Goal: Task Accomplishment & Management: Manage account settings

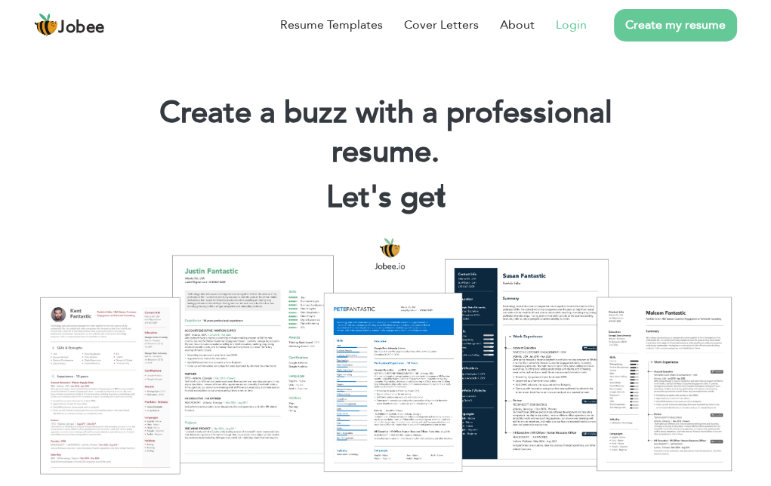
click at [575, 28] on link "Login" at bounding box center [571, 25] width 31 height 18
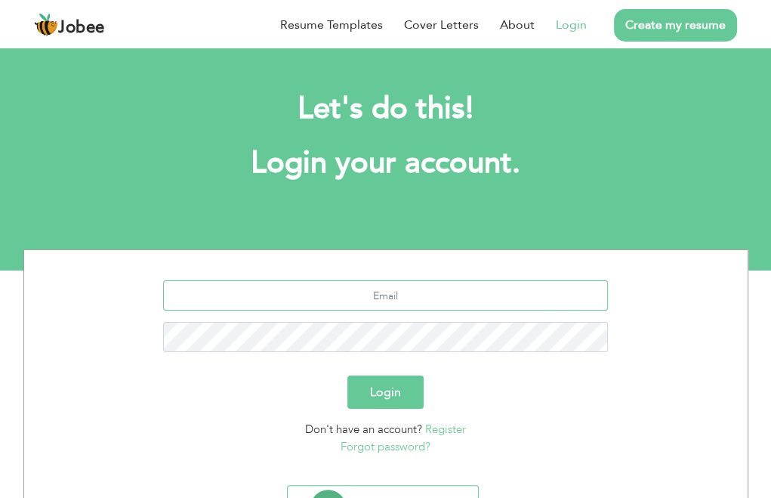
click at [282, 298] on input "text" at bounding box center [385, 295] width 445 height 30
type input "[EMAIL_ADDRESS][DOMAIN_NAME]"
click at [384, 397] on button "Login" at bounding box center [385, 391] width 76 height 33
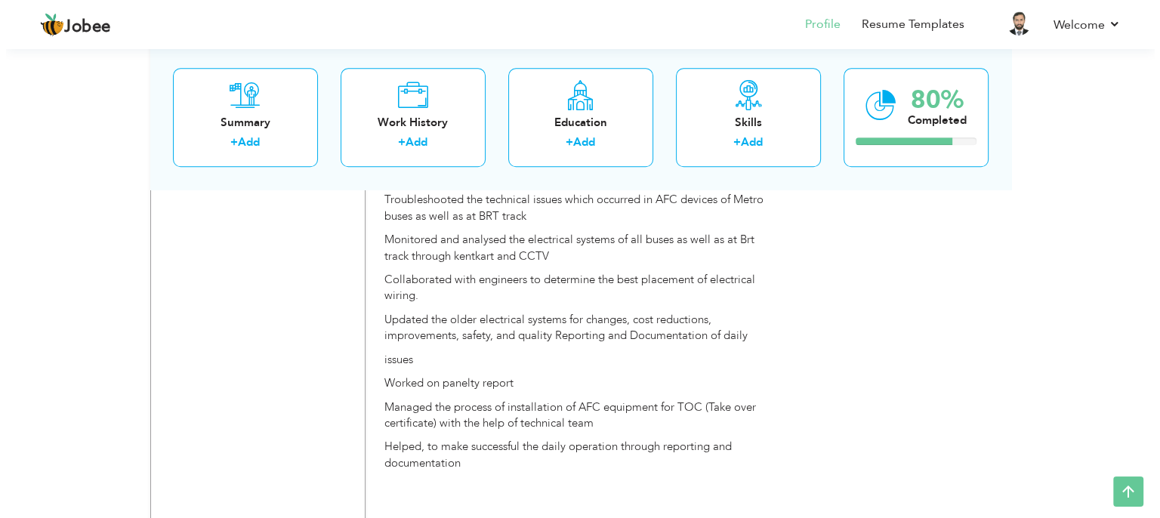
scroll to position [1641, 0]
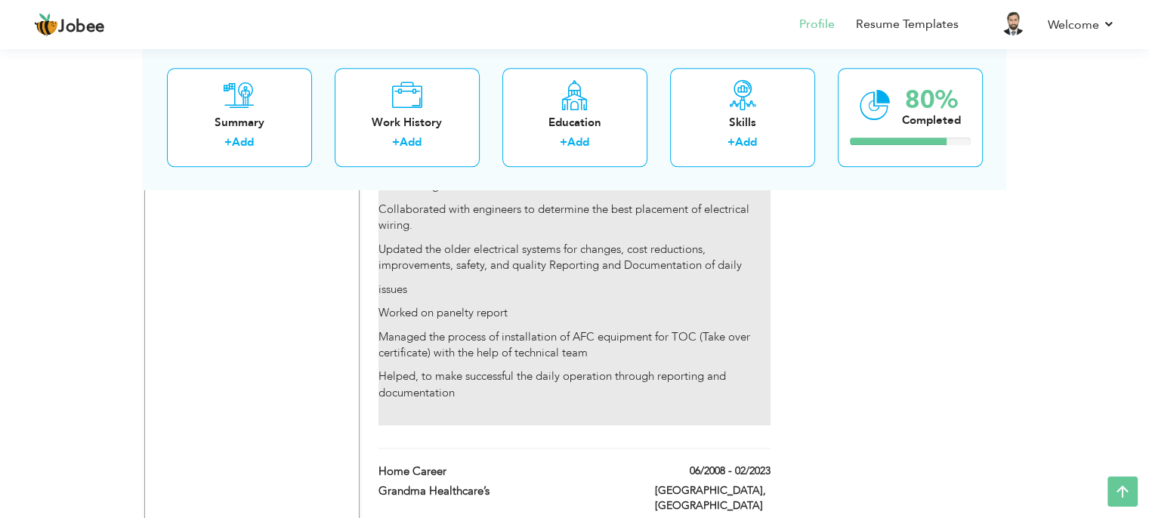
click at [584, 329] on p "Managed the process of installation of AFC equipment for TOC (Take over certifi…" at bounding box center [573, 345] width 391 height 32
type input "Field Engineer"
type input "Inbox business Technology (PVT) ltd"
type input "10/2016"
type input "12/2020"
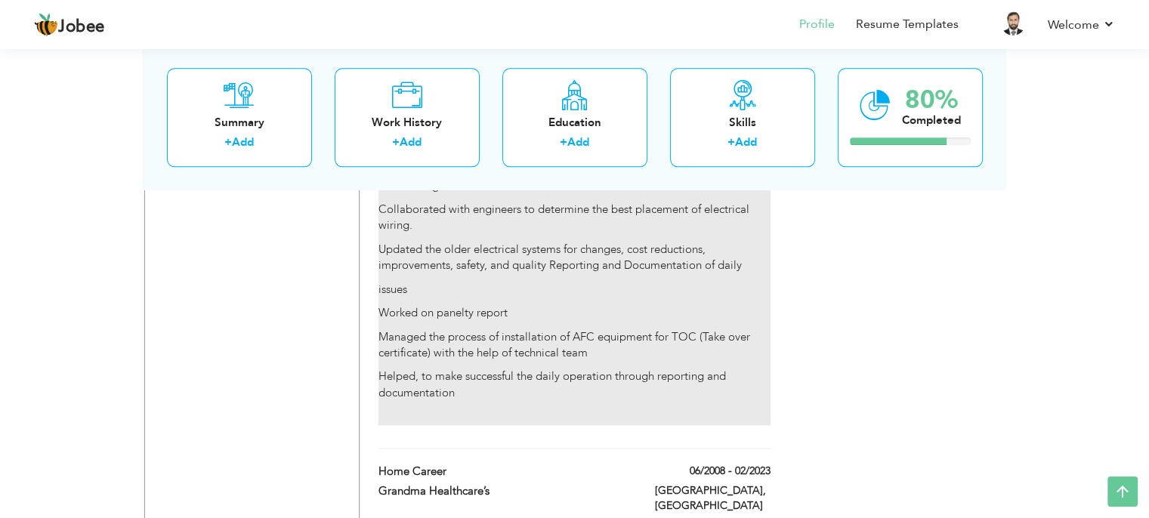
type input "[GEOGRAPHIC_DATA]"
type input "Lahore"
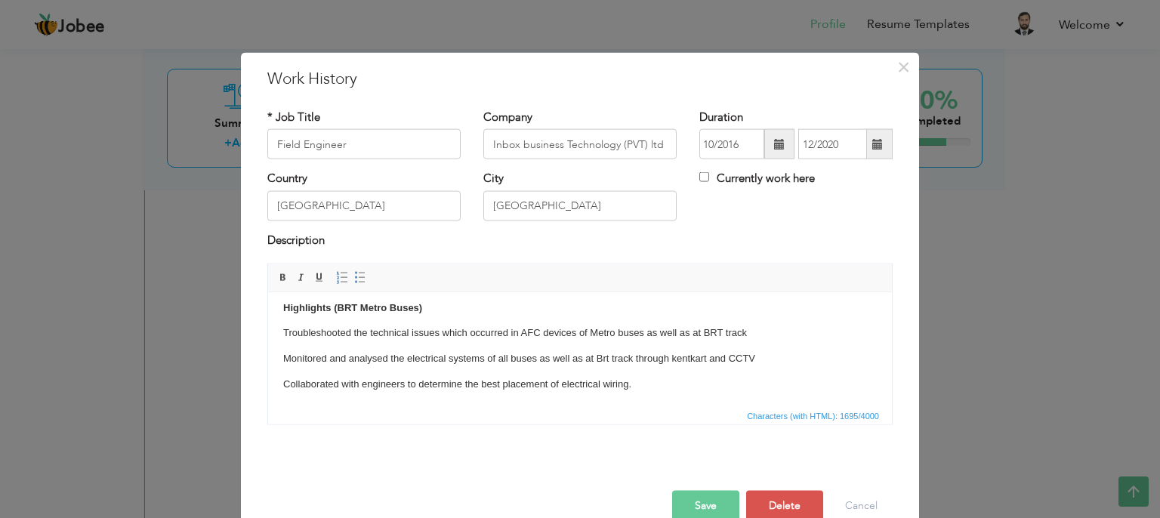
scroll to position [218, 0]
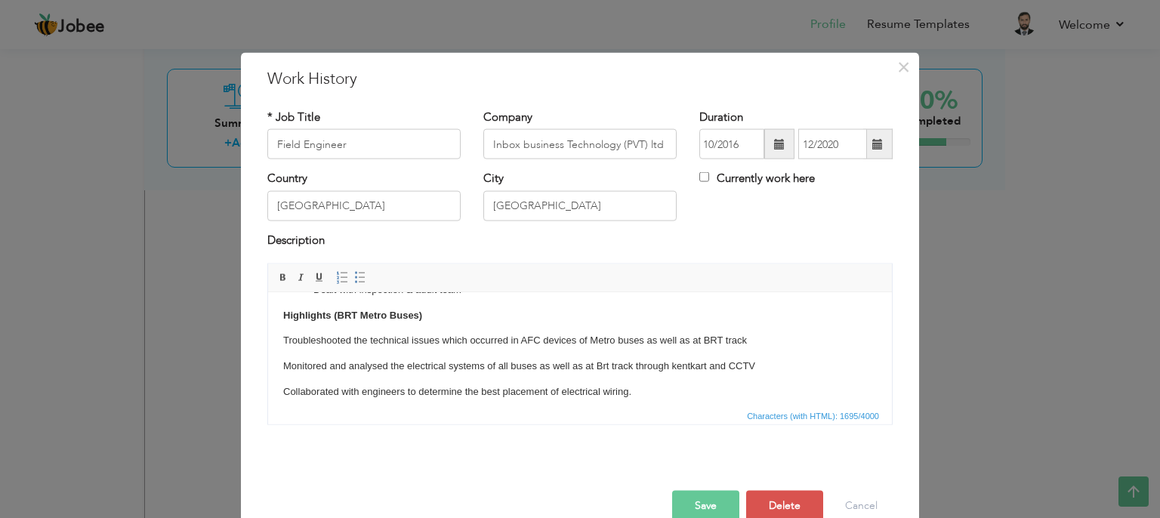
click at [284, 339] on p "Troubleshooted the technical issues which occurred in AFC devices of Metro buse…" at bounding box center [580, 340] width 594 height 16
click at [354, 279] on span at bounding box center [360, 278] width 12 height 12
click at [283, 362] on p "Monitored and analysed the electrical systems of all buses as well as at Brt tr…" at bounding box center [580, 366] width 594 height 16
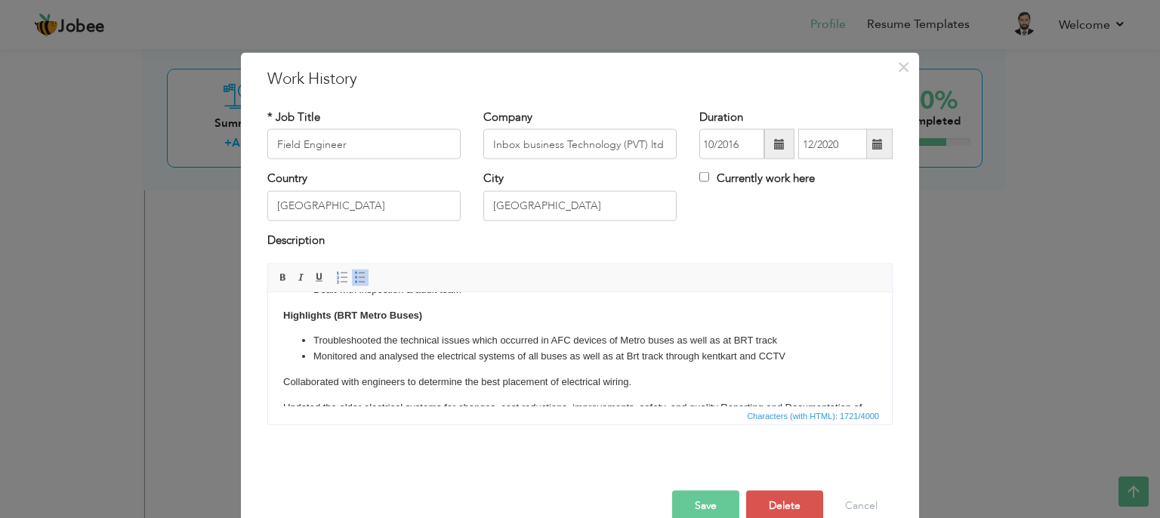
click at [283, 381] on p "Collaborated with engineers to determine the best placement of electrical wirin…" at bounding box center [580, 382] width 594 height 16
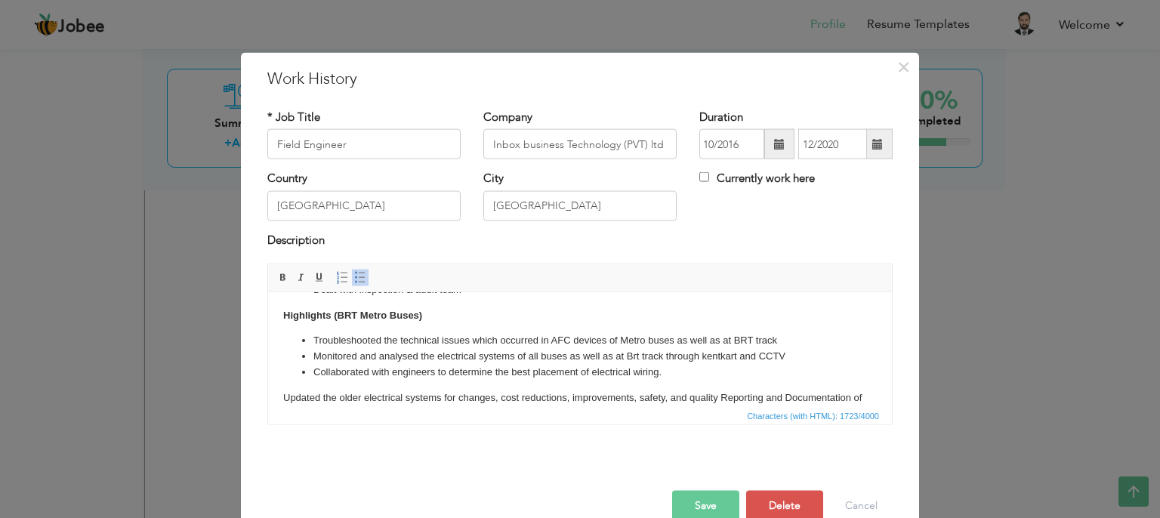
click at [283, 400] on p "Updated the older electrical systems for changes, cost reductions, improvements…" at bounding box center [580, 406] width 594 height 32
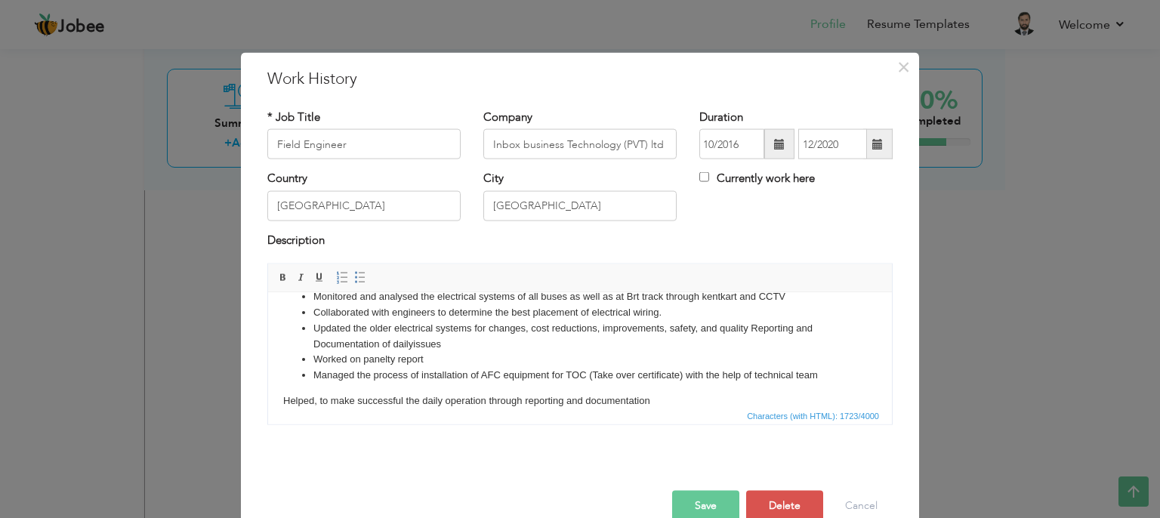
scroll to position [304, 0]
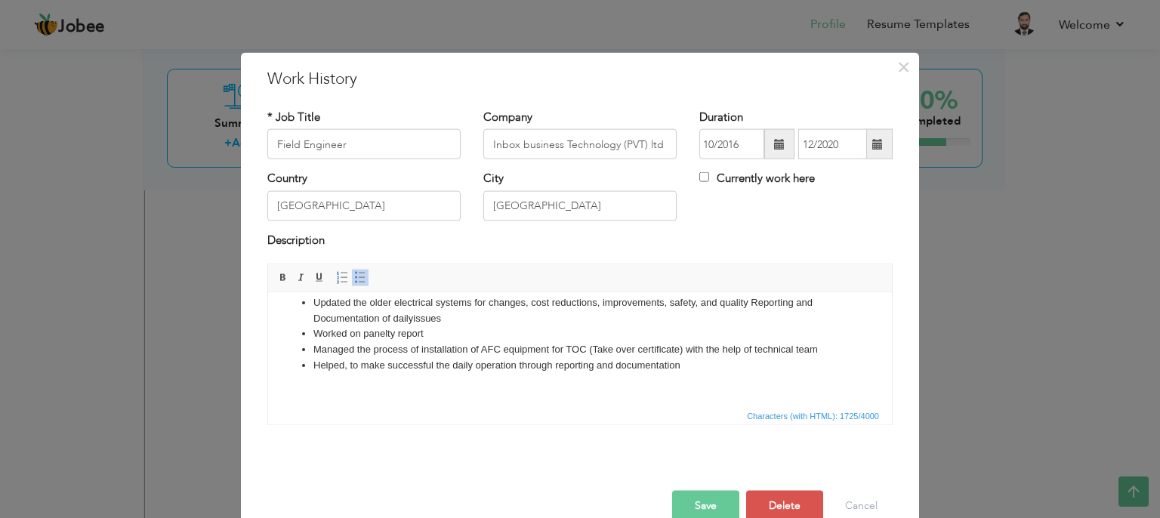
click at [658, 144] on input "Inbox business Technology (PVT) ltd" at bounding box center [579, 144] width 193 height 30
type input "Inbox business Technology (PVT) LTD"
click at [683, 497] on button "Save" at bounding box center [705, 506] width 67 height 30
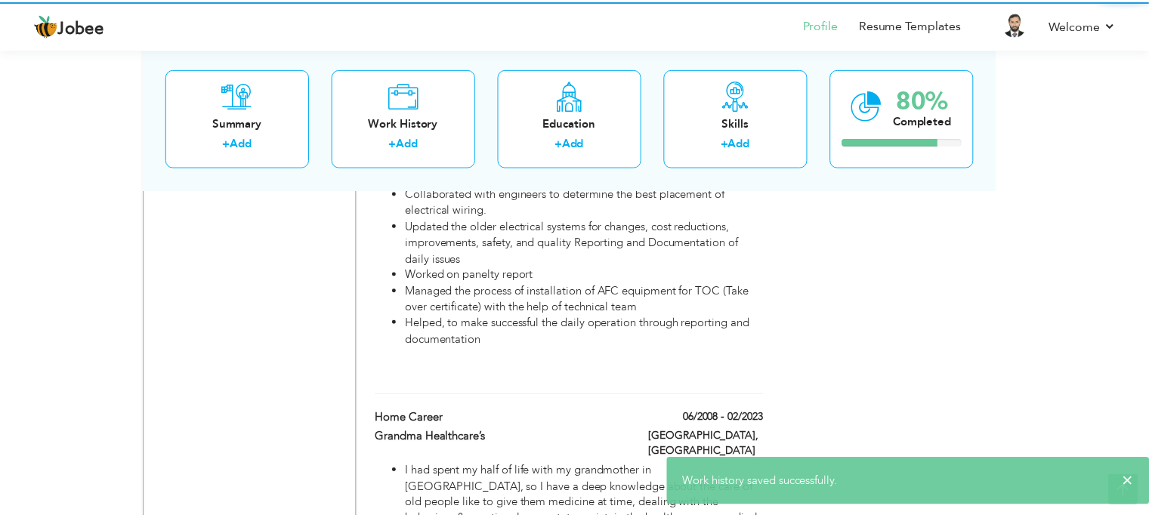
scroll to position [0, 0]
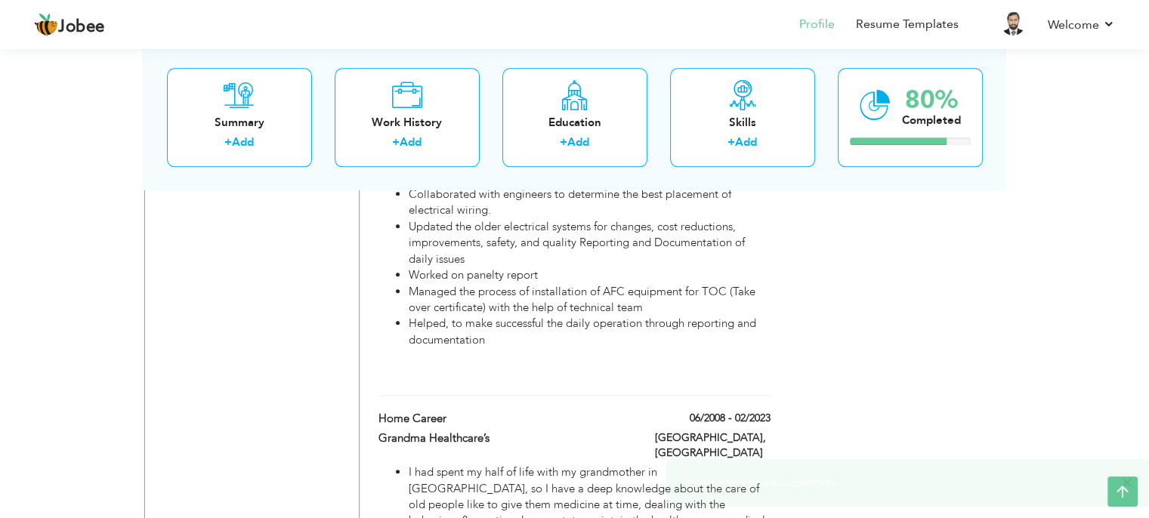
click at [782, 485] on span "×" at bounding box center [1126, 482] width 11 height 15
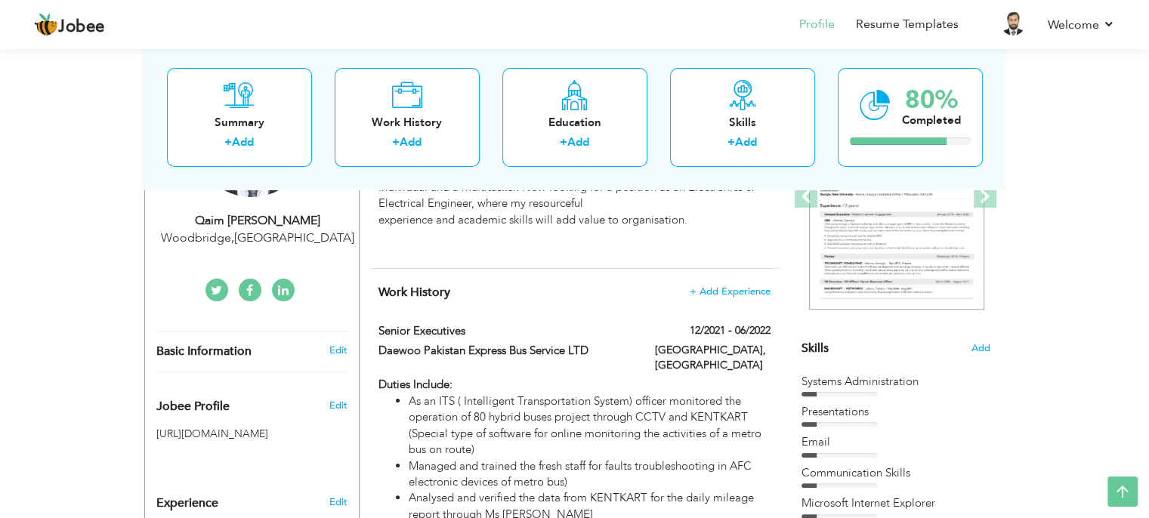
scroll to position [233, 0]
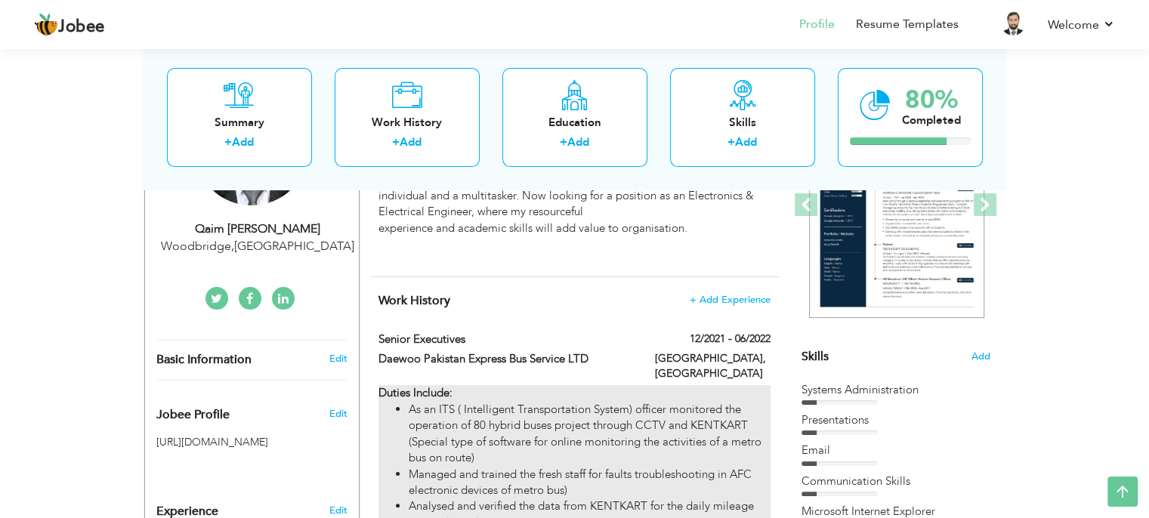
click at [619, 426] on li "As an ITS ( Intelligent Transportation System) officer monitored the operation …" at bounding box center [589, 434] width 361 height 65
type input "Senior Executives"
type input "Daewoo Pakistan Express Bus Service LTD"
type input "12/2021"
type input "06/2022"
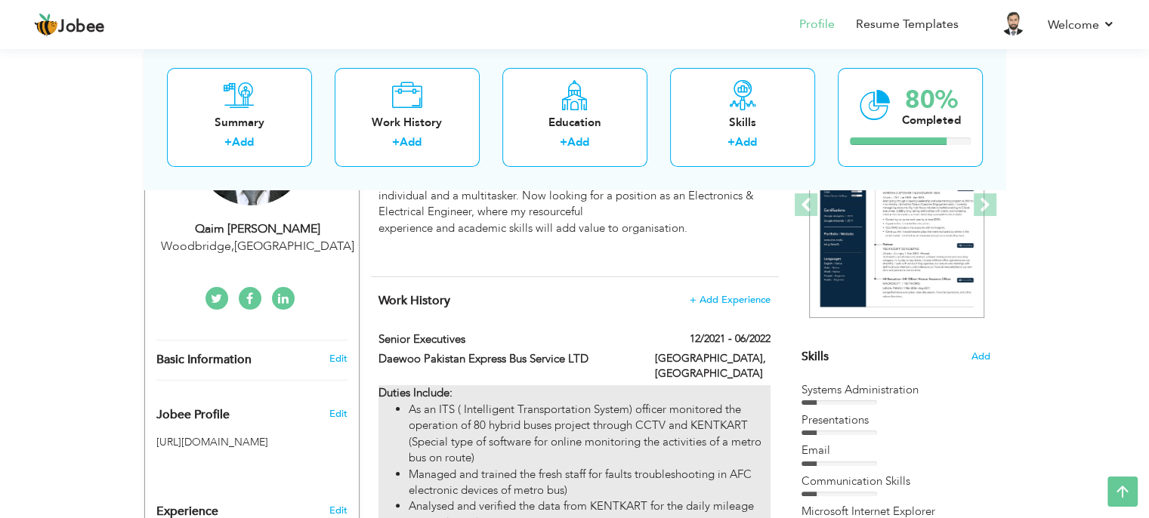
type input "[GEOGRAPHIC_DATA]"
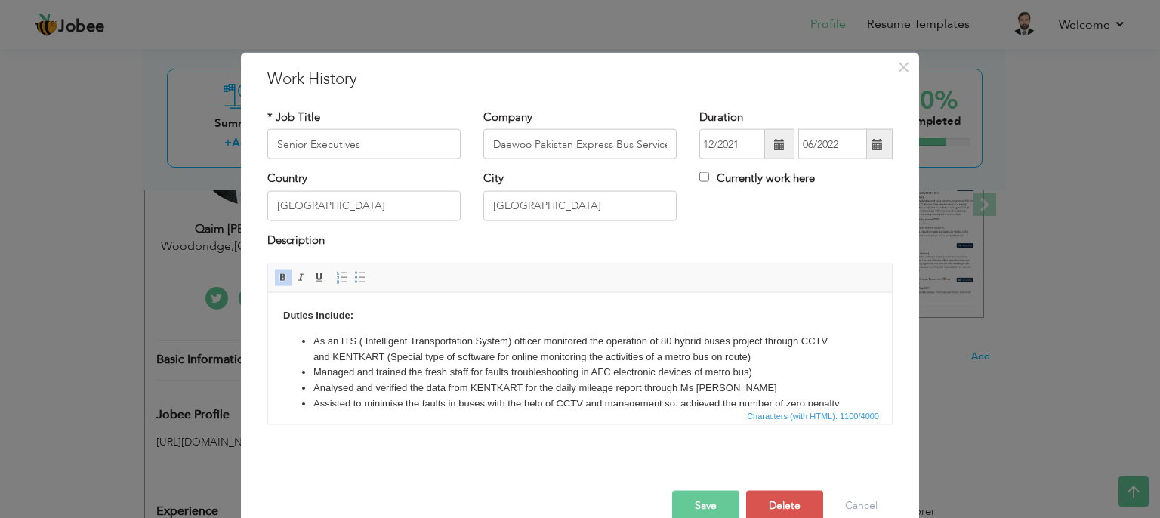
click at [348, 315] on strong "Duties Include:" at bounding box center [318, 314] width 70 height 11
click at [690, 497] on button "Save" at bounding box center [705, 506] width 67 height 30
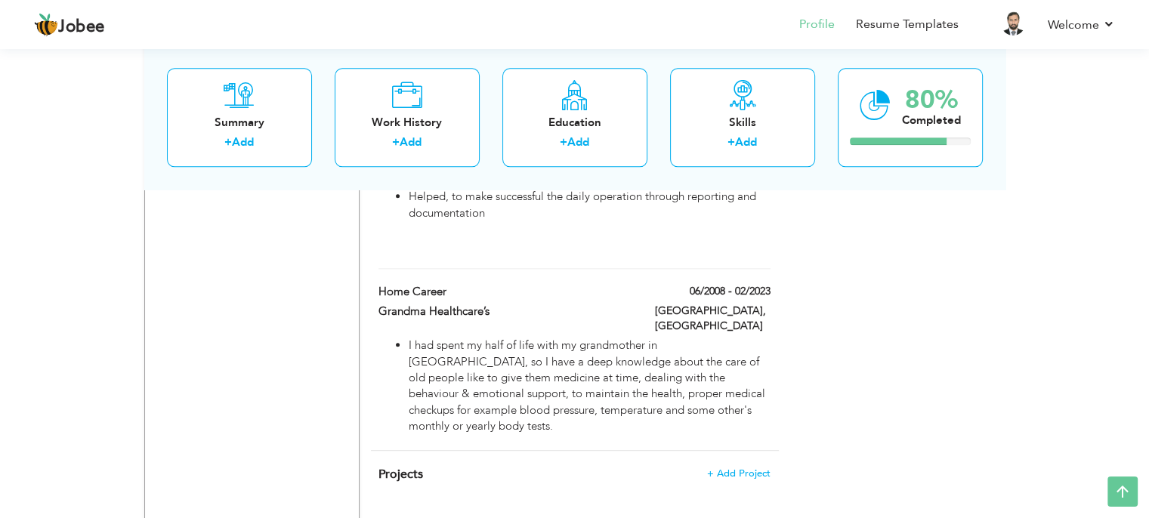
scroll to position [1773, 0]
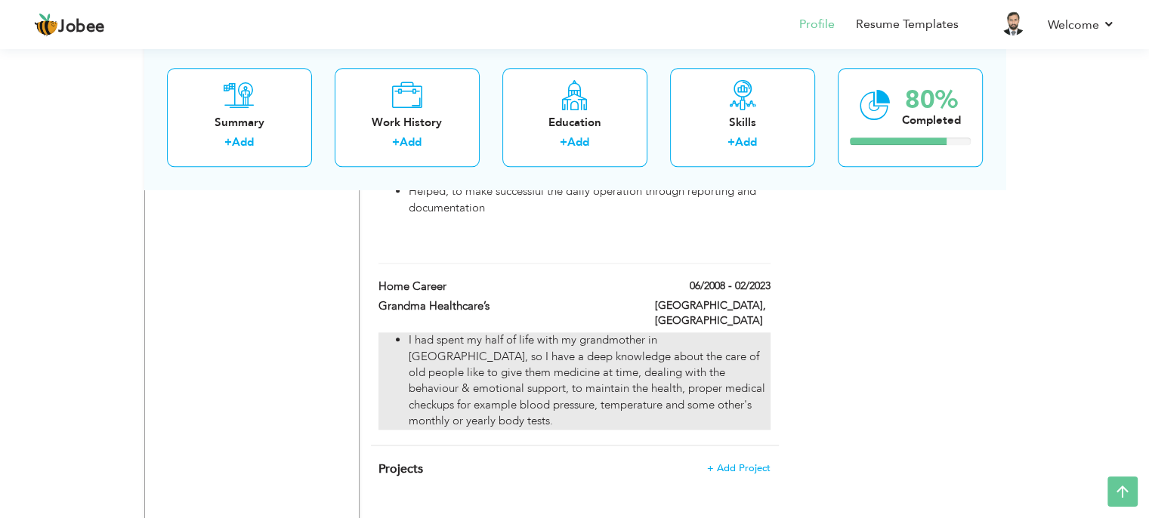
click at [677, 332] on li "I had spent my half of life with my grandmother in Pakistan, so I have a deep k…" at bounding box center [589, 380] width 361 height 97
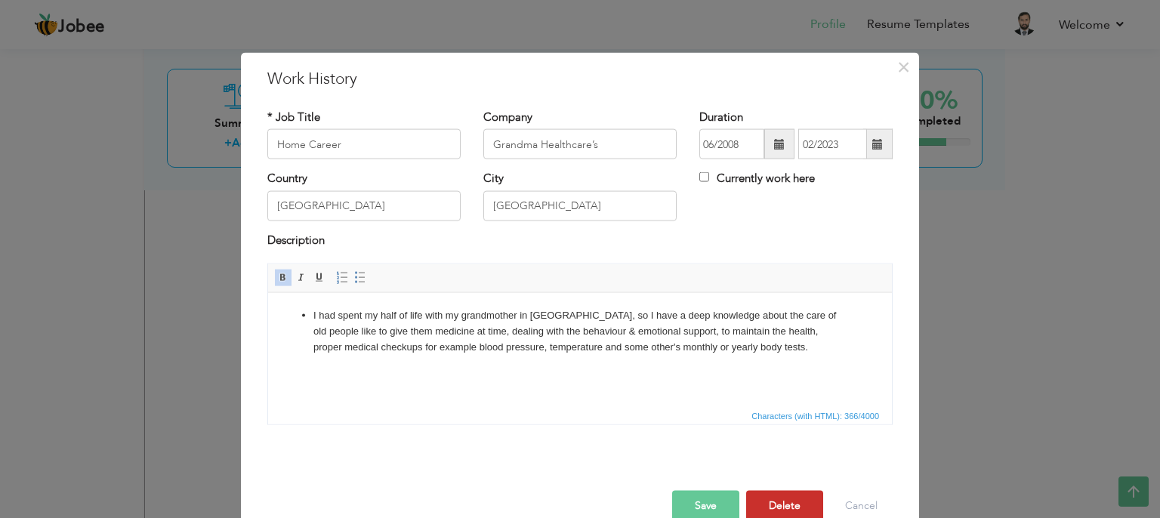
click at [779, 497] on button "Delete" at bounding box center [784, 506] width 77 height 30
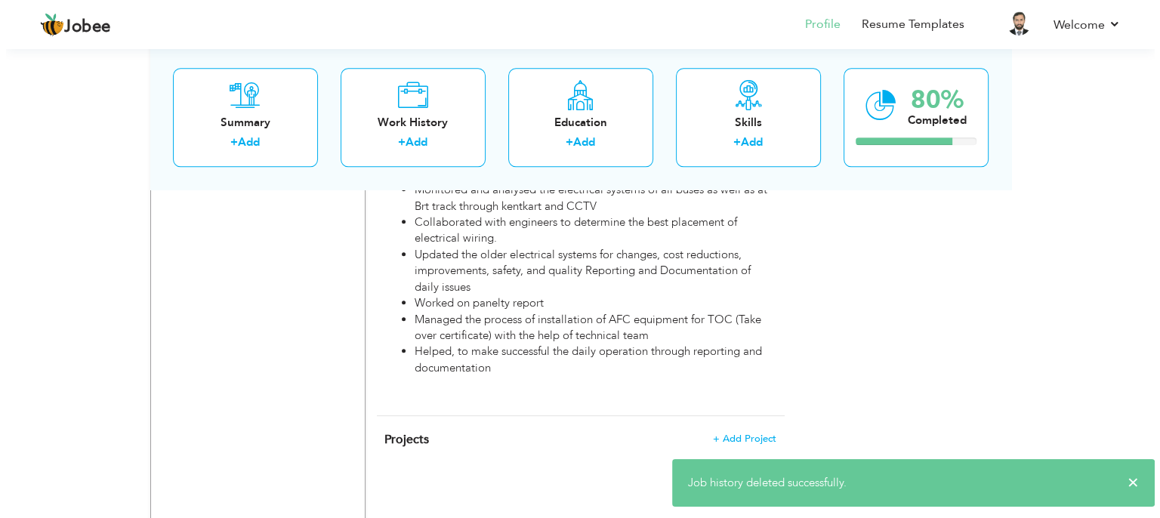
scroll to position [1604, 0]
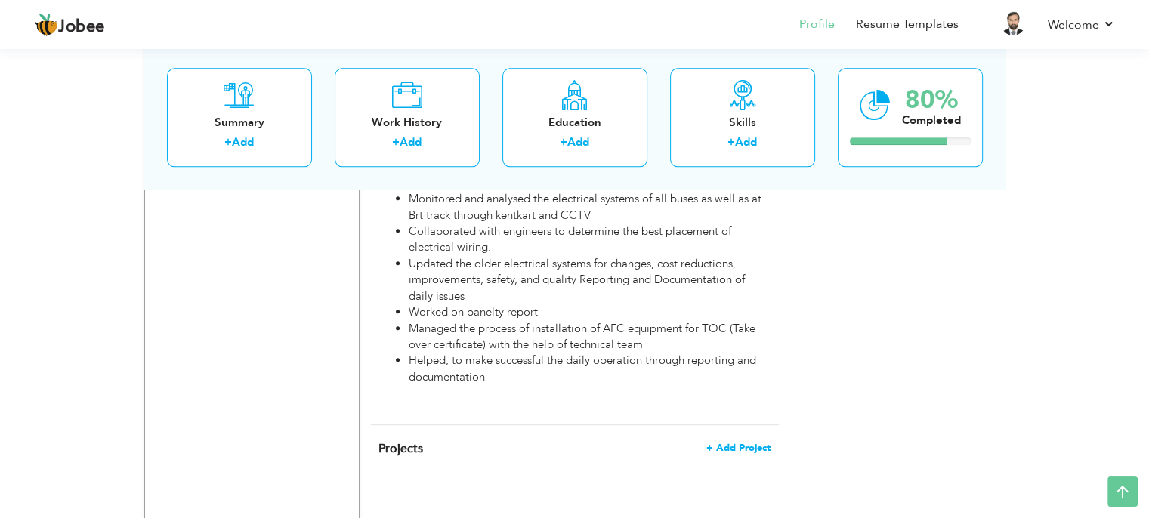
click at [727, 443] on span "+ Add Project" at bounding box center [738, 448] width 64 height 11
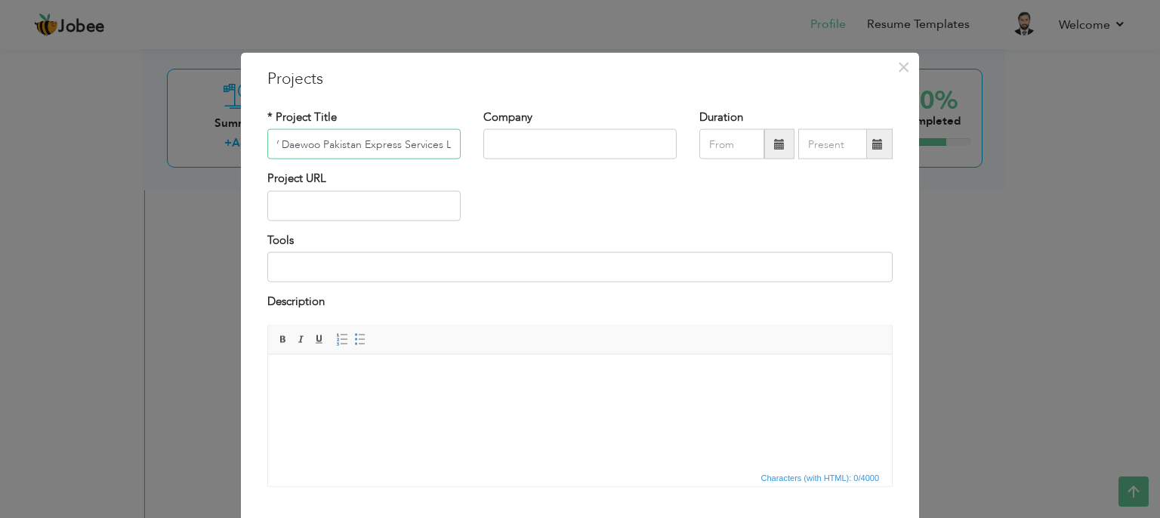
scroll to position [0, 121]
type input "Green Line Hybrid Buses / Daewoo Pakistan Express Services Ltd."
click at [514, 146] on input "text" at bounding box center [579, 144] width 193 height 30
paste input "Daewoo Pakistan Express Services Ltd."
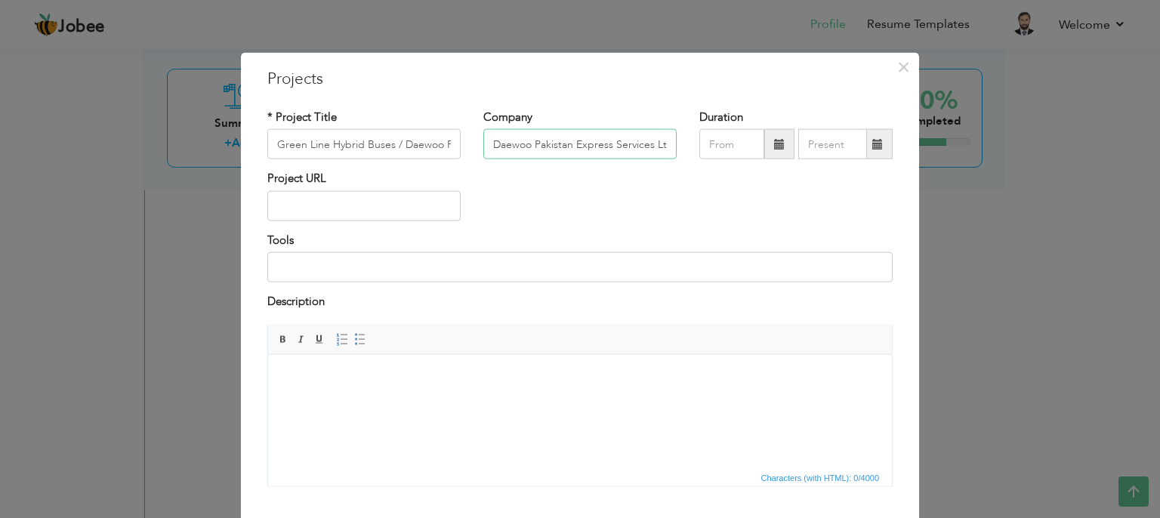
scroll to position [0, 9]
type input "Daewoo Pakistan Express Services Ltd."
click at [442, 142] on input "Green Line Hybrid Buses / Daewoo Pakistan Express Services Ltd." at bounding box center [363, 144] width 193 height 30
type input "Green Line Hybrid Buses"
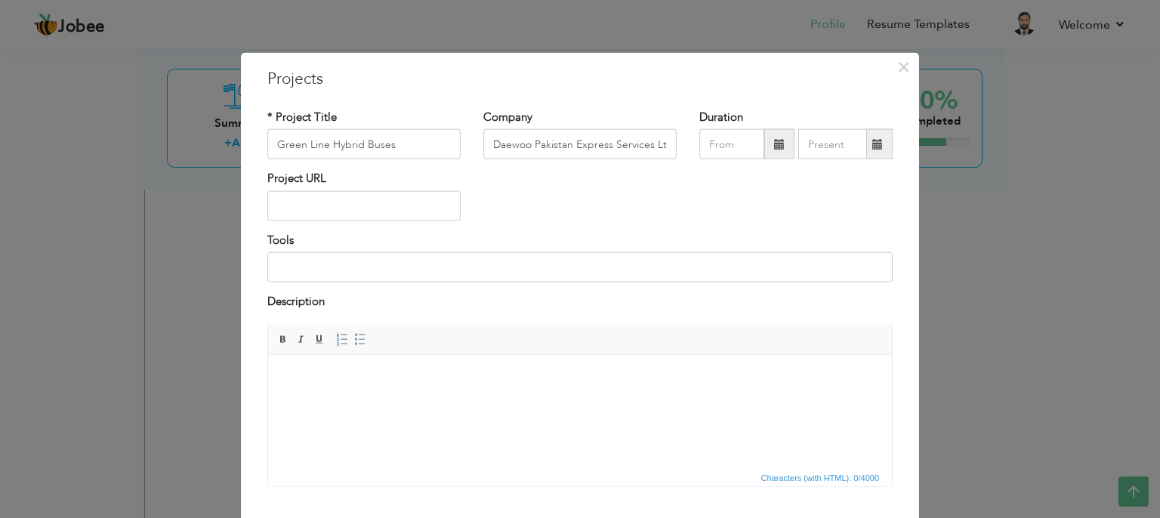
click at [775, 144] on span at bounding box center [779, 144] width 11 height 11
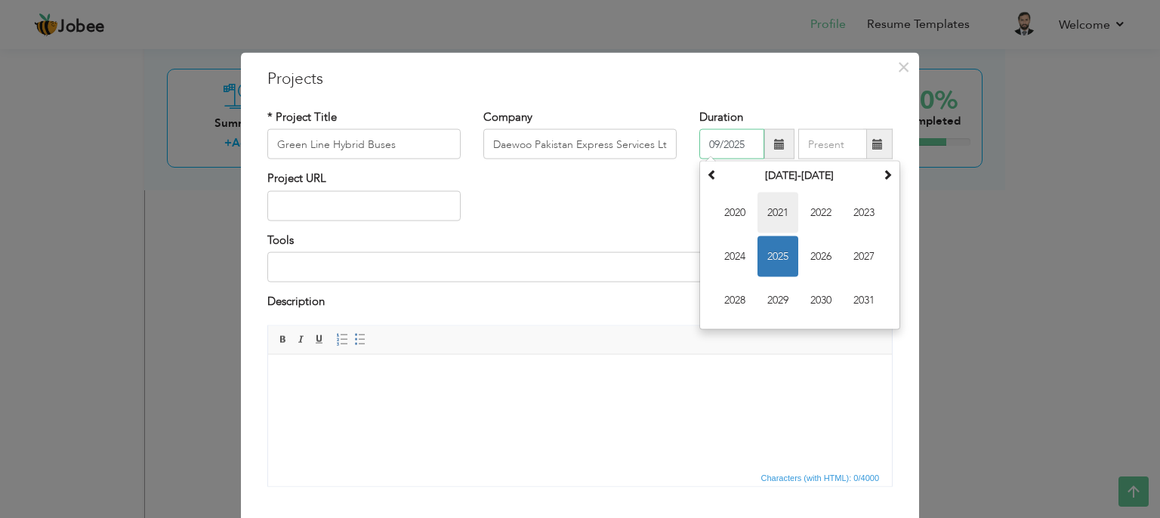
click at [764, 224] on span "2021" at bounding box center [777, 213] width 41 height 41
click at [782, 294] on span "Dec" at bounding box center [864, 300] width 41 height 41
type input "12/2021"
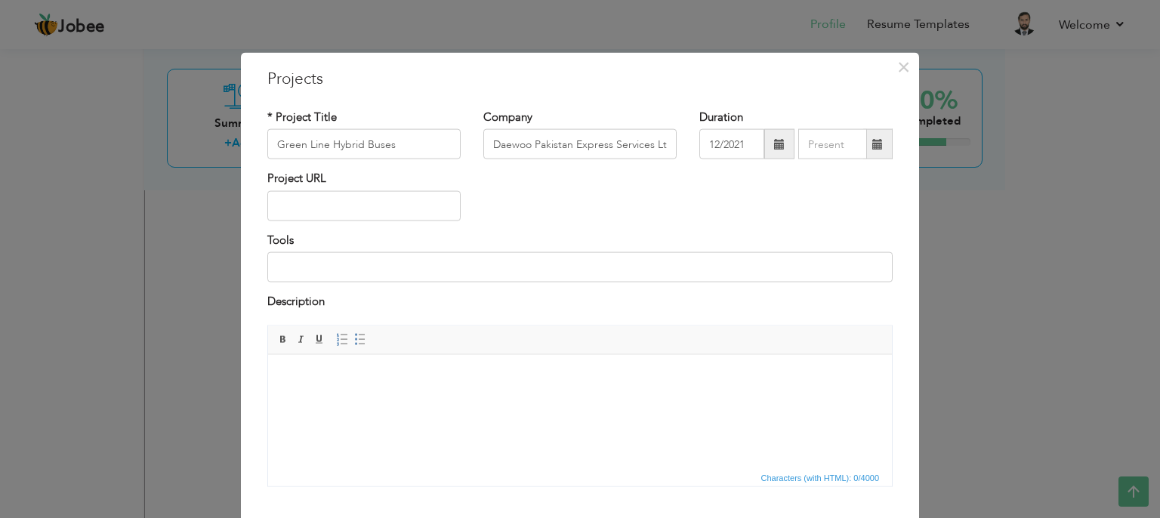
click at [782, 143] on span at bounding box center [877, 144] width 11 height 11
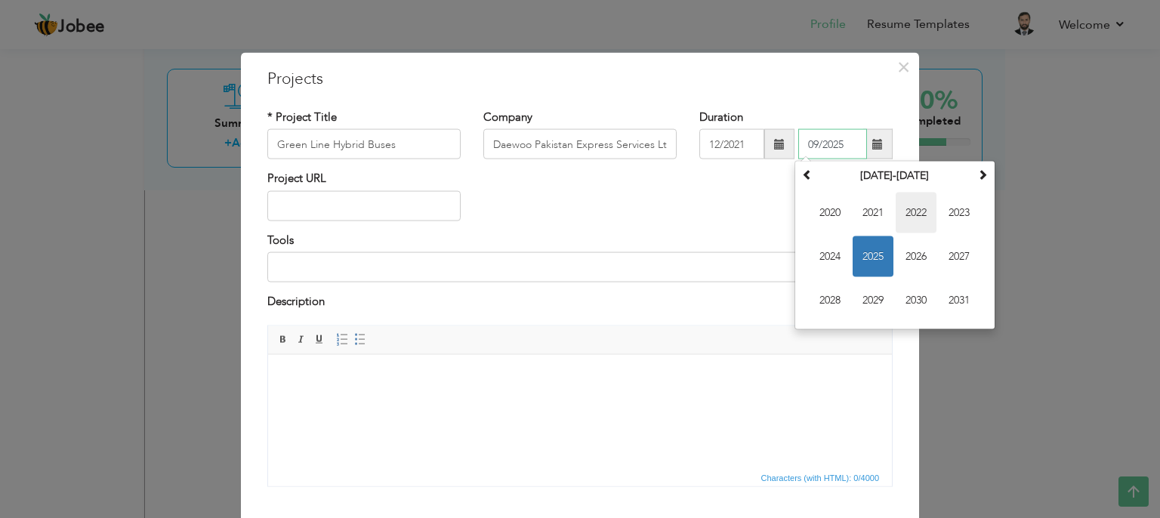
click at [782, 206] on span "2022" at bounding box center [916, 213] width 41 height 41
click at [782, 254] on span "Jun" at bounding box center [873, 256] width 41 height 41
type input "06/2022"
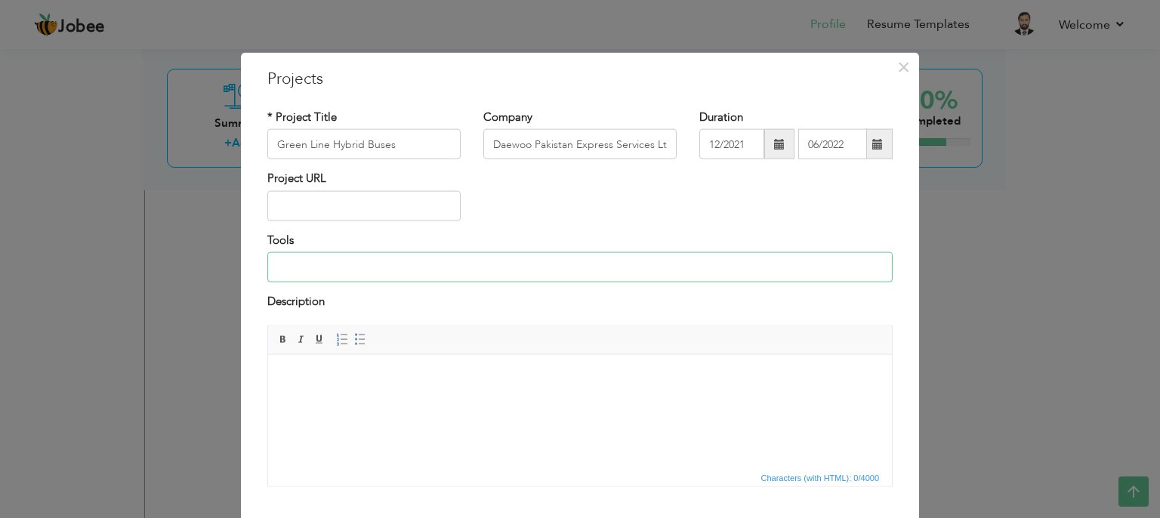
click at [308, 268] on input at bounding box center [579, 267] width 625 height 30
type input "Kentkart, CCTV, Excel"
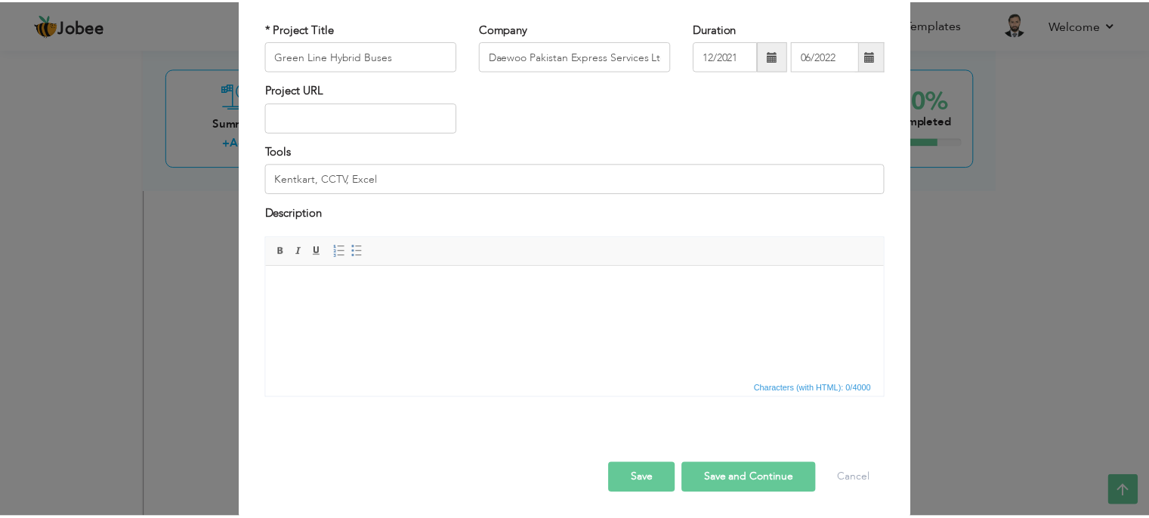
scroll to position [90, 0]
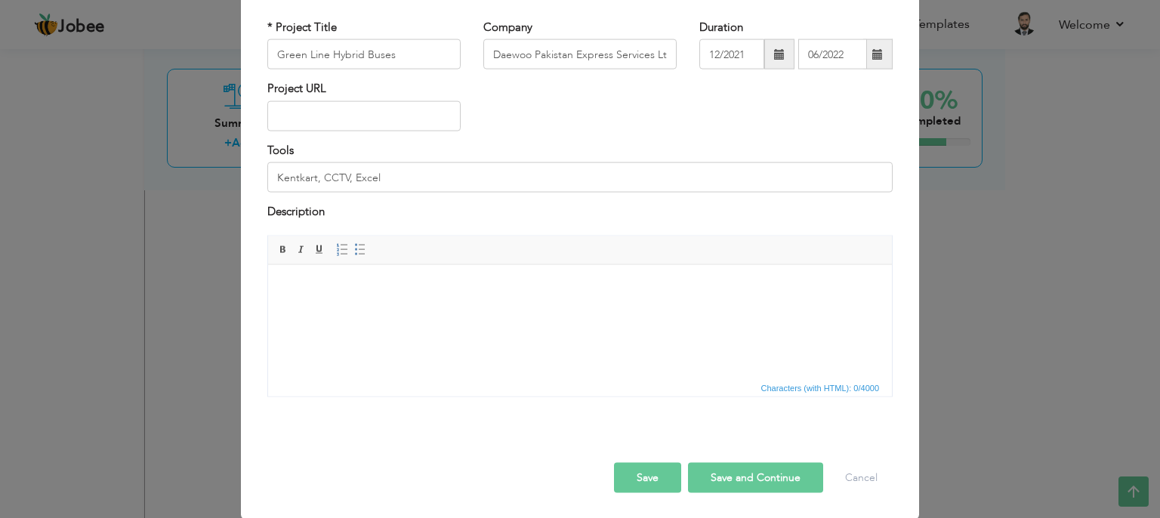
click at [731, 479] on button "Save and Continue" at bounding box center [755, 477] width 135 height 30
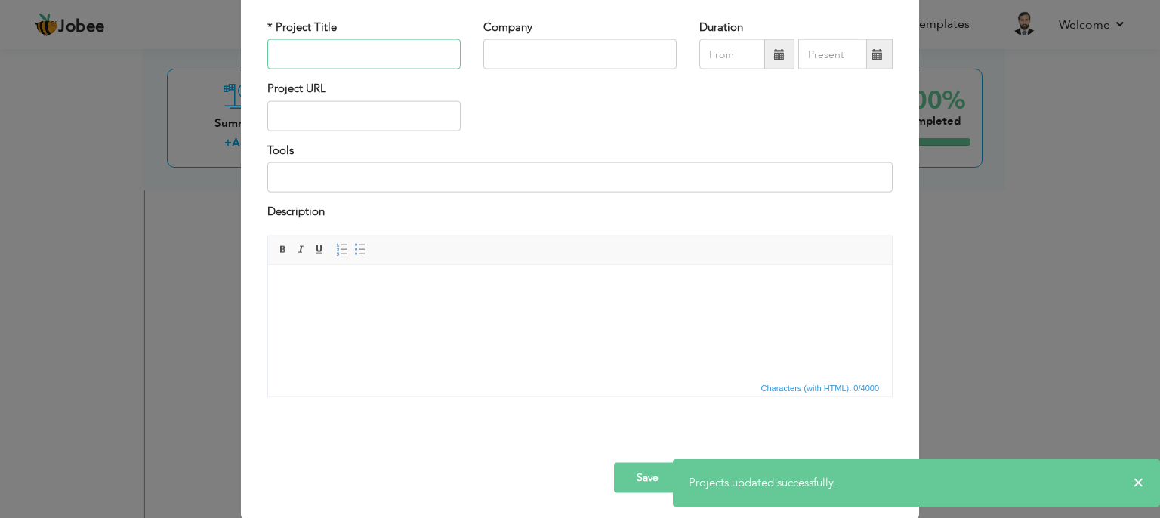
click at [343, 52] on input "text" at bounding box center [363, 54] width 193 height 30
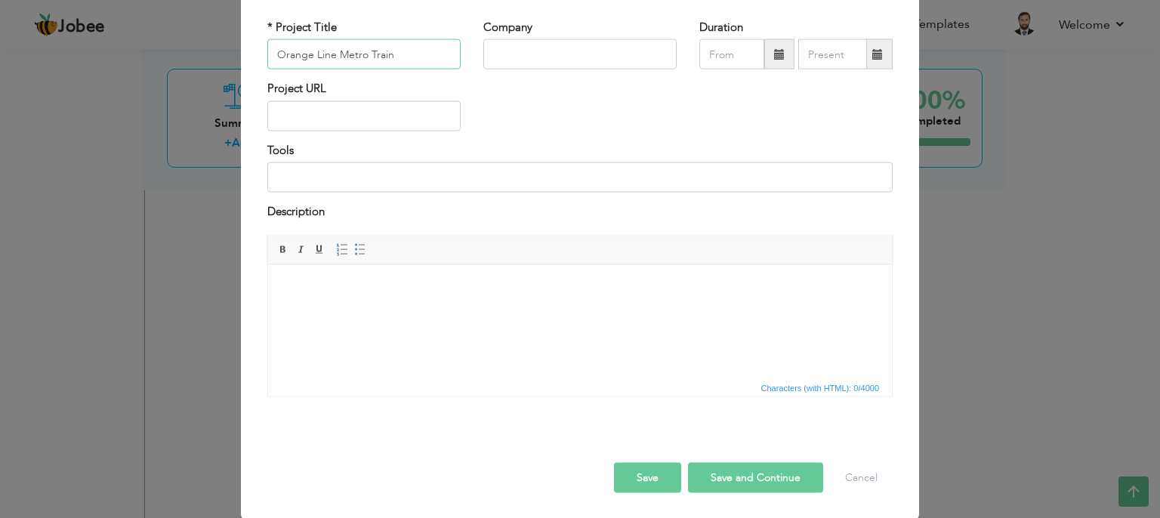
type input "Orange Line Metro Train"
click at [539, 55] on input "text" at bounding box center [579, 54] width 193 height 30
type input "Info tech PVT Ltd"
click at [774, 53] on span at bounding box center [779, 54] width 11 height 11
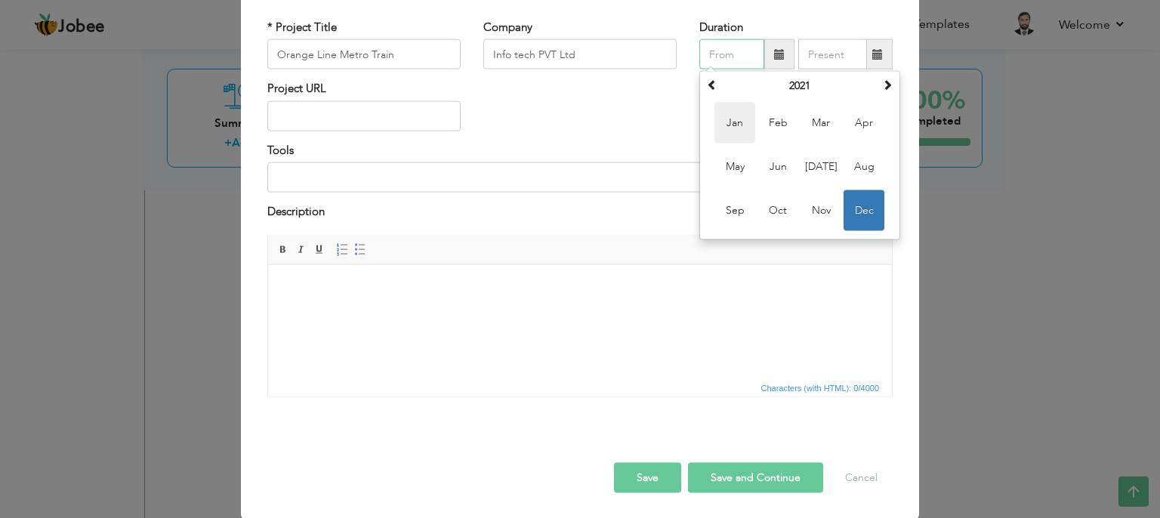
click at [731, 116] on span "Jan" at bounding box center [734, 123] width 41 height 41
type input "01/2021"
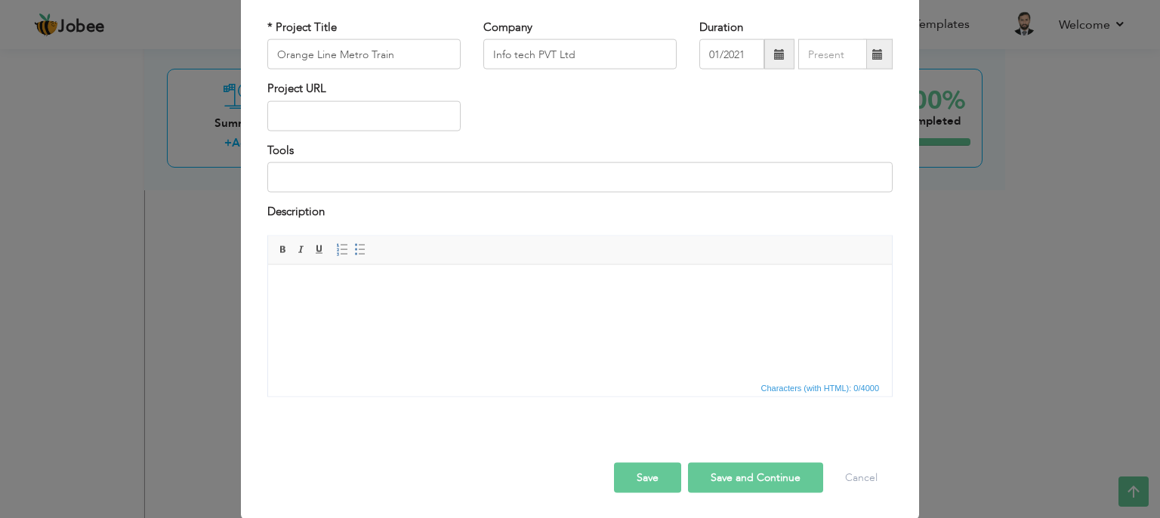
click at [782, 60] on span at bounding box center [877, 54] width 11 height 11
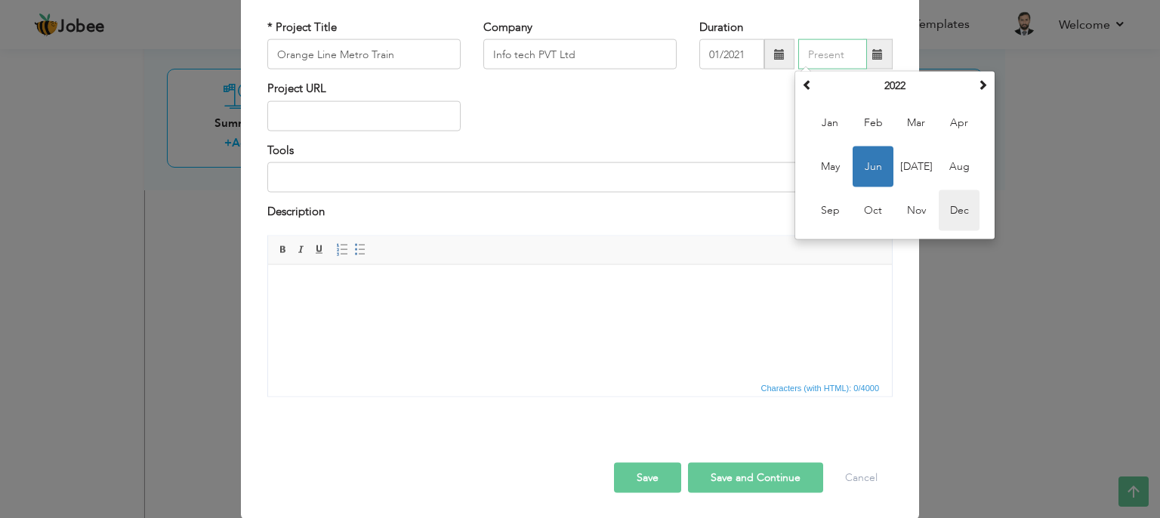
click at [782, 211] on span "Dec" at bounding box center [959, 210] width 41 height 41
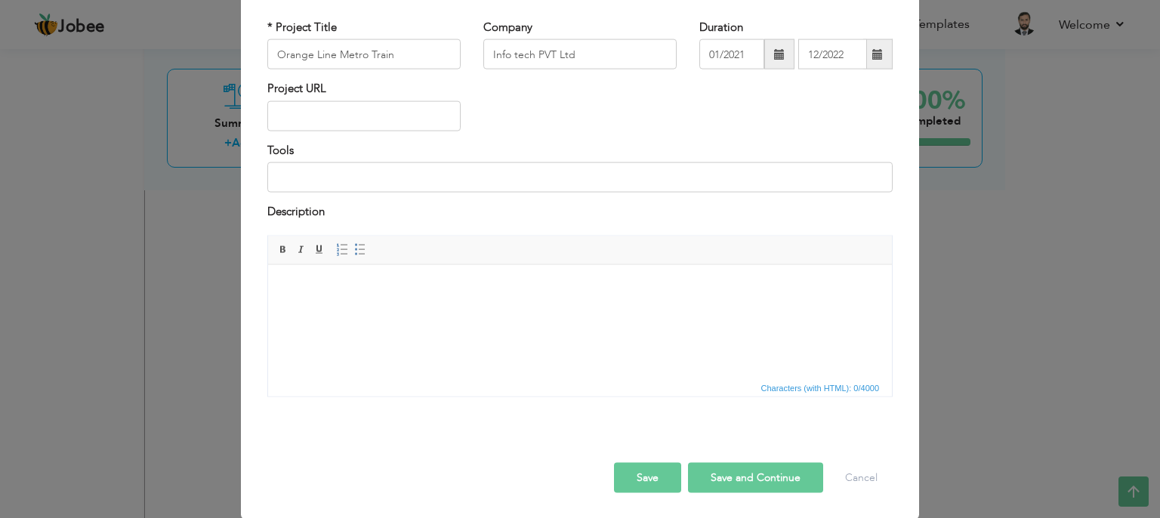
click at [782, 55] on span at bounding box center [877, 54] width 29 height 30
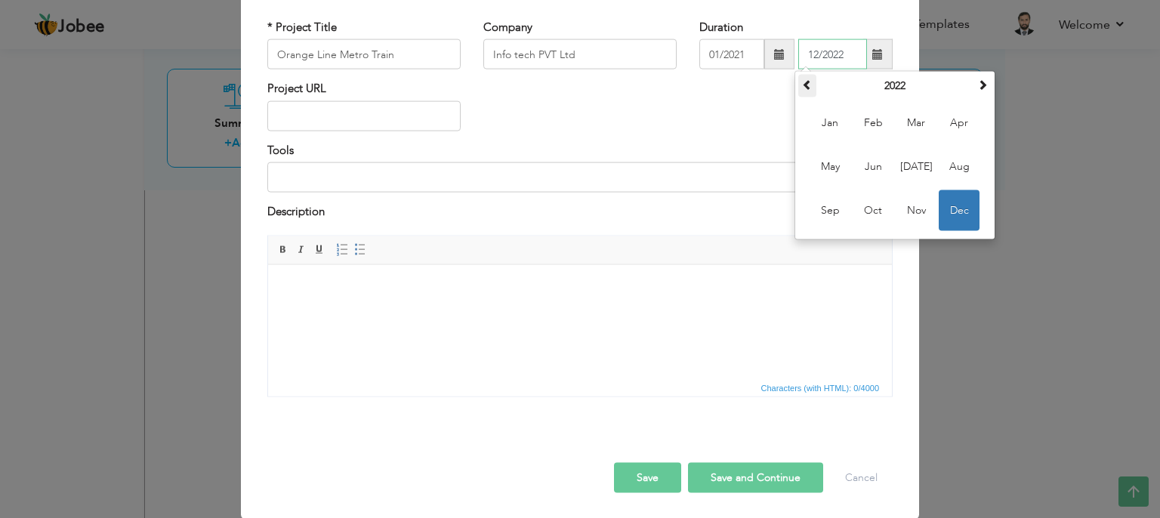
click at [782, 82] on span at bounding box center [807, 84] width 11 height 11
click at [782, 211] on span "Dec" at bounding box center [959, 210] width 41 height 41
type input "12/2021"
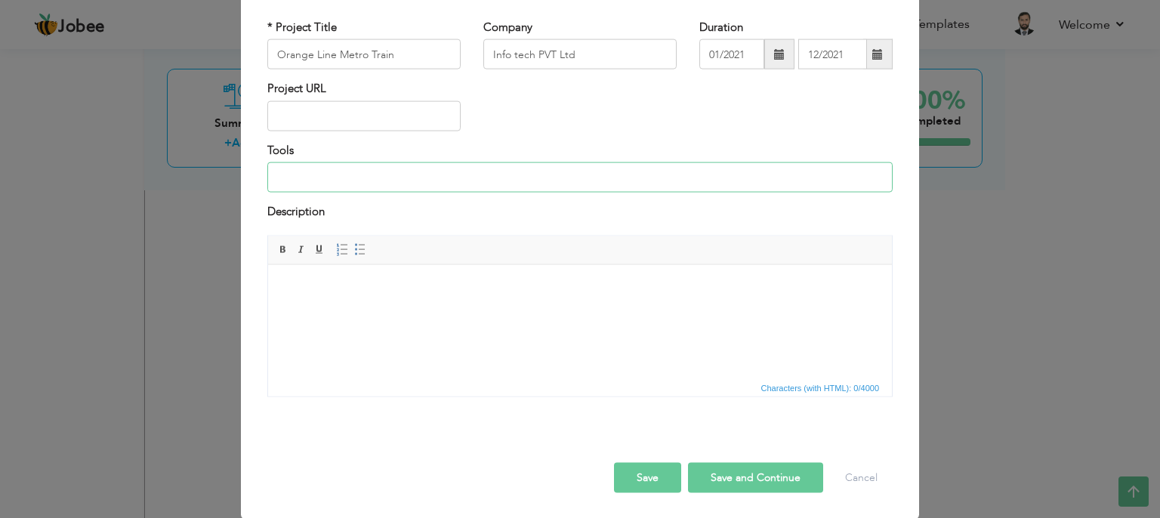
click at [288, 178] on input at bounding box center [579, 177] width 625 height 30
type input "WS System, LS System, Excel"
click at [719, 486] on button "Save and Continue" at bounding box center [755, 477] width 135 height 30
click at [329, 60] on input "text" at bounding box center [363, 54] width 193 height 30
type input "BRT Buses"
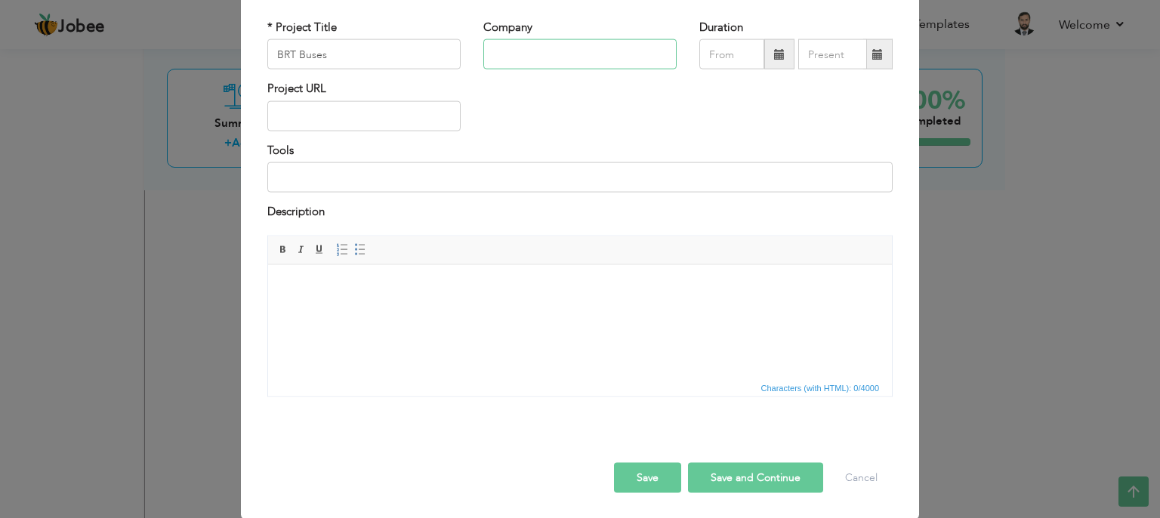
click at [519, 55] on input "text" at bounding box center [579, 54] width 193 height 30
type input "Inbox Business Technologies PVT Ltd"
click at [779, 52] on span at bounding box center [779, 54] width 11 height 11
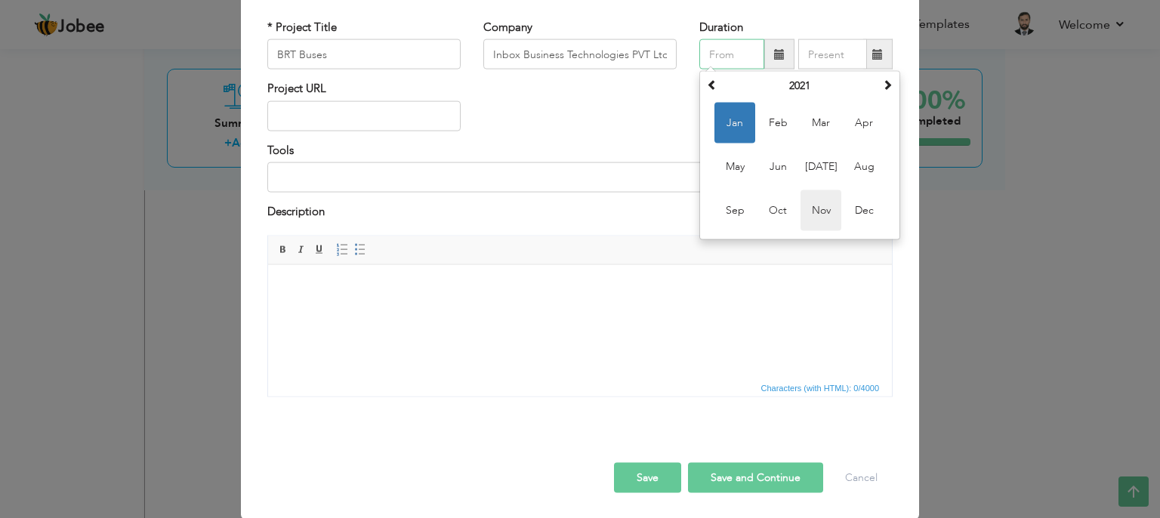
click at [782, 210] on span "Nov" at bounding box center [820, 210] width 41 height 41
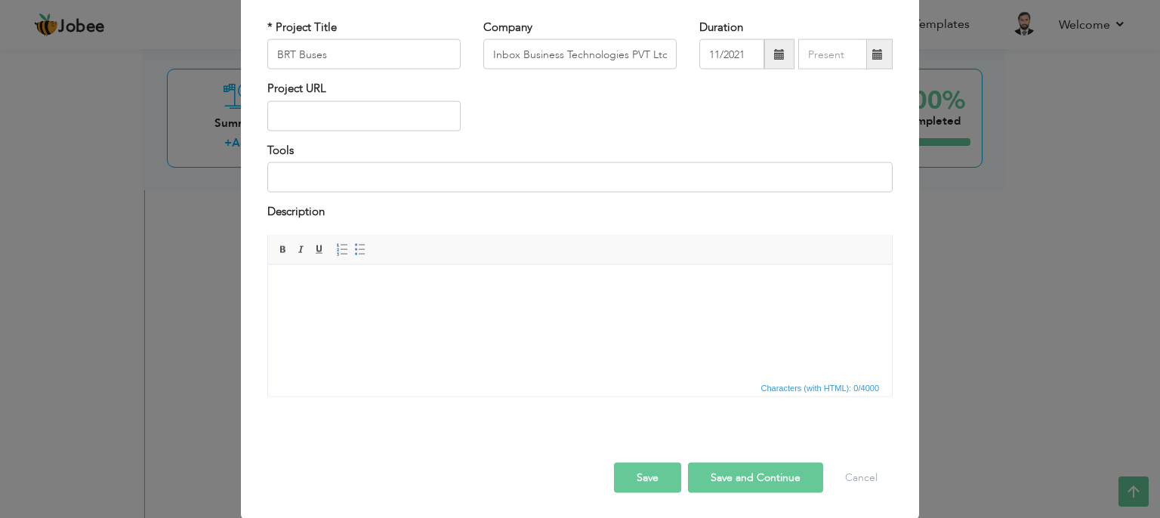
click at [767, 57] on span at bounding box center [779, 54] width 30 height 30
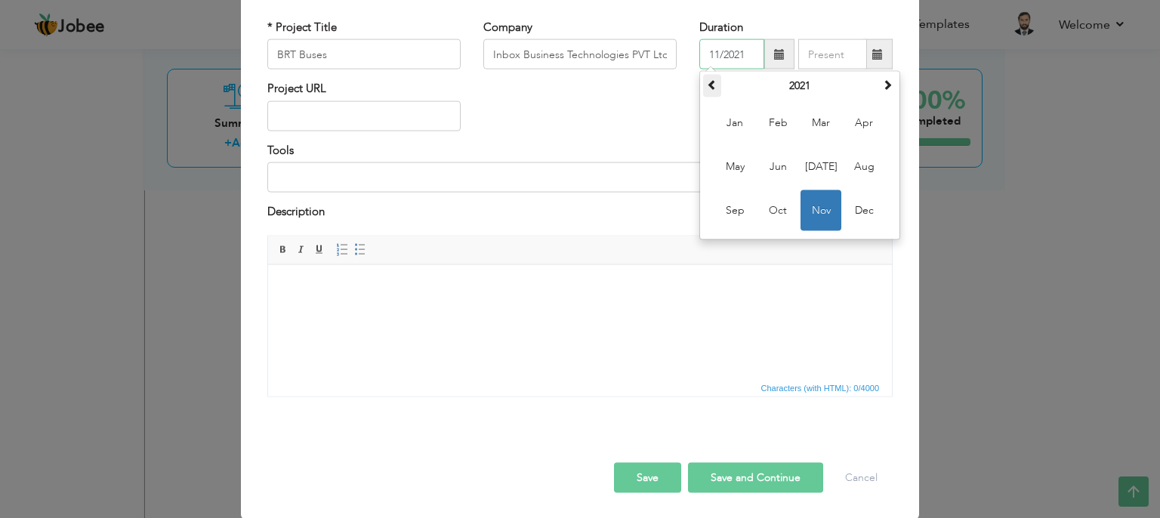
click at [708, 82] on span at bounding box center [712, 84] width 11 height 11
click at [782, 203] on span "Nov" at bounding box center [820, 210] width 41 height 41
type input "11/2019"
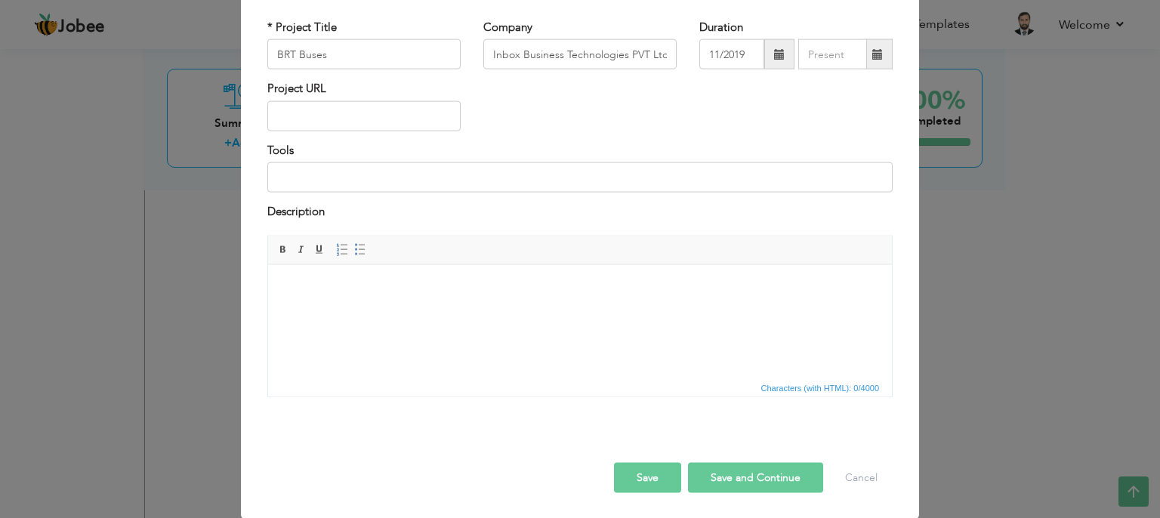
click at [782, 58] on span at bounding box center [877, 54] width 11 height 11
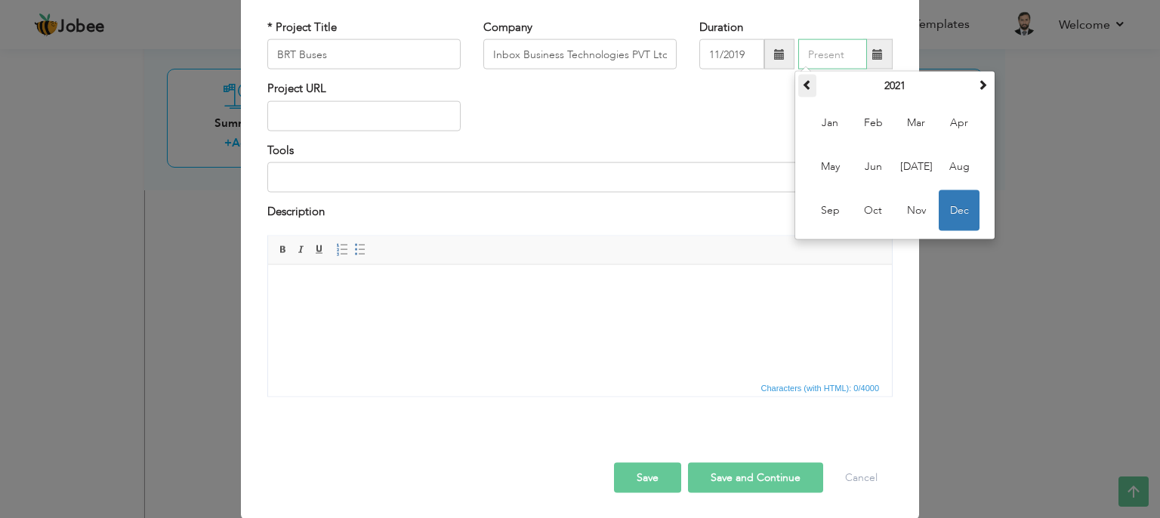
click at [782, 87] on span at bounding box center [807, 84] width 11 height 11
click at [782, 205] on span "Dec" at bounding box center [959, 210] width 41 height 41
type input "12/2020"
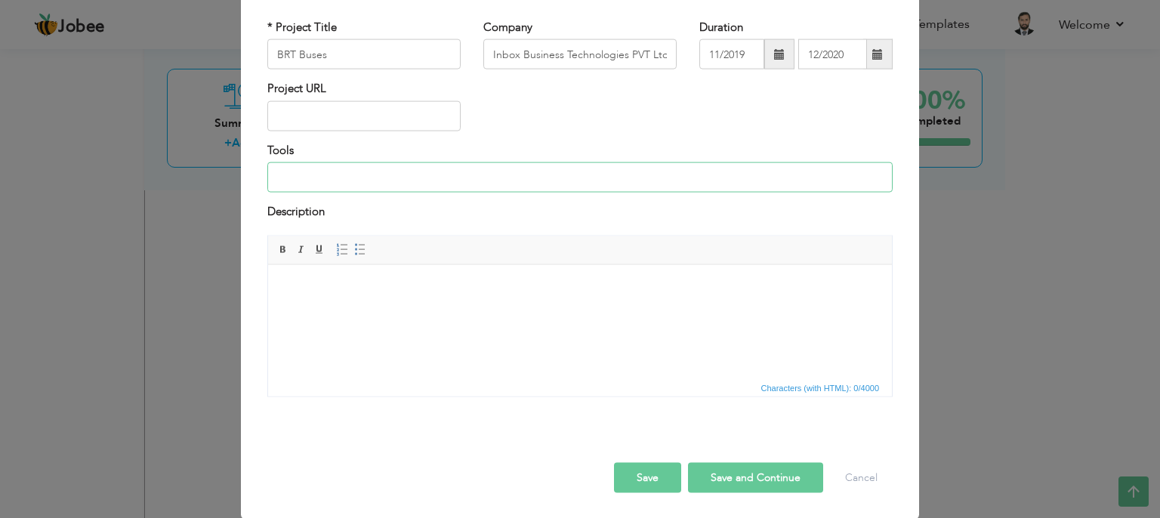
click at [314, 176] on input at bounding box center [579, 177] width 625 height 30
type input "B"
type input "MM Meter & Basic Electric Tools"
click at [758, 473] on button "Save and Continue" at bounding box center [755, 477] width 135 height 30
click at [298, 52] on input "text" at bounding box center [363, 54] width 193 height 30
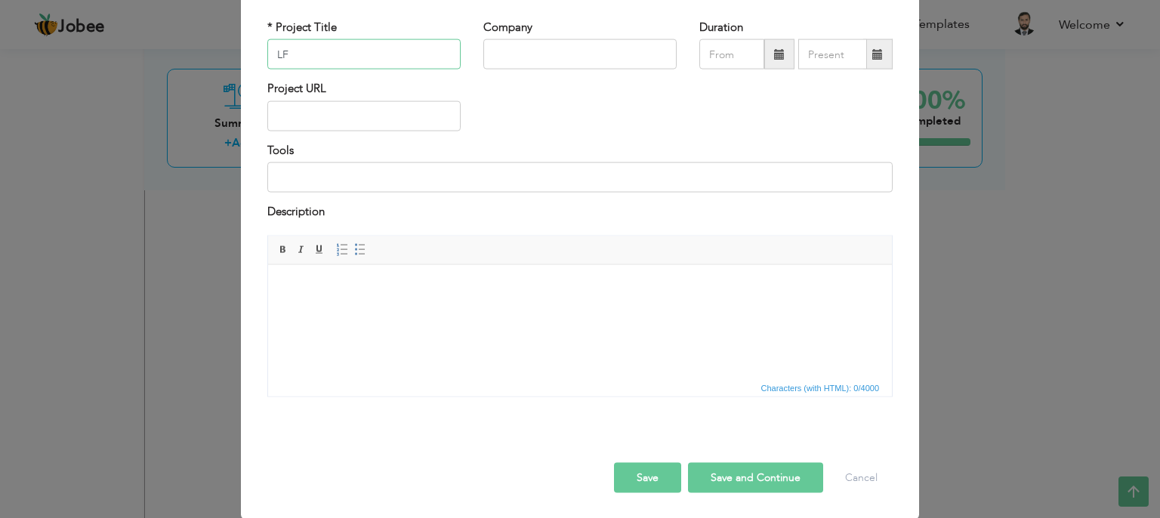
type input "L"
type input "Speedo Feeder Route Buses"
click at [507, 63] on input "text" at bounding box center [579, 54] width 193 height 30
type input "Inbox Business Technologies PVT Ltd"
click at [774, 56] on span at bounding box center [779, 54] width 11 height 11
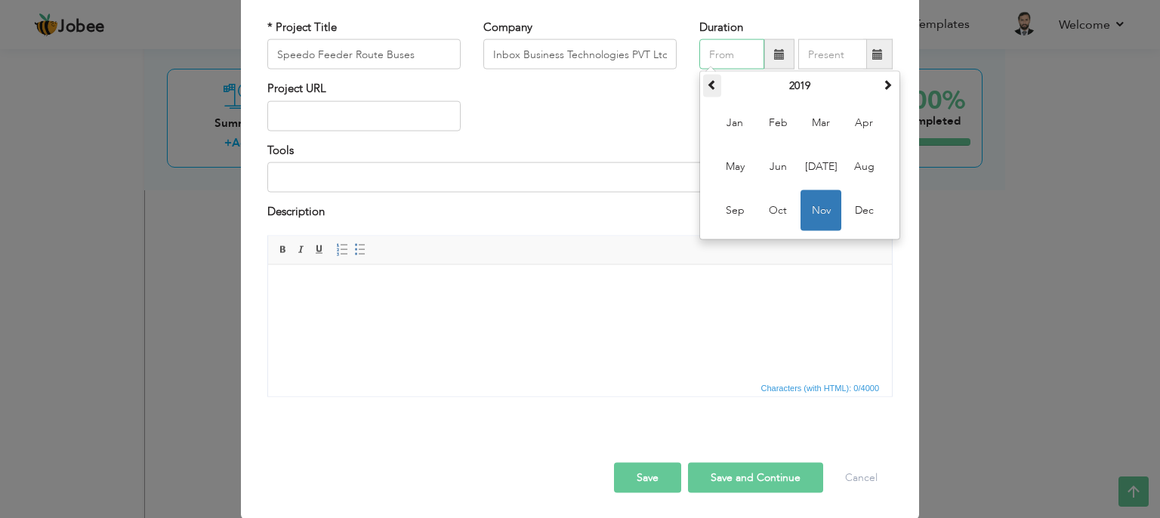
click at [707, 84] on span at bounding box center [712, 84] width 11 height 11
click at [770, 214] on span "Oct" at bounding box center [777, 210] width 41 height 41
type input "10/2016"
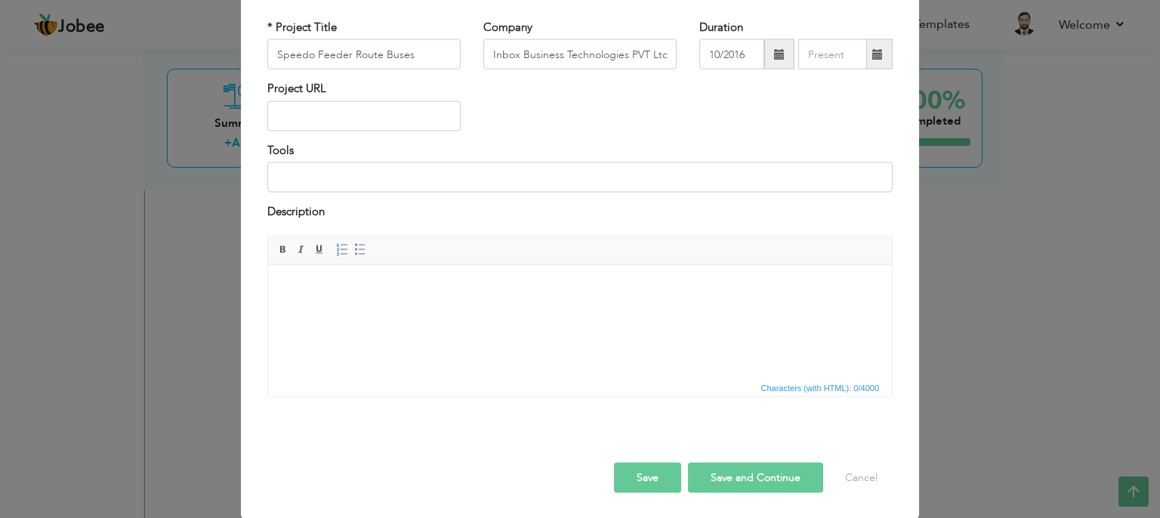
click at [782, 57] on span at bounding box center [877, 54] width 11 height 11
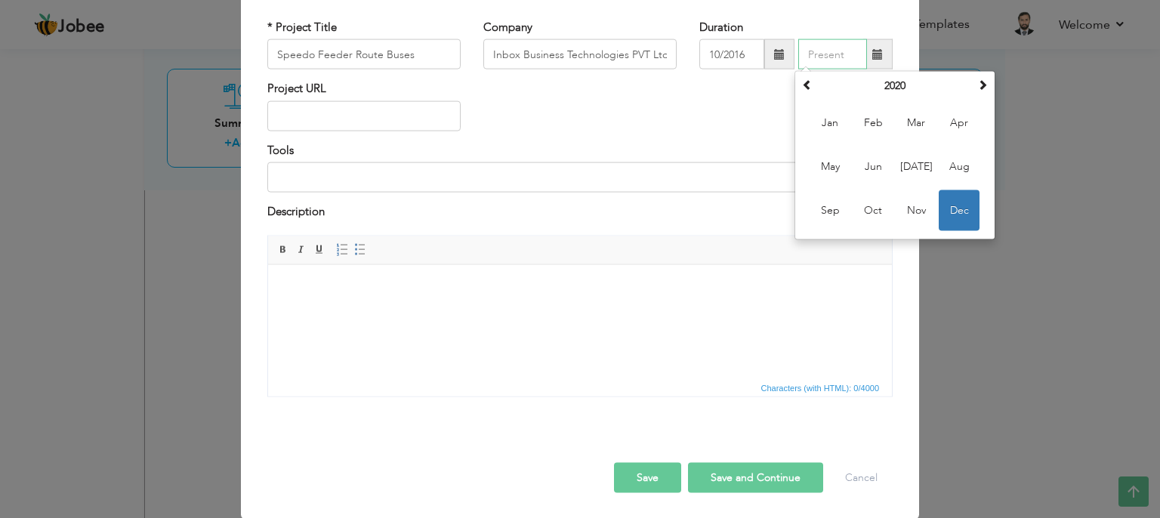
click at [782, 212] on span "Dec" at bounding box center [959, 210] width 41 height 41
type input "12/2020"
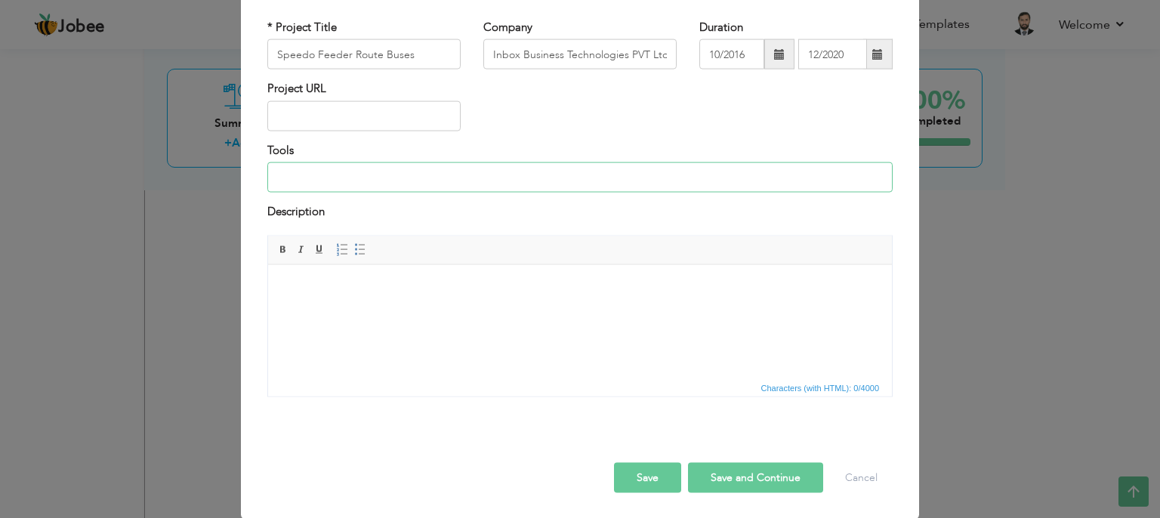
click at [318, 176] on input at bounding box center [579, 177] width 625 height 30
click at [271, 177] on input "Basic Electric Tools" at bounding box center [579, 177] width 625 height 30
click at [280, 174] on input "MMeter & Basic Electric Tools" at bounding box center [579, 177] width 625 height 30
type input "M Meter & Basic Electric Tools"
click at [633, 475] on button "Save" at bounding box center [647, 477] width 67 height 30
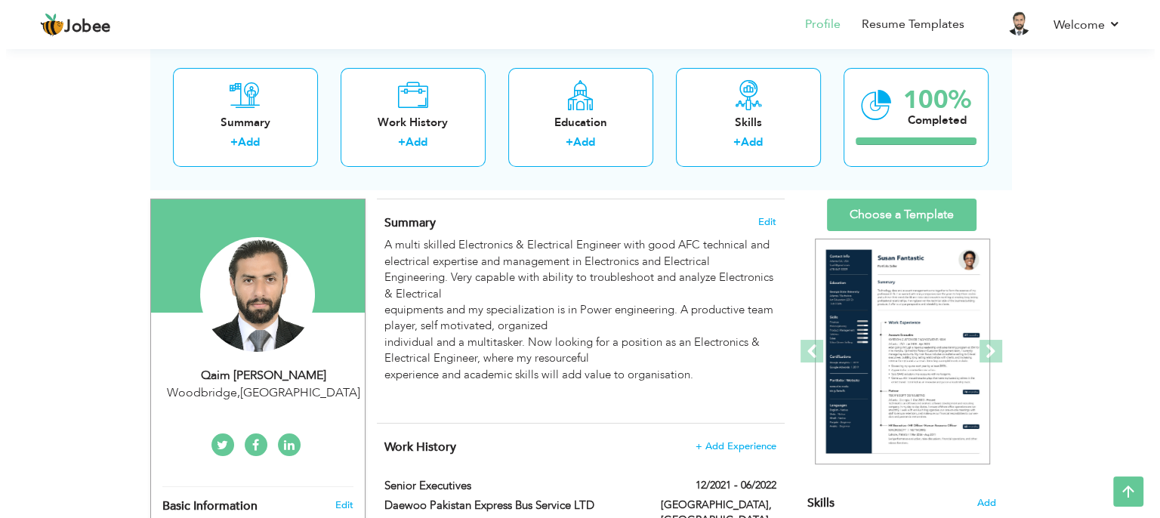
scroll to position [85, 0]
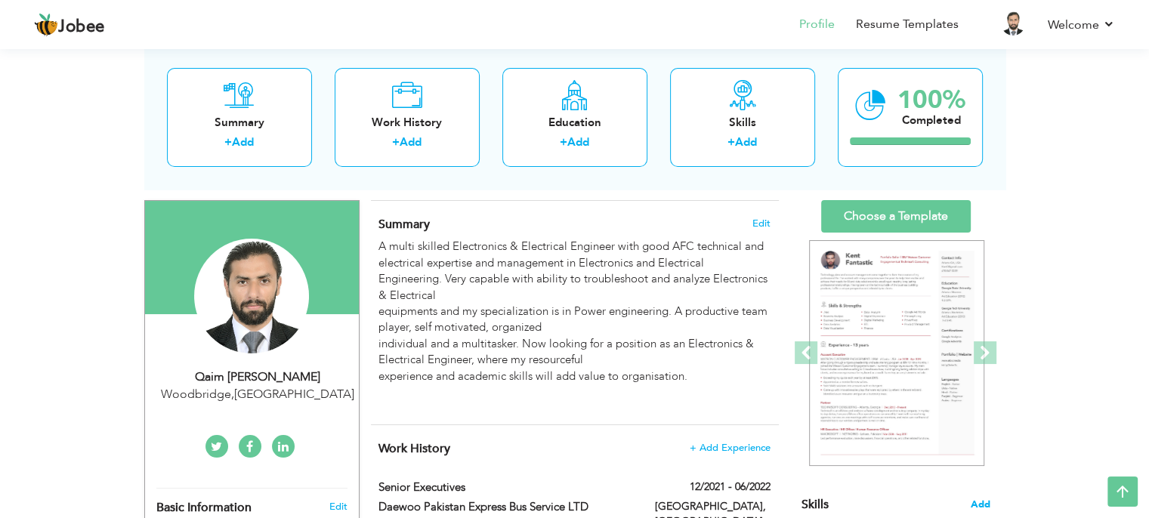
click at [782, 497] on span "Add" at bounding box center [980, 505] width 20 height 14
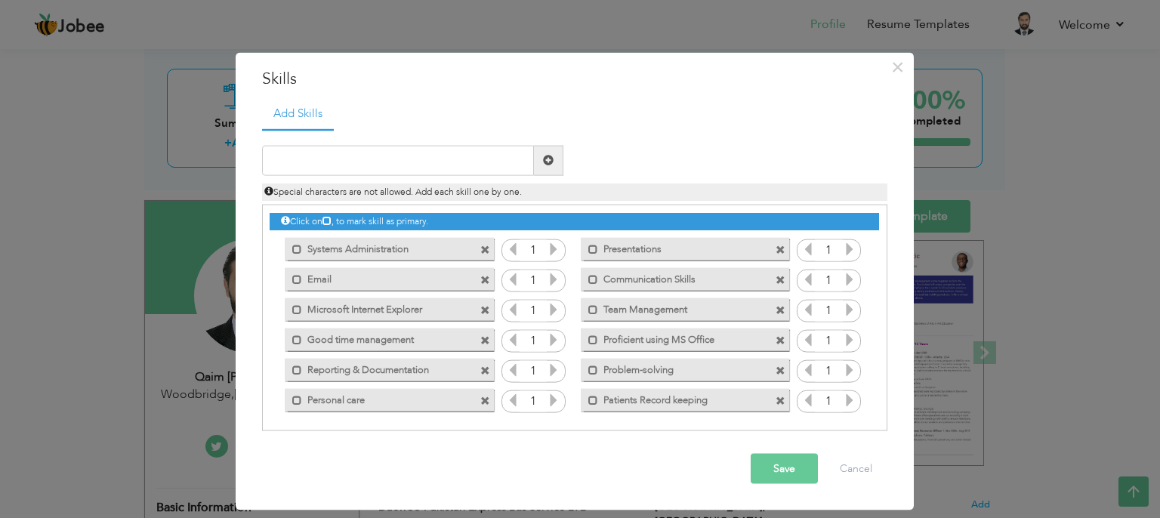
click at [776, 403] on span at bounding box center [781, 401] width 10 height 10
click at [482, 398] on span at bounding box center [485, 401] width 10 height 10
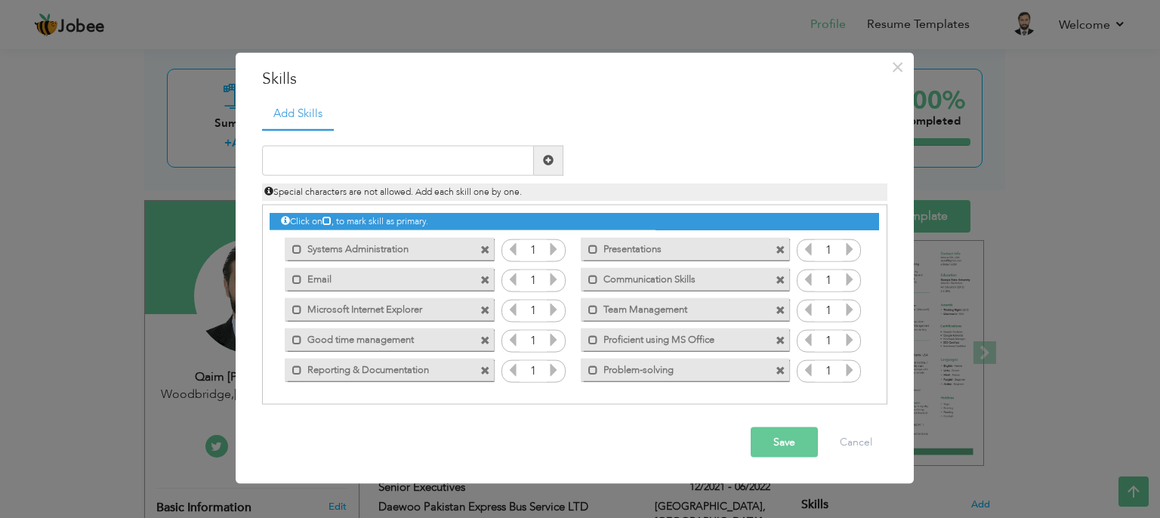
click at [779, 369] on span at bounding box center [781, 371] width 10 height 10
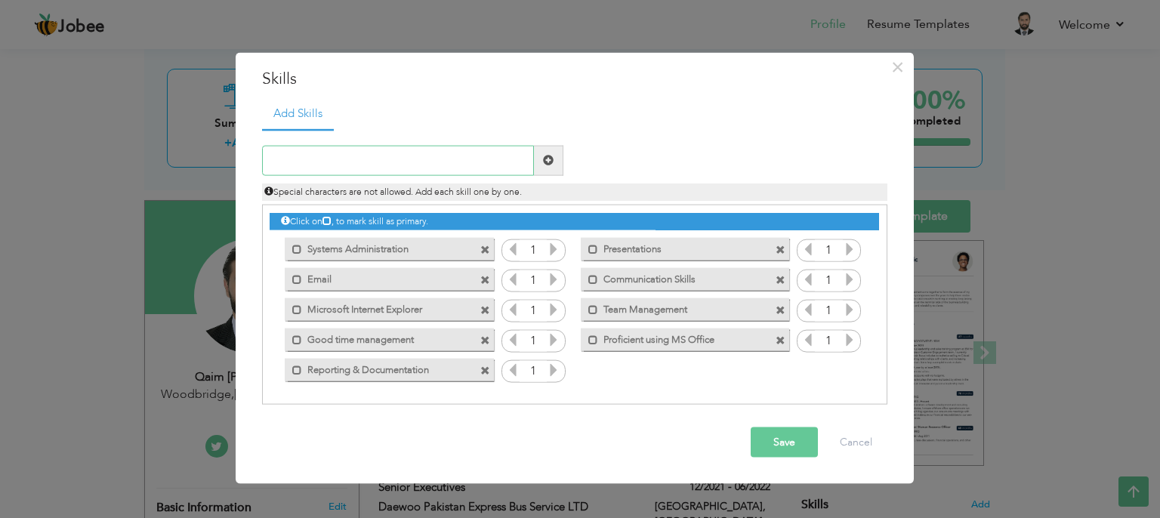
click at [303, 154] on input "text" at bounding box center [398, 160] width 272 height 30
type input "Field Operations"
click at [547, 161] on span at bounding box center [548, 160] width 11 height 11
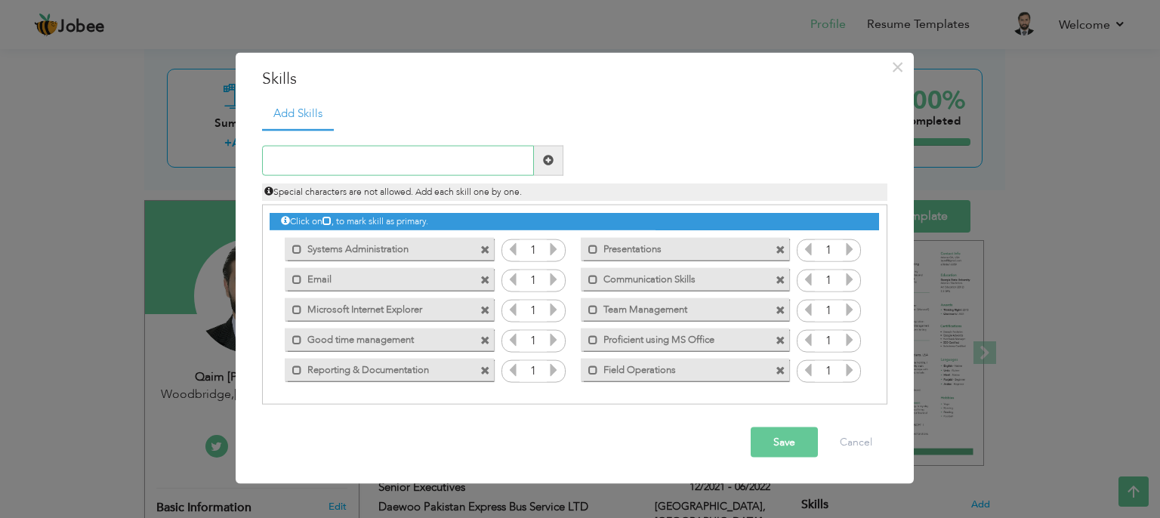
click at [345, 164] on input "text" at bounding box center [398, 160] width 272 height 30
type input "Data Entry"
click at [553, 159] on span at bounding box center [548, 160] width 11 height 11
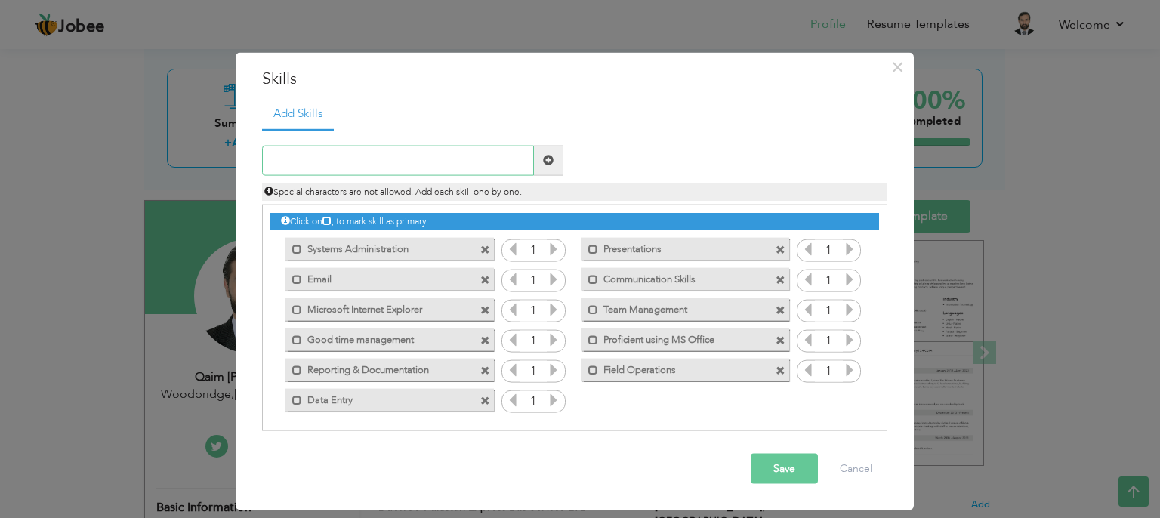
click at [270, 165] on input "text" at bounding box center [398, 160] width 272 height 30
type input "Administration"
click at [547, 158] on span at bounding box center [548, 160] width 11 height 11
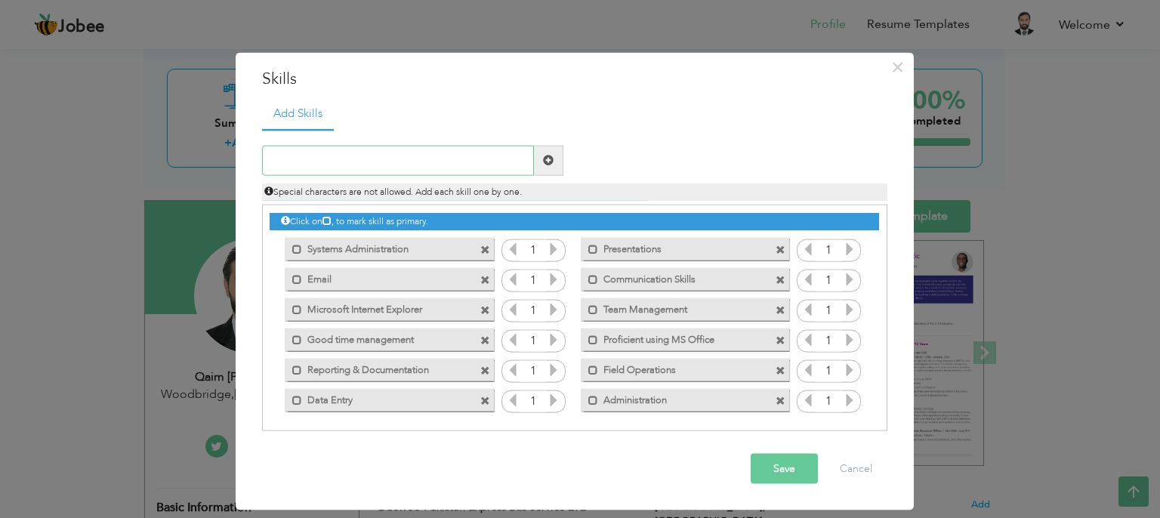
click at [289, 168] on input "text" at bounding box center [398, 160] width 272 height 30
type input "Maintenance & Troubleshooting"
click at [547, 164] on span at bounding box center [548, 160] width 11 height 11
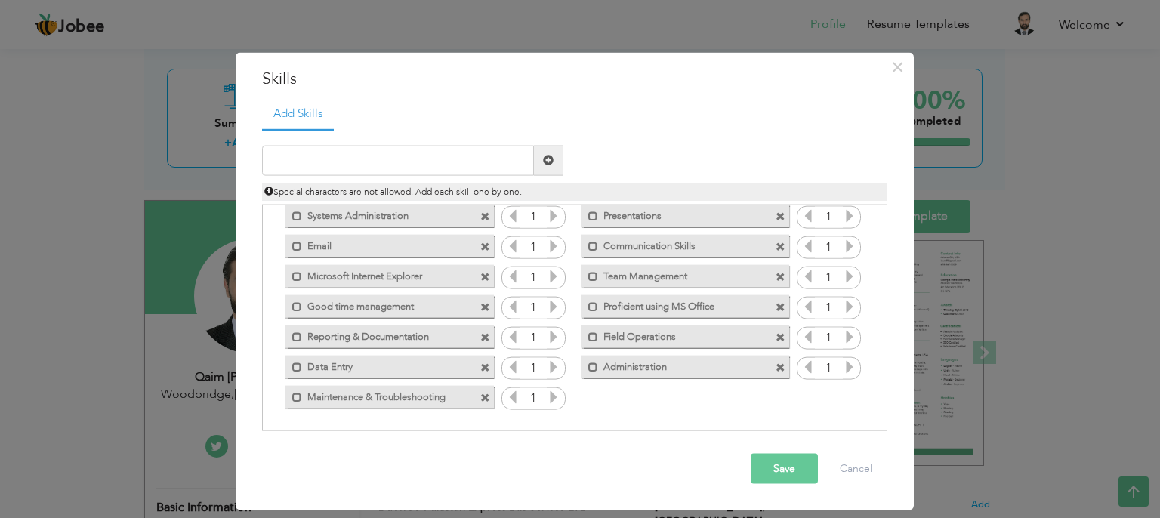
scroll to position [0, 0]
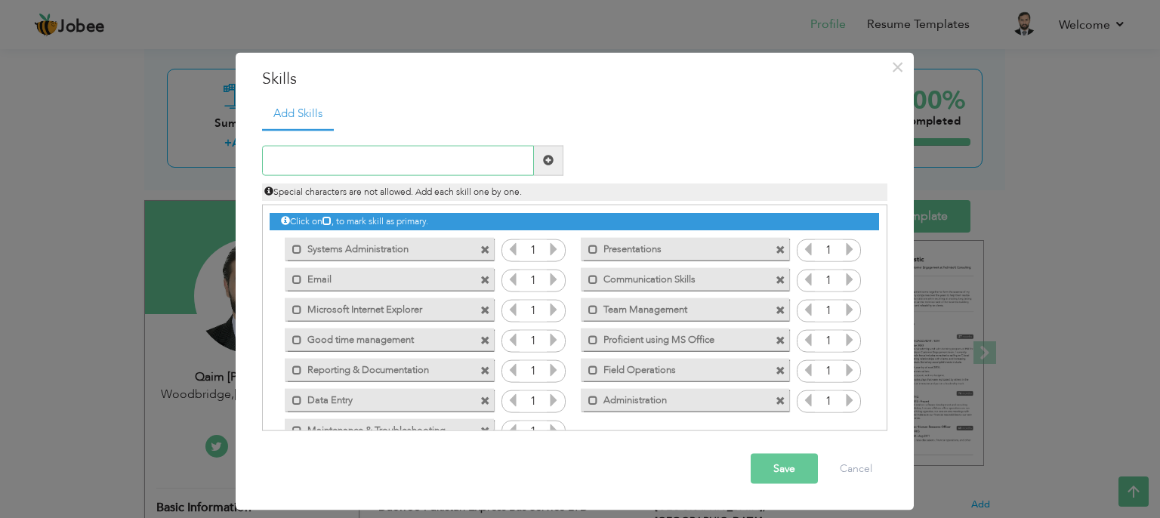
click at [329, 161] on input "text" at bounding box center [398, 160] width 272 height 30
type input "Project Management"
click at [544, 158] on span at bounding box center [548, 160] width 11 height 11
click at [362, 160] on input "text" at bounding box center [398, 160] width 272 height 30
type input "Training & Development"
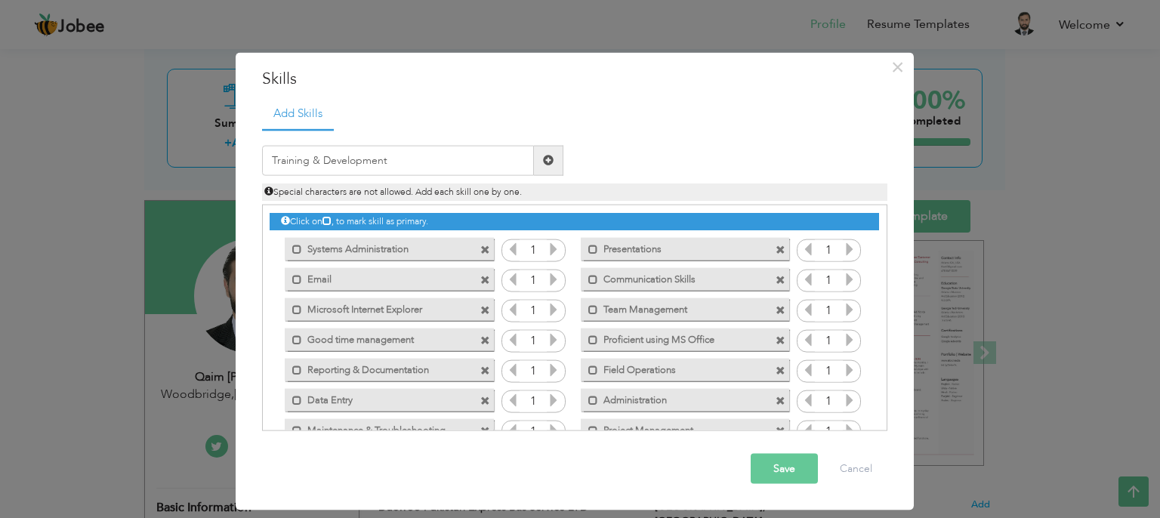
click at [546, 159] on span at bounding box center [548, 160] width 11 height 11
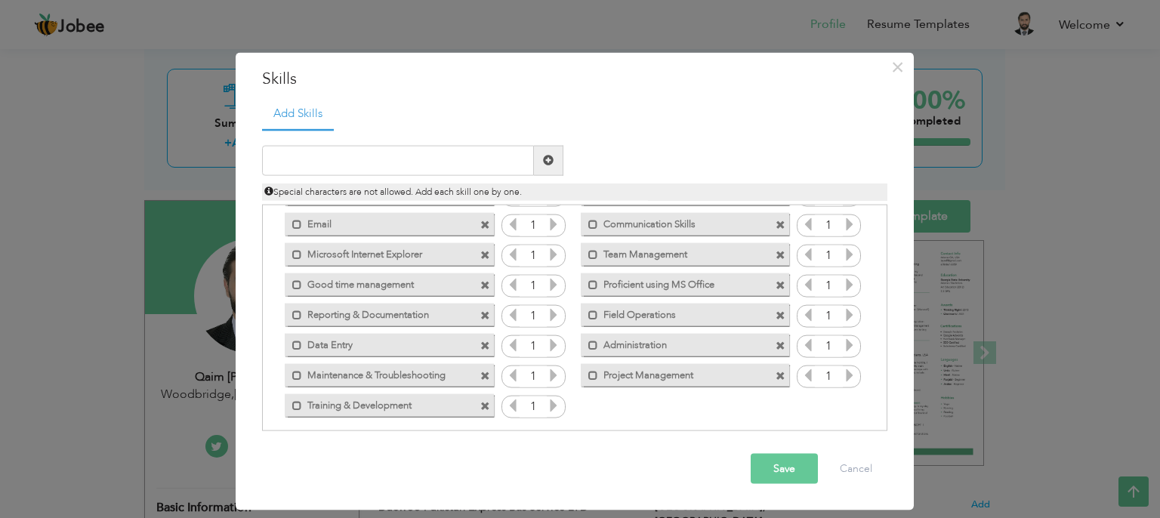
scroll to position [63, 0]
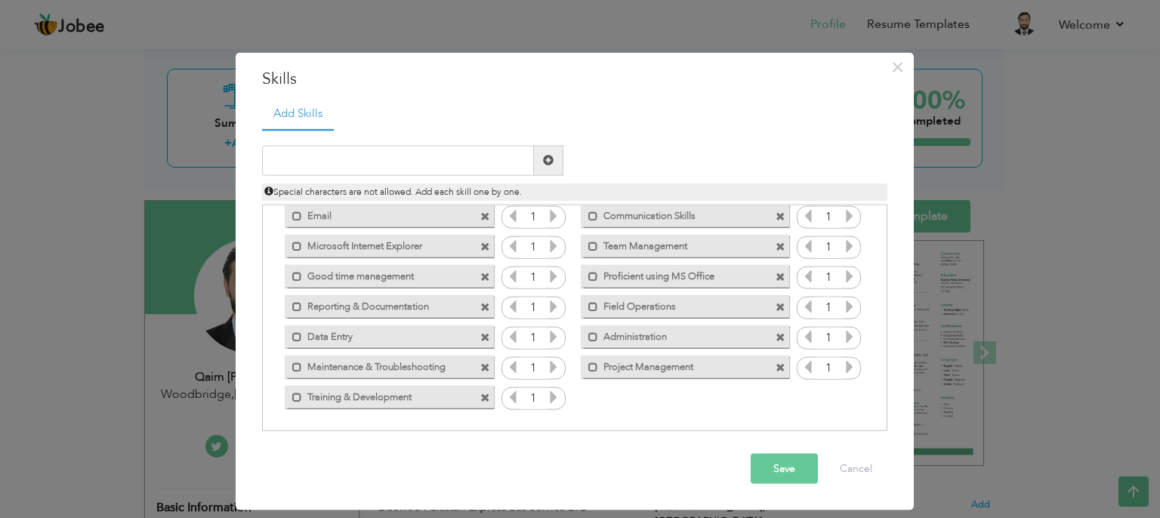
click at [782, 468] on button "Save" at bounding box center [784, 469] width 67 height 30
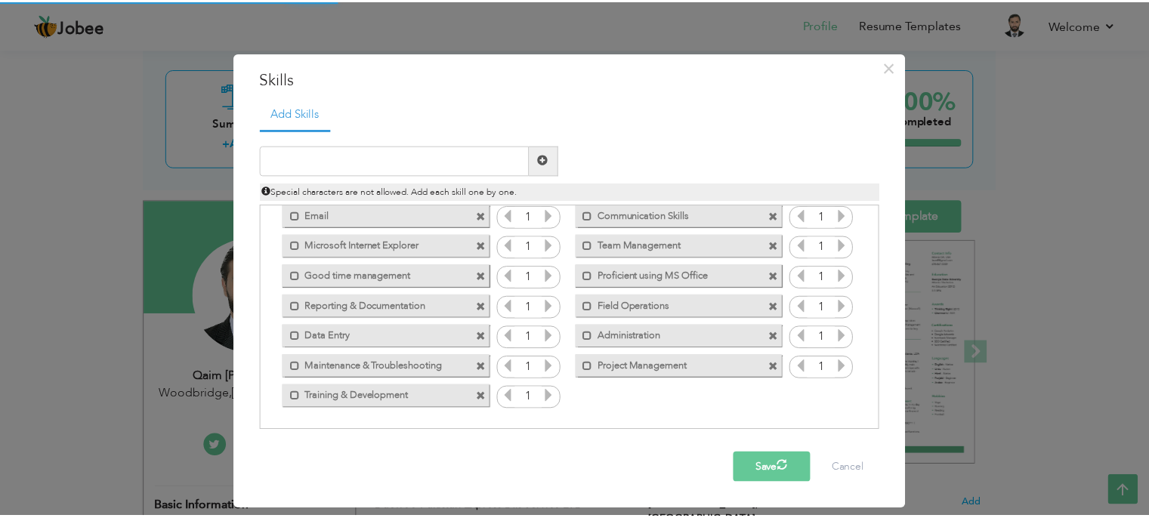
scroll to position [0, 0]
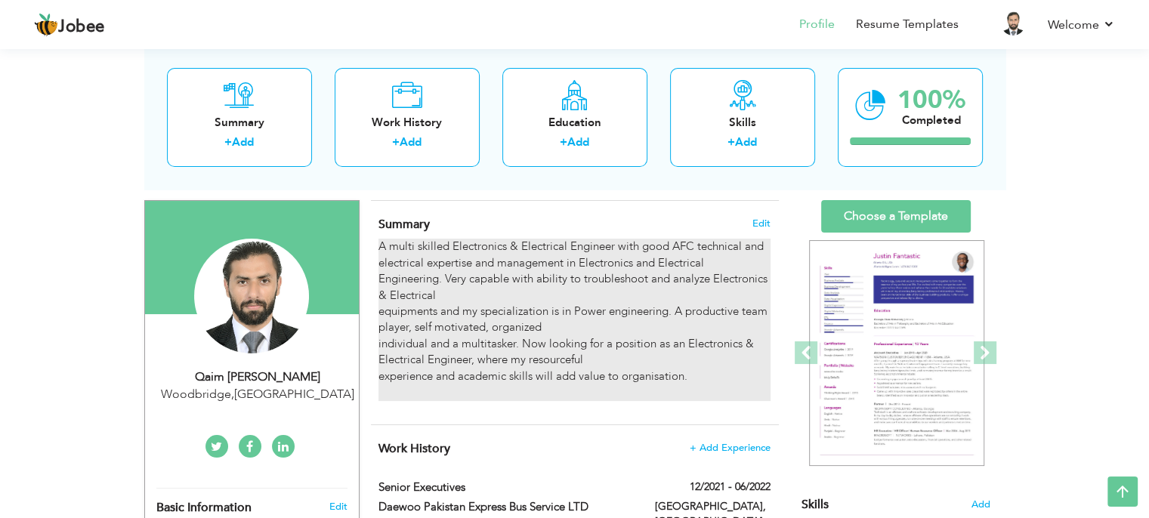
click at [701, 288] on p "A multi skilled Electronics & Electrical Engineer with good AFC technical and e…" at bounding box center [573, 320] width 391 height 162
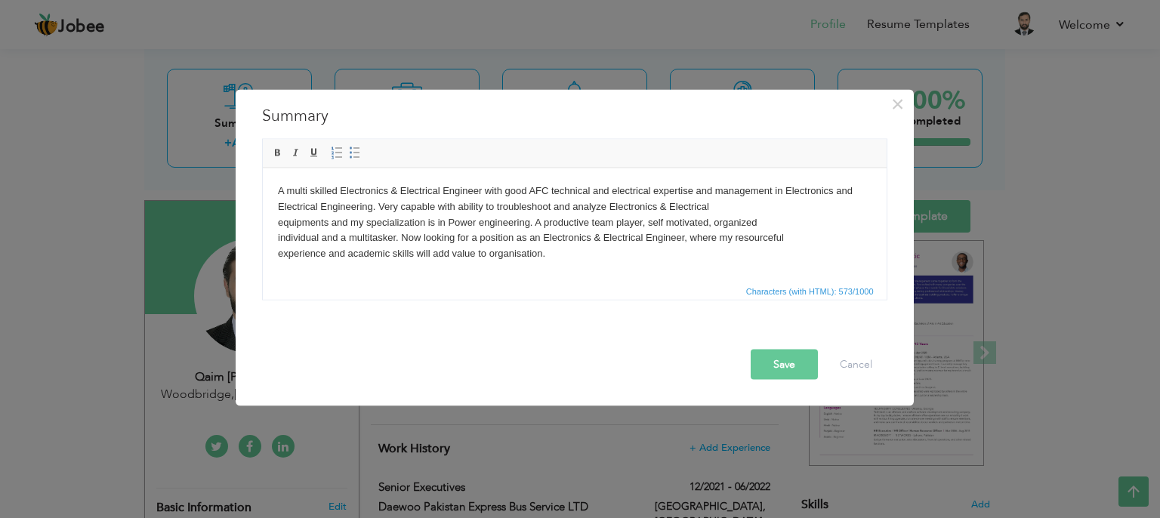
click at [547, 197] on p "A multi skilled Electronics & Electrical Engineer with good AFC technical and e…" at bounding box center [574, 230] width 594 height 94
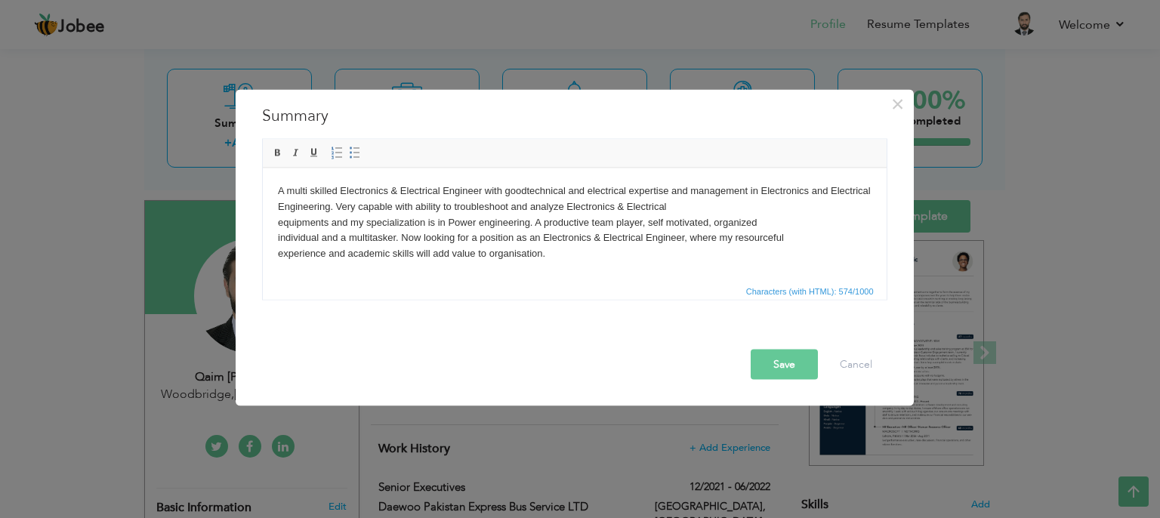
click at [588, 190] on p "A multi skilled Electronics & Electrical Engineer with good technical and elect…" at bounding box center [574, 230] width 594 height 94
click at [529, 222] on p "A multi skilled Electronics & Electrical Engineer with good technical, electric…" at bounding box center [574, 230] width 594 height 94
click at [772, 369] on button "Save" at bounding box center [784, 365] width 67 height 30
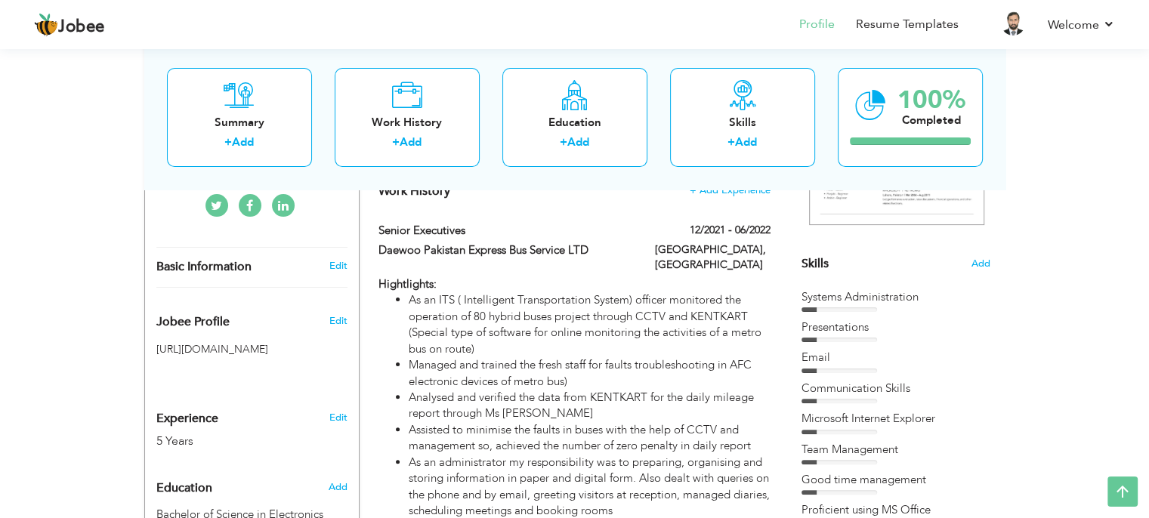
scroll to position [310, 0]
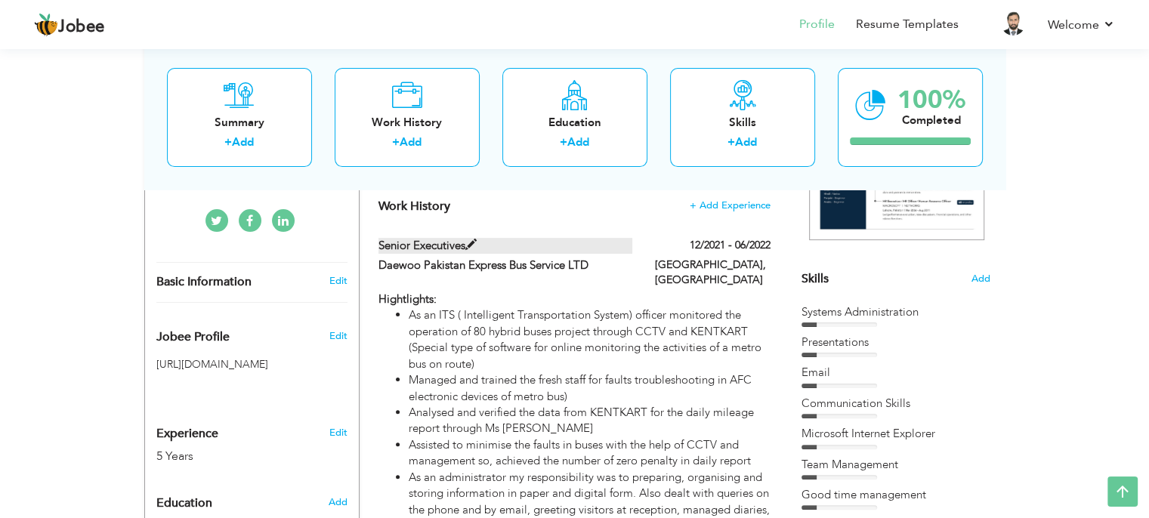
click at [520, 245] on label "Senior Executives" at bounding box center [505, 246] width 254 height 16
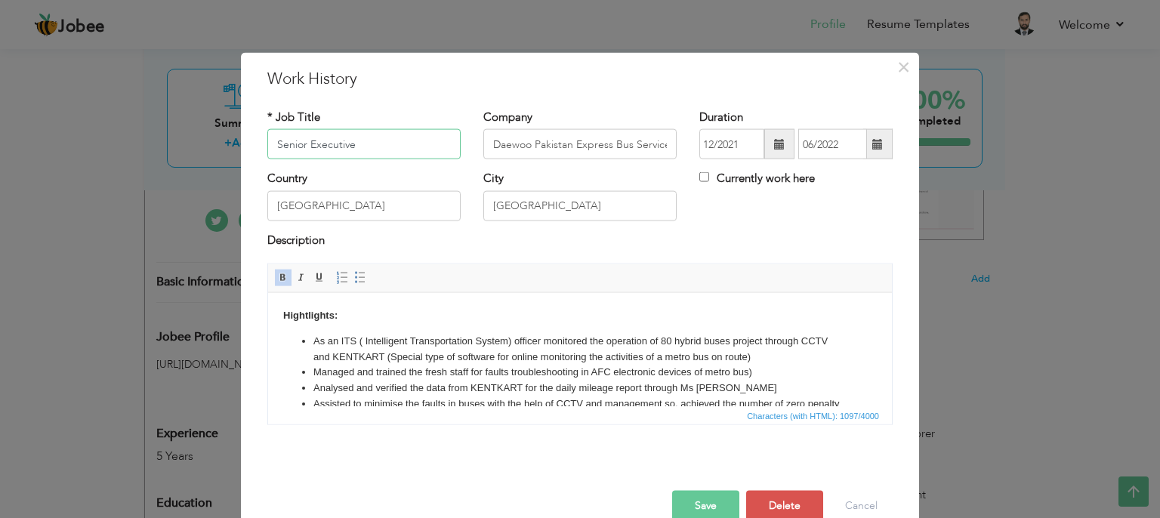
type input "Senior Executive"
click at [680, 497] on button "Save" at bounding box center [705, 506] width 67 height 30
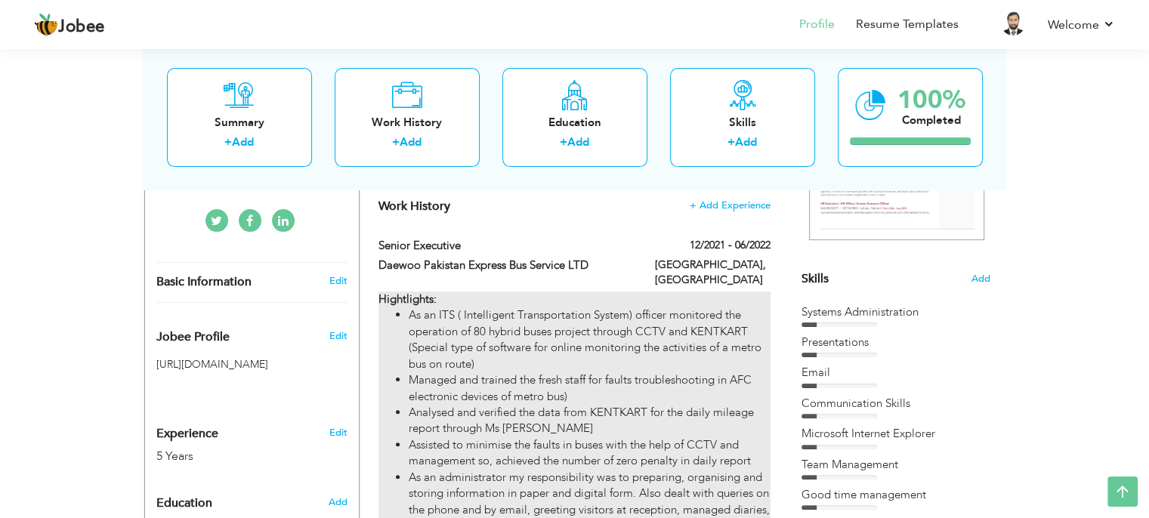
click at [491, 322] on li "As an ITS ( Intelligent Transportation System) officer monitored the operation …" at bounding box center [589, 339] width 361 height 65
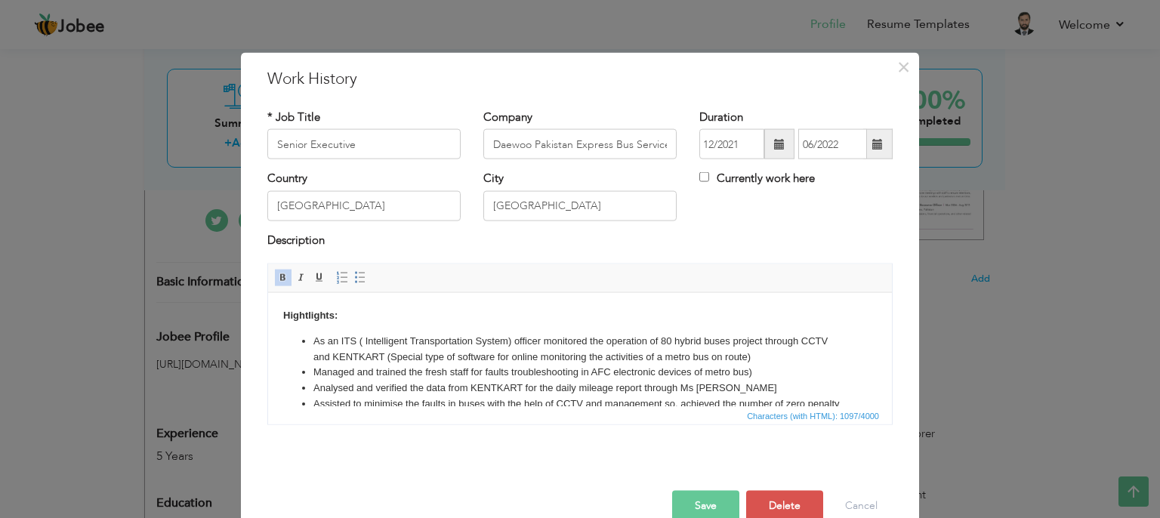
click at [671, 341] on li "As an ITS ( Intelligent Transportation System) officer monitored the operation …" at bounding box center [579, 349] width 533 height 32
click at [681, 497] on button "Save" at bounding box center [705, 506] width 67 height 30
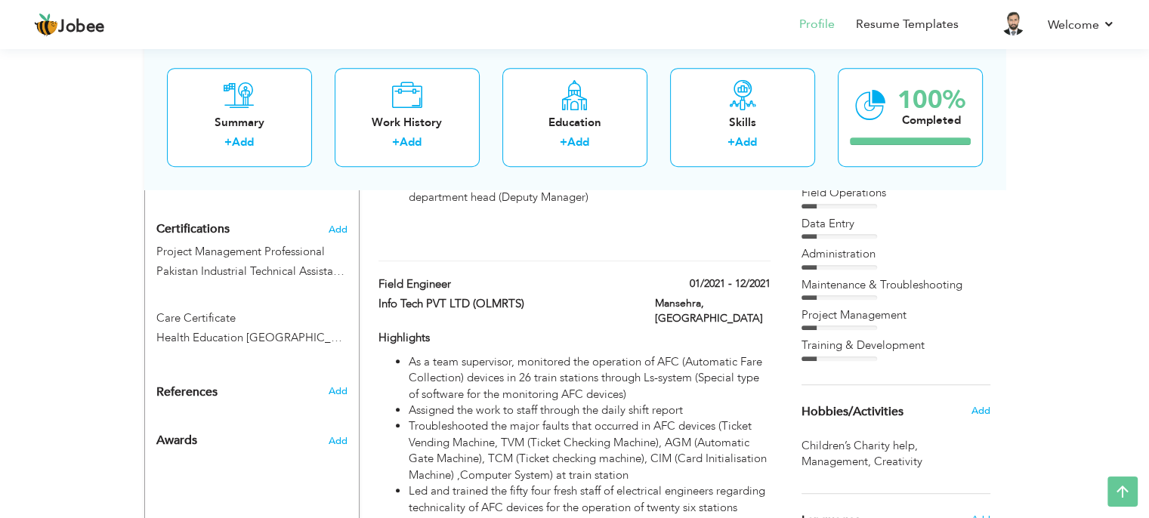
scroll to position [763, 0]
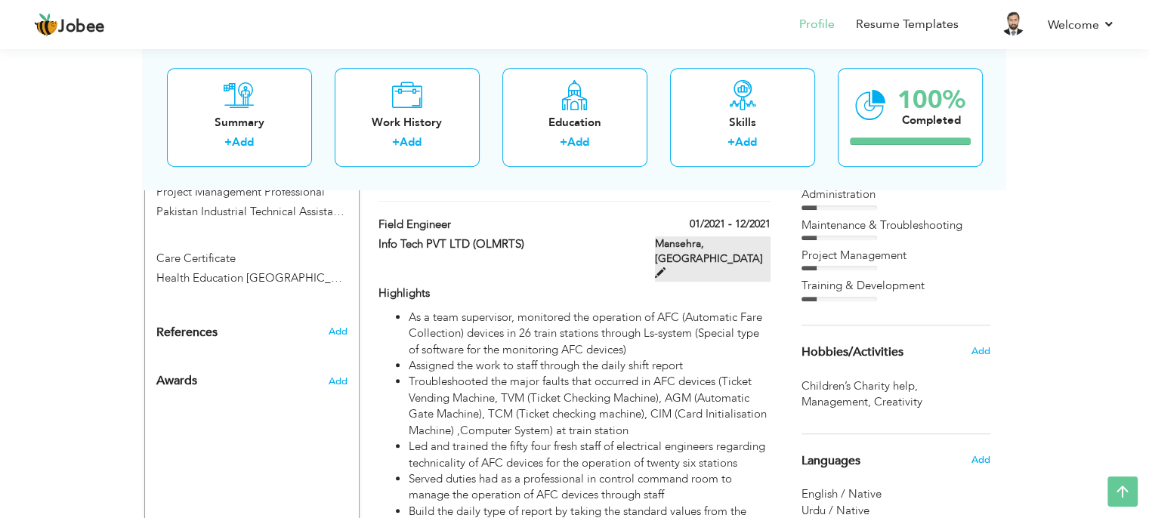
click at [709, 236] on label "Mansehra, Pakistan" at bounding box center [713, 258] width 116 height 45
type input "Field Engineer"
type input "Info Tech PVT LTD (OLMRTS)"
type input "01/2021"
type input "12/2021"
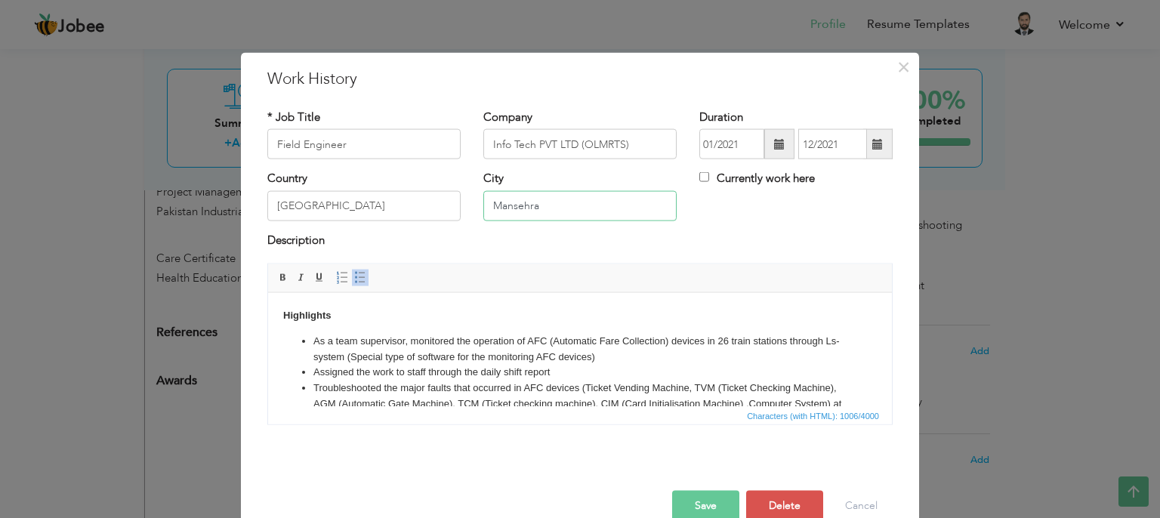
click at [539, 212] on input "Mansehra" at bounding box center [579, 205] width 193 height 30
type input "M"
type input "[GEOGRAPHIC_DATA]"
click at [695, 497] on button "Save" at bounding box center [705, 506] width 67 height 30
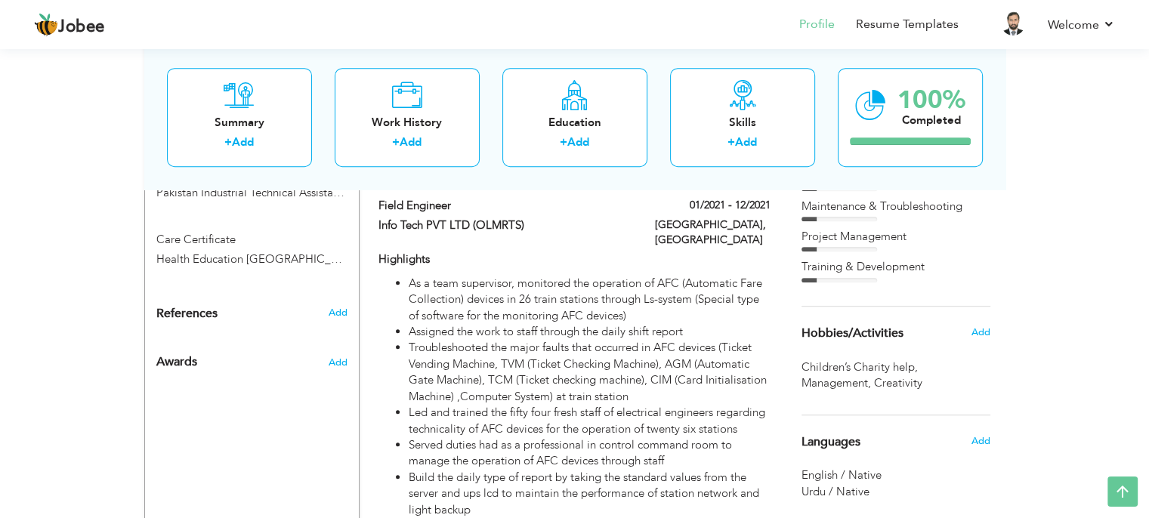
scroll to position [794, 0]
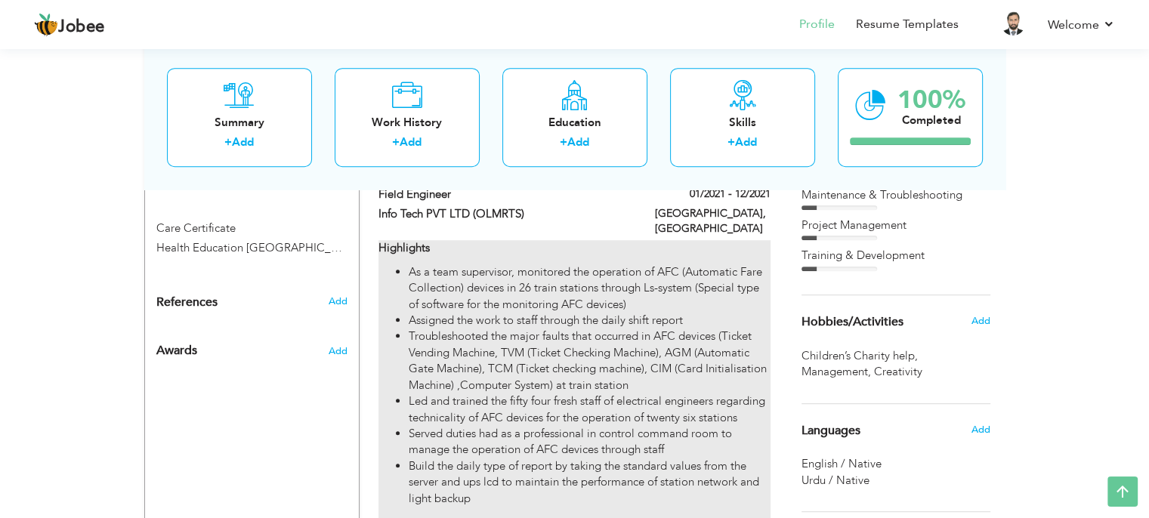
click at [527, 264] on li "As a team supervisor, monitored the operation of AFC (Automatic Fare Collection…" at bounding box center [589, 288] width 361 height 48
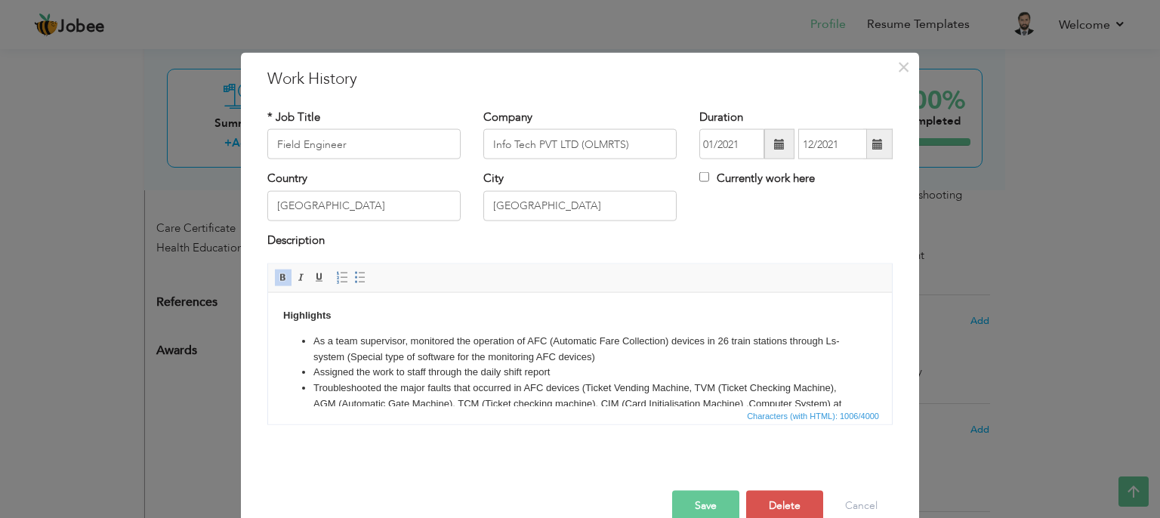
click at [727, 339] on li "As a team supervisor, monitored the operation of AFC (Automatic Fare Collection…" at bounding box center [579, 349] width 533 height 32
click at [689, 497] on button "Save" at bounding box center [705, 506] width 67 height 30
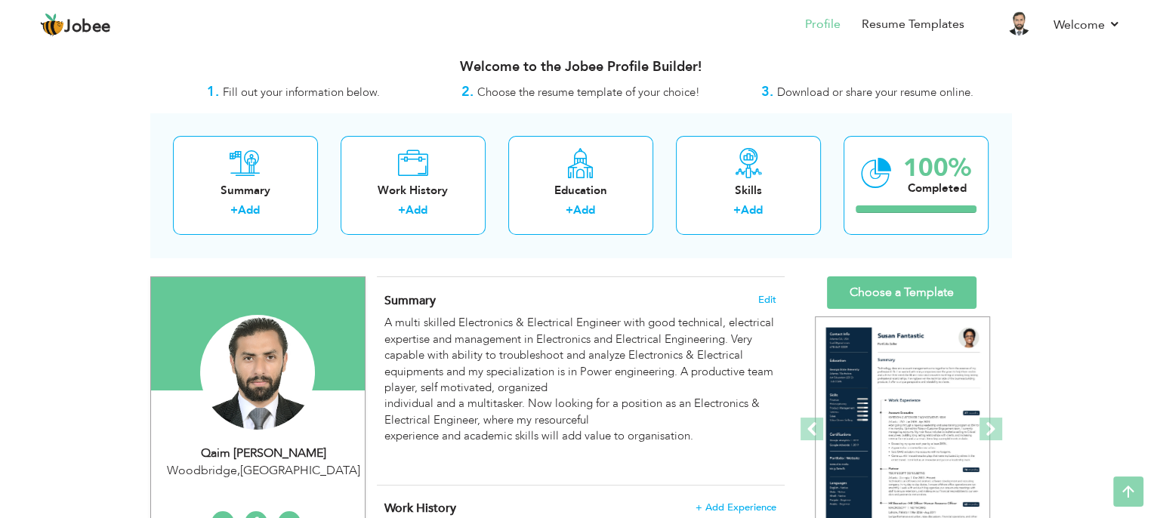
scroll to position [0, 0]
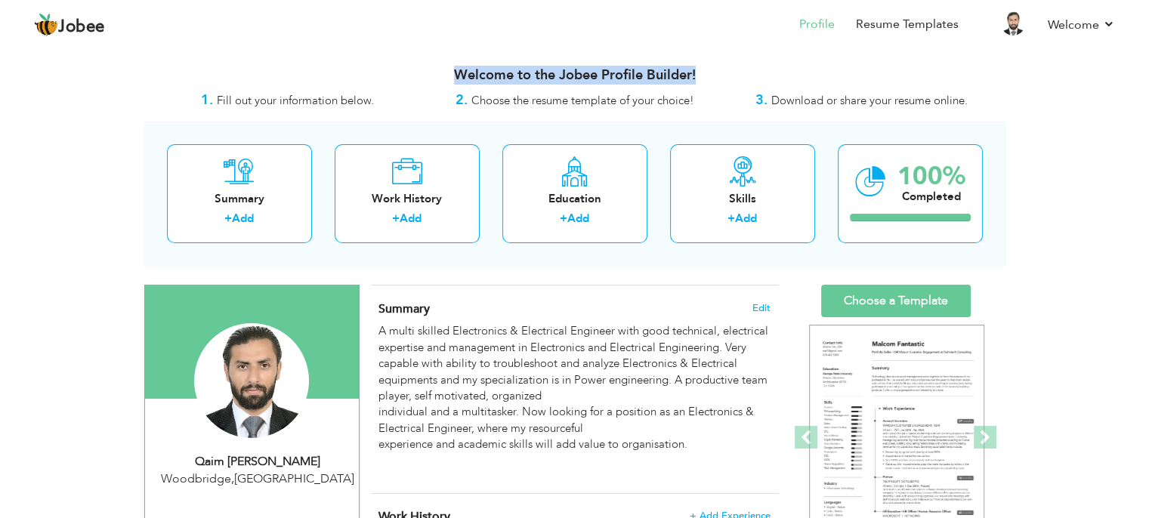
drag, startPoint x: 1139, startPoint y: 23, endPoint x: 1140, endPoint y: 50, distance: 26.5
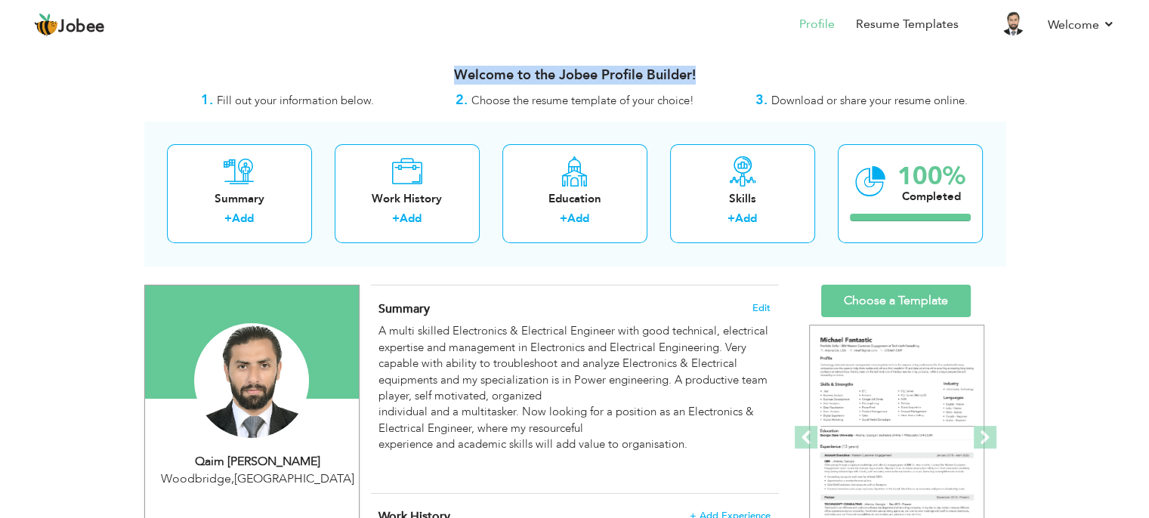
click at [271, 466] on div "Qaim Ali Shah" at bounding box center [257, 461] width 202 height 17
type input "Qaim [PERSON_NAME]"
type input "[PERSON_NAME]"
type input "703828080"
select select "number:230"
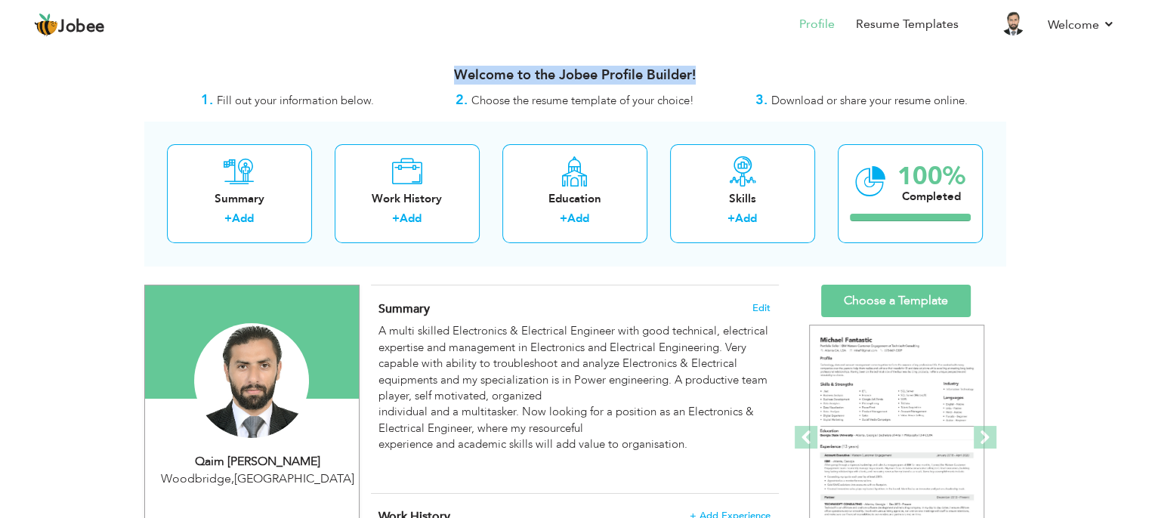
type input "Woodbridge"
select select "number:7"
type input "linkedin:https:https://www.linkedin.com/in/qaim-ali-4364b2154/"
type input "IamQaimali"
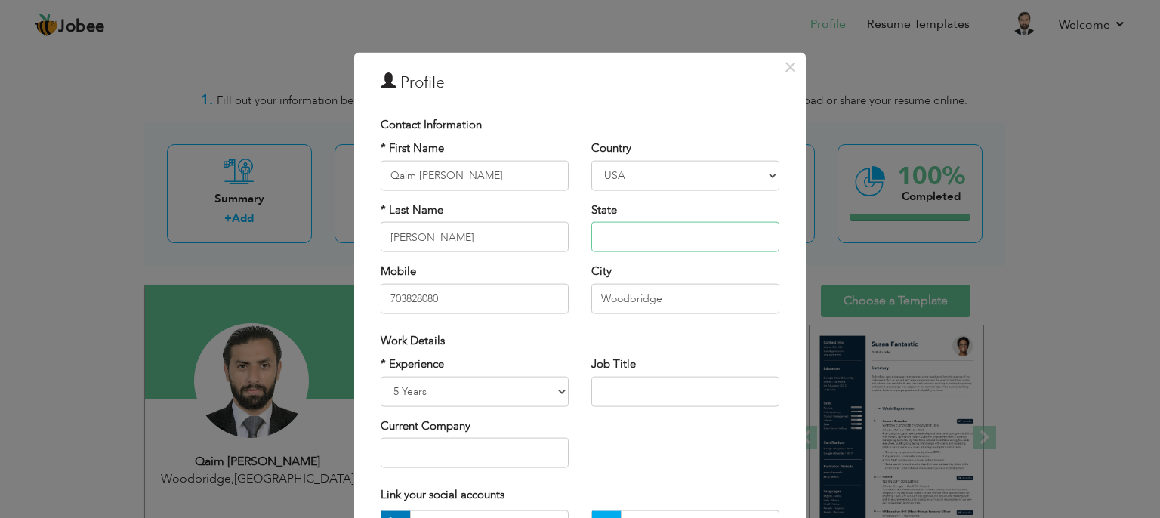
click at [621, 244] on input "text" at bounding box center [685, 237] width 188 height 30
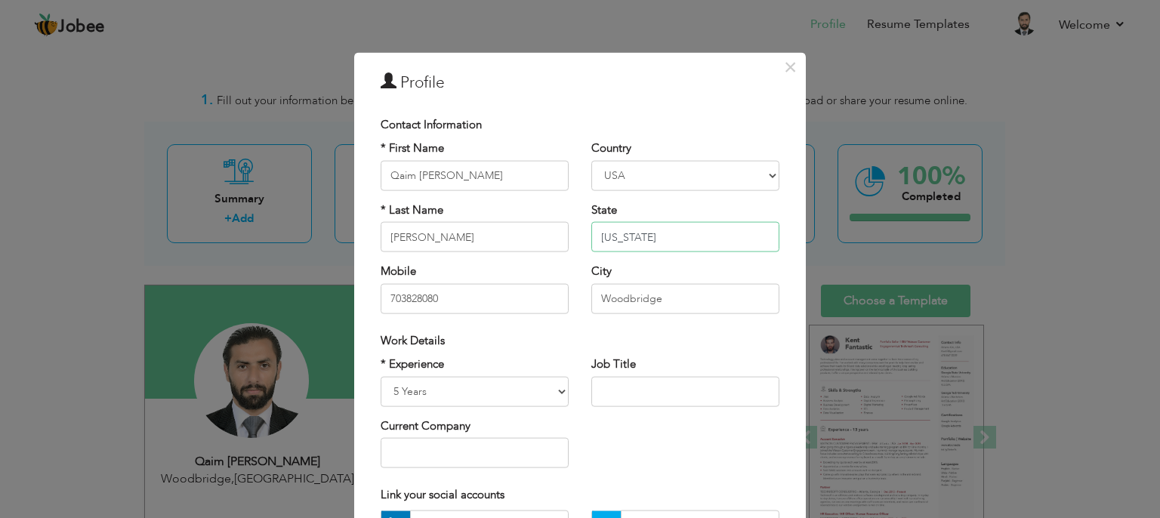
type input "[US_STATE]"
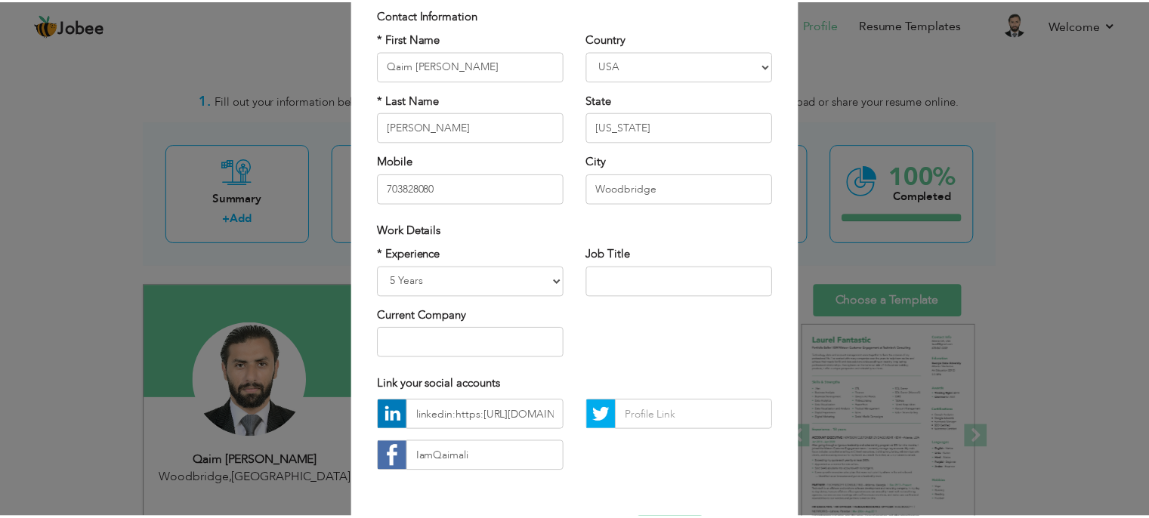
scroll to position [166, 0]
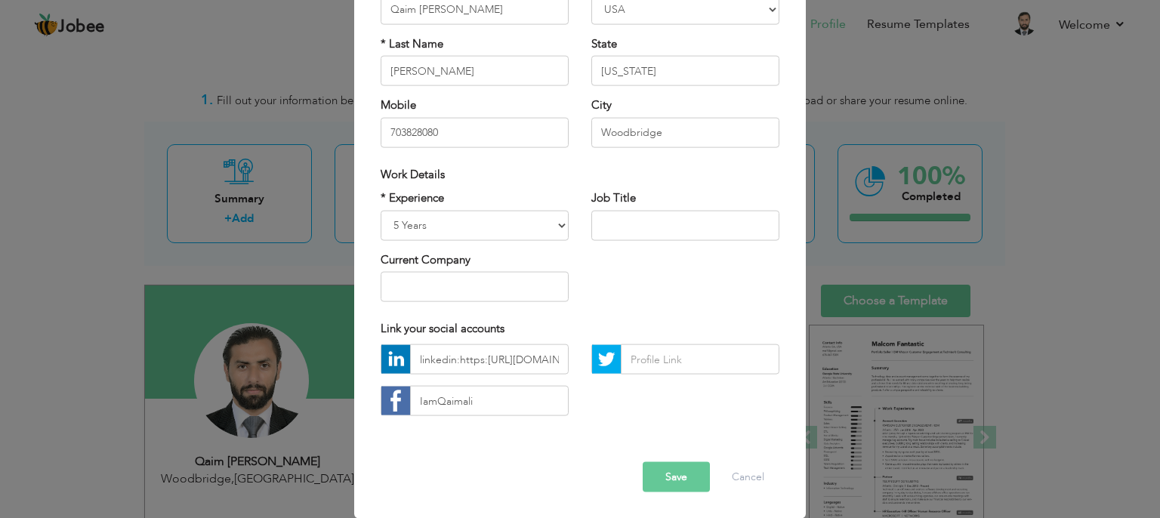
click at [668, 481] on button "Save" at bounding box center [676, 477] width 67 height 30
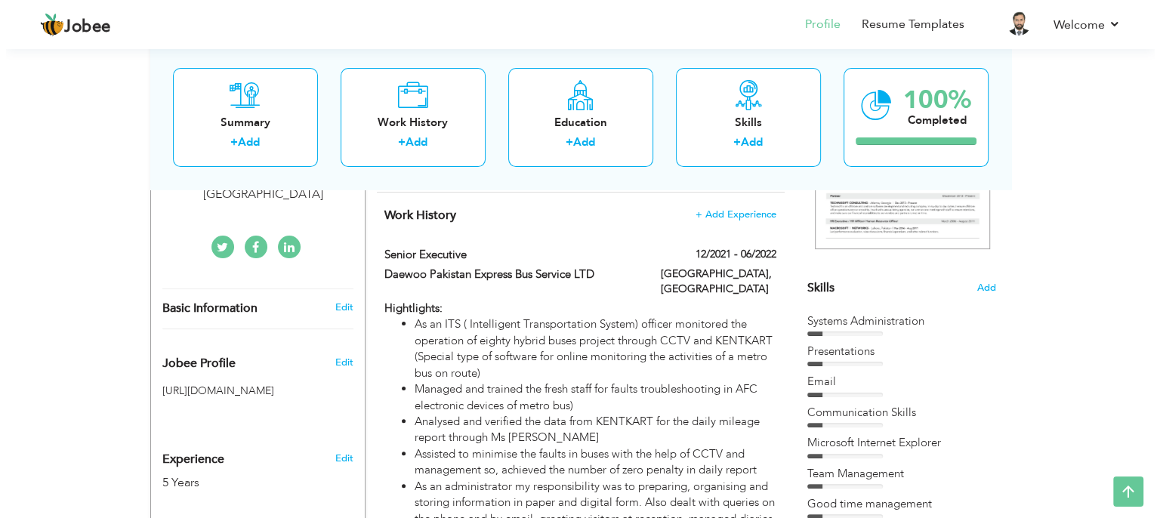
scroll to position [298, 0]
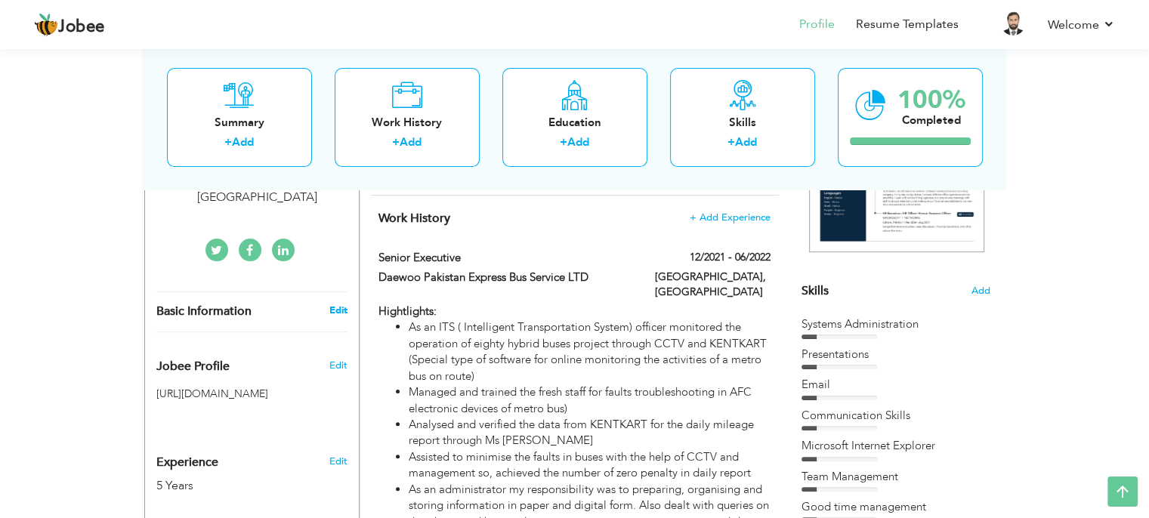
click at [335, 304] on link "Edit" at bounding box center [337, 311] width 18 height 14
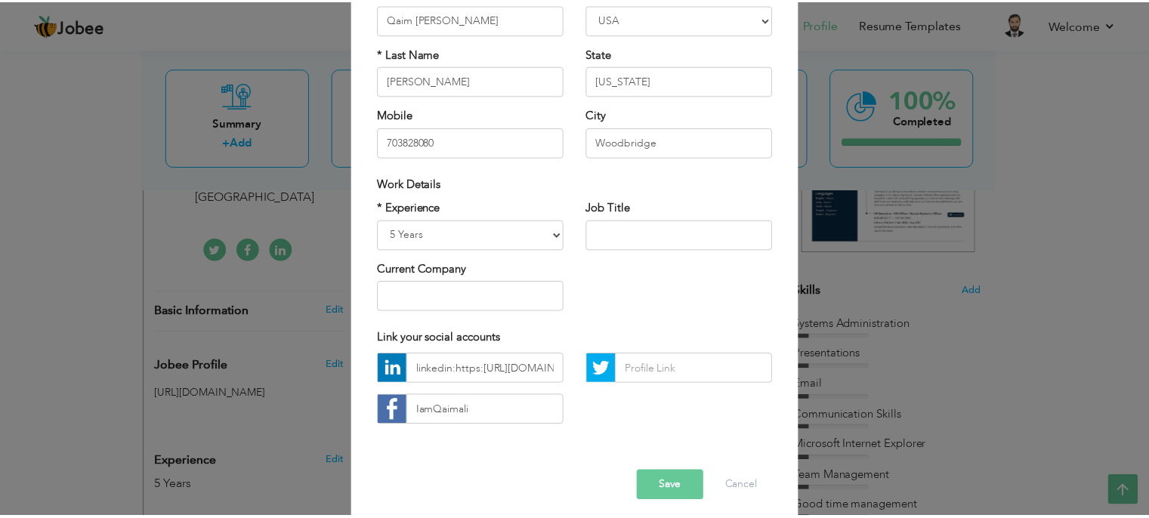
scroll to position [166, 0]
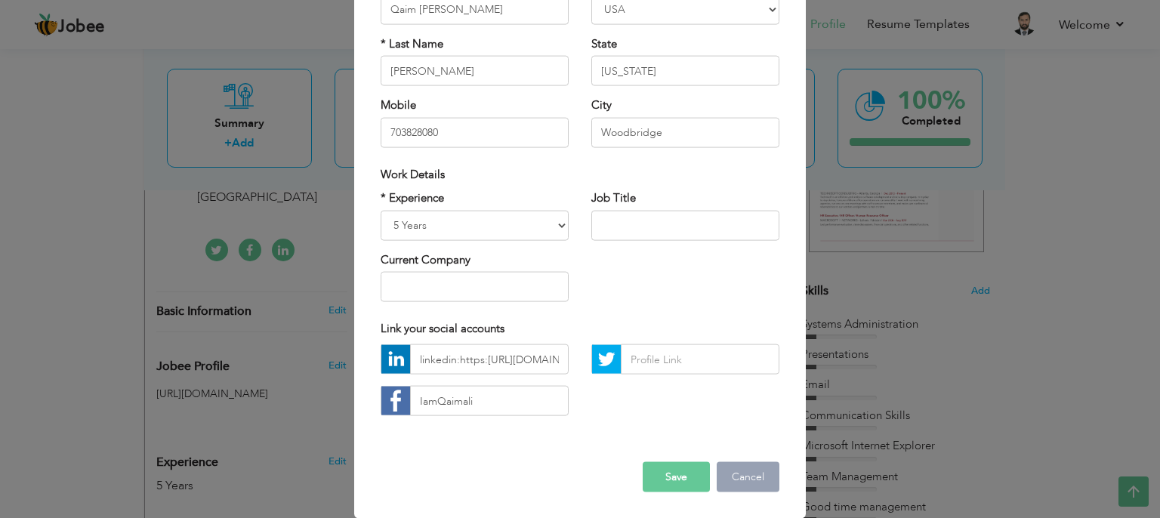
click at [736, 473] on button "Cancel" at bounding box center [748, 477] width 63 height 30
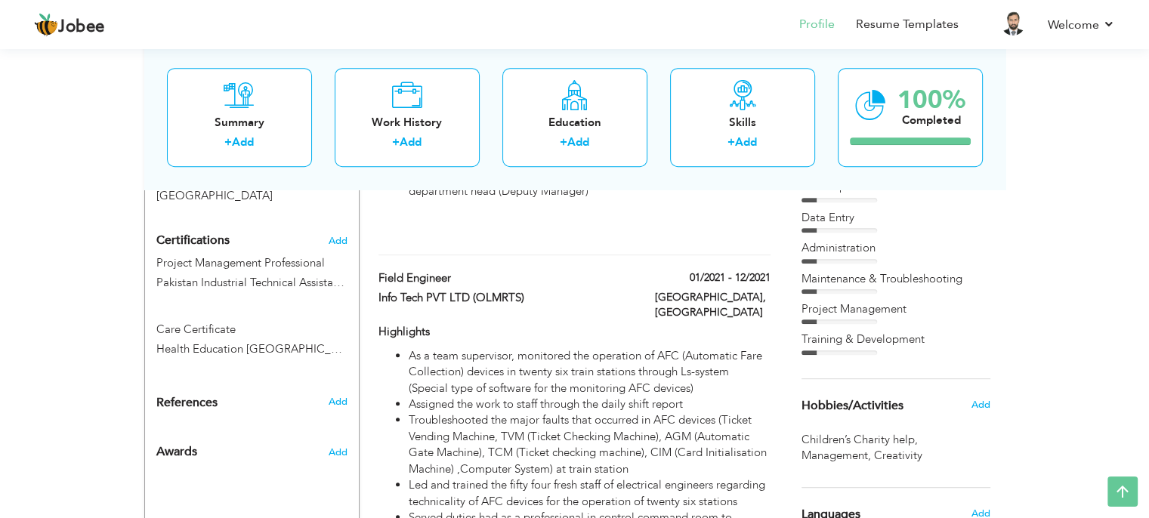
scroll to position [704, 0]
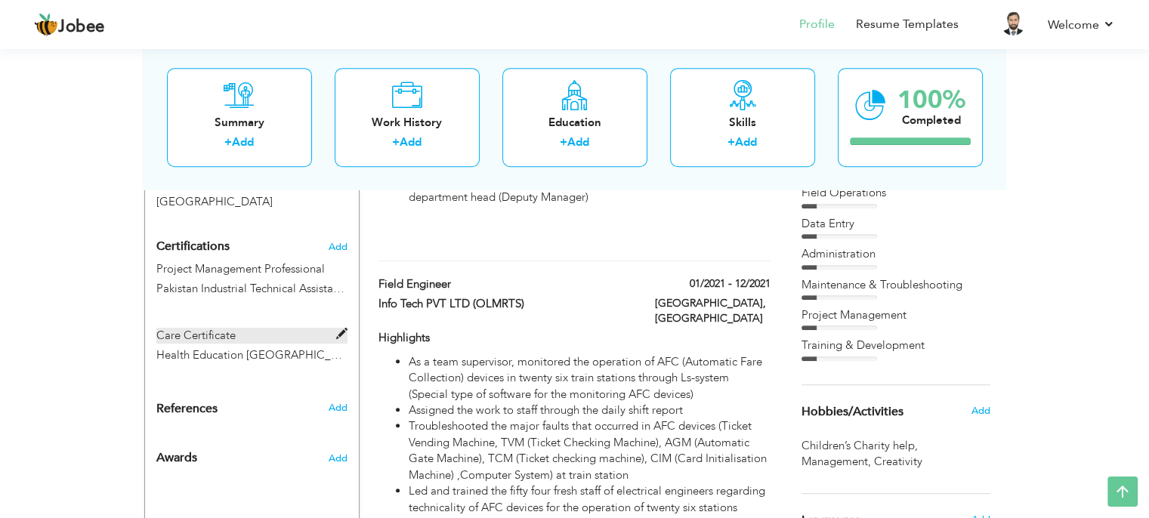
click at [336, 328] on span at bounding box center [341, 333] width 11 height 11
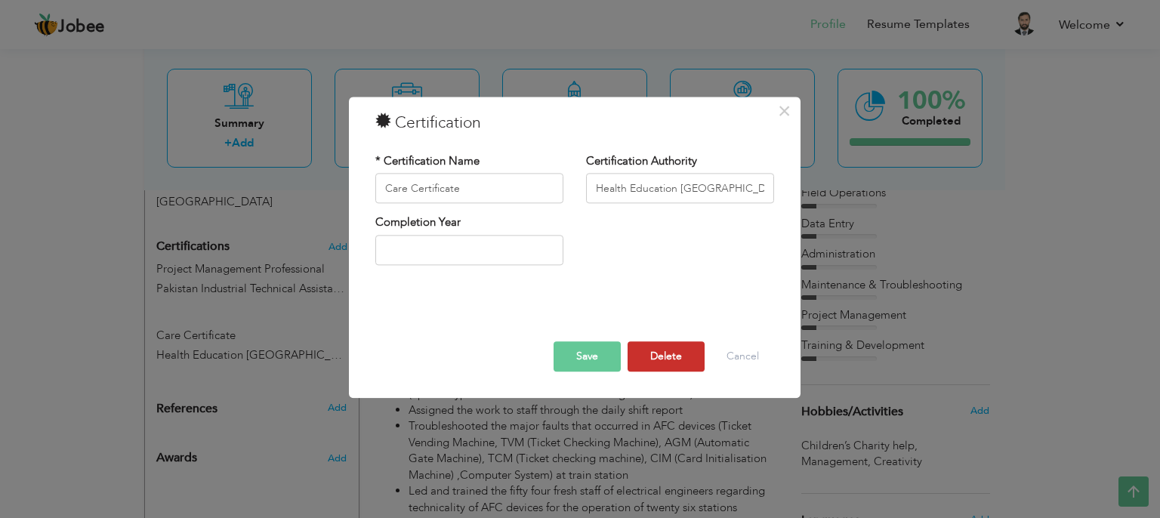
click at [652, 357] on button "Delete" at bounding box center [666, 357] width 77 height 30
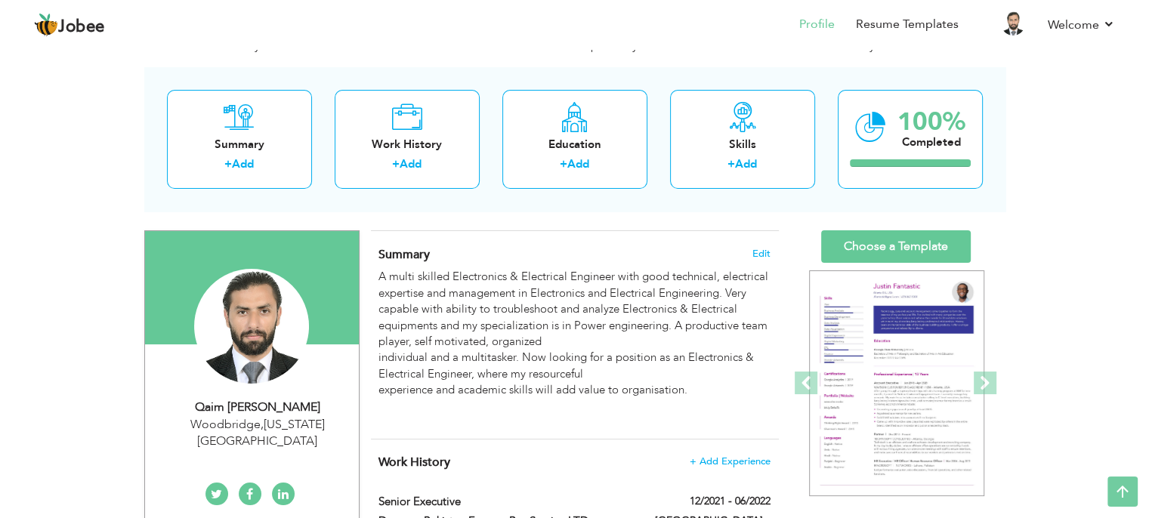
scroll to position [0, 0]
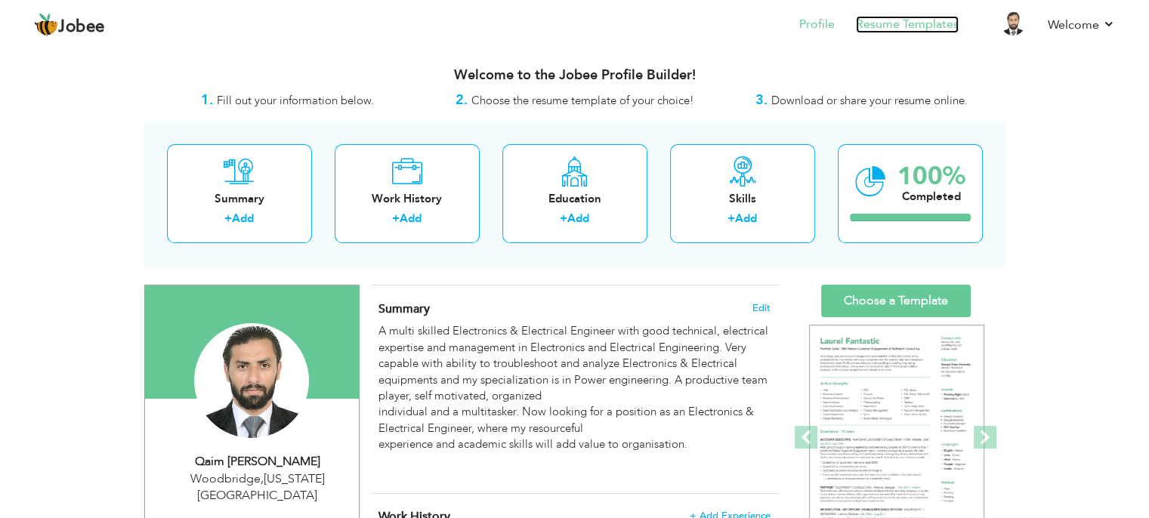
click at [782, 25] on link "Resume Templates" at bounding box center [907, 24] width 103 height 17
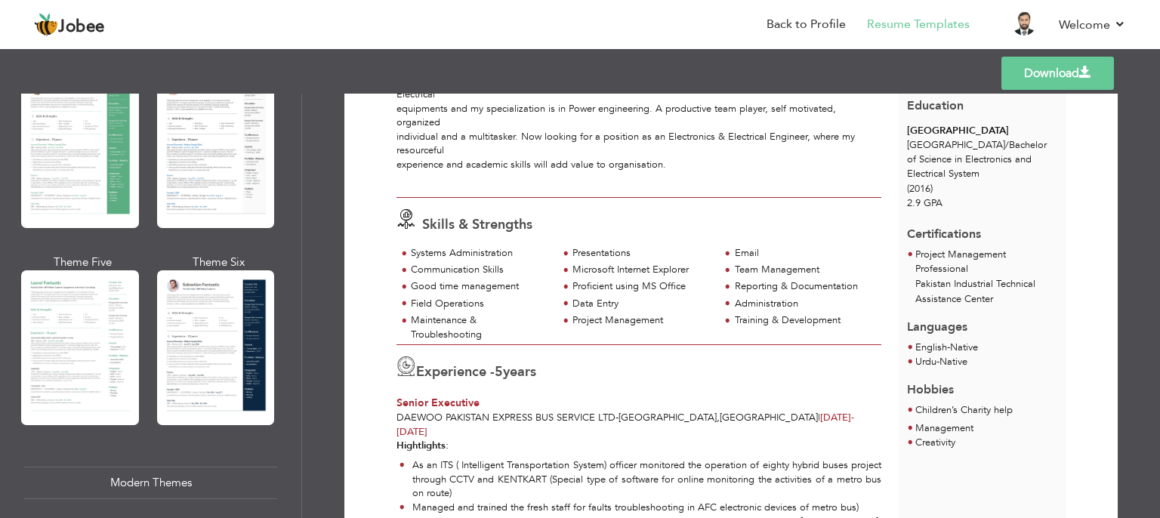
scroll to position [334, 0]
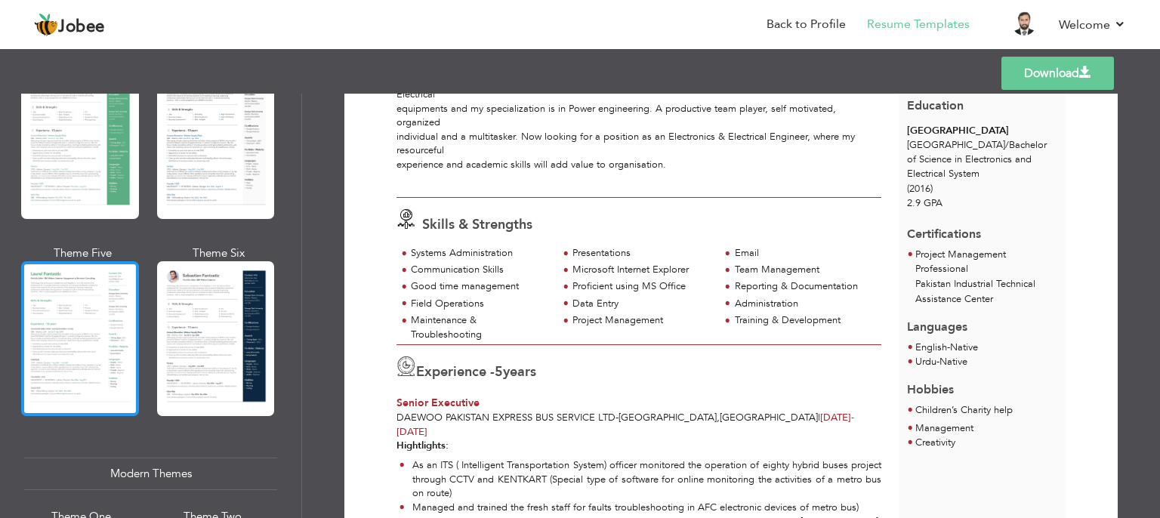
click at [85, 327] on div at bounding box center [80, 338] width 118 height 155
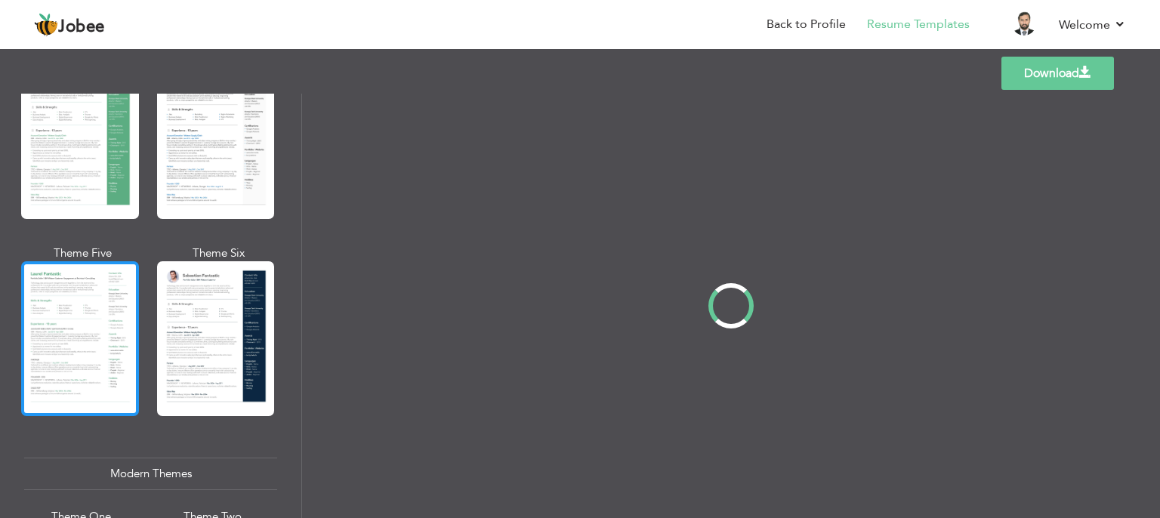
scroll to position [0, 0]
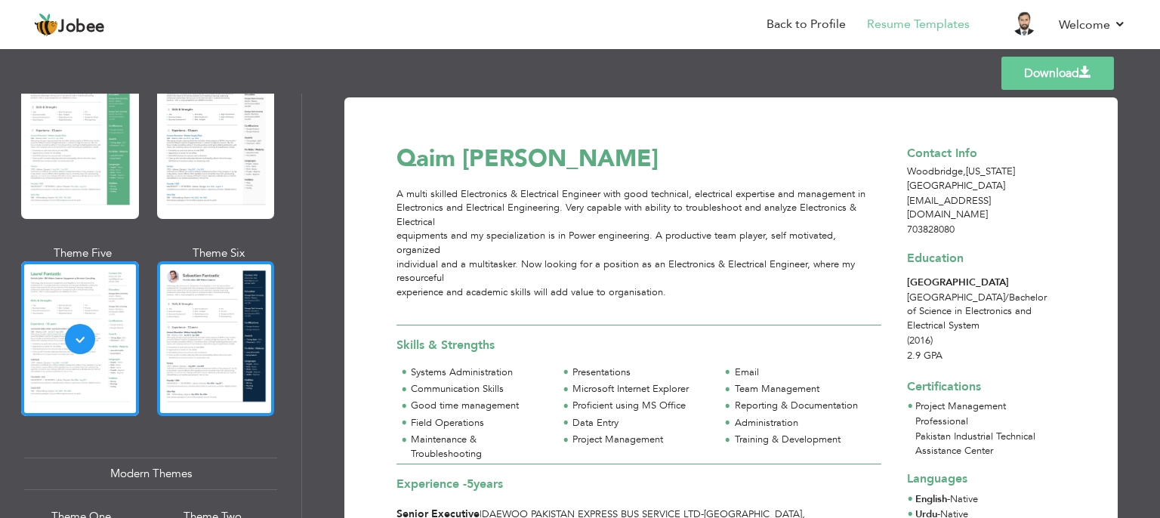
click at [184, 369] on div at bounding box center [216, 338] width 118 height 155
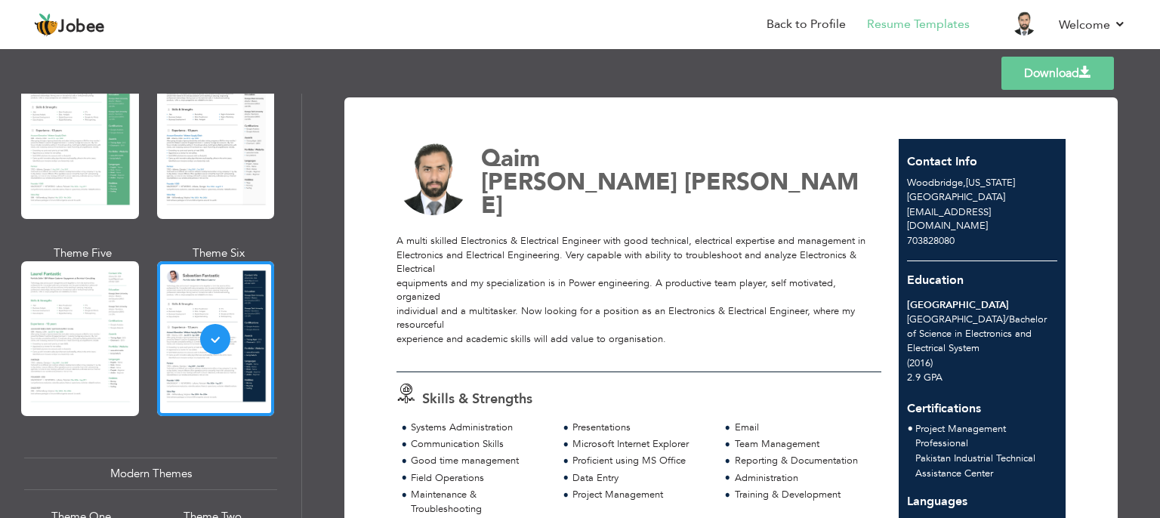
click at [132, 464] on div "Modern Themes" at bounding box center [150, 474] width 253 height 32
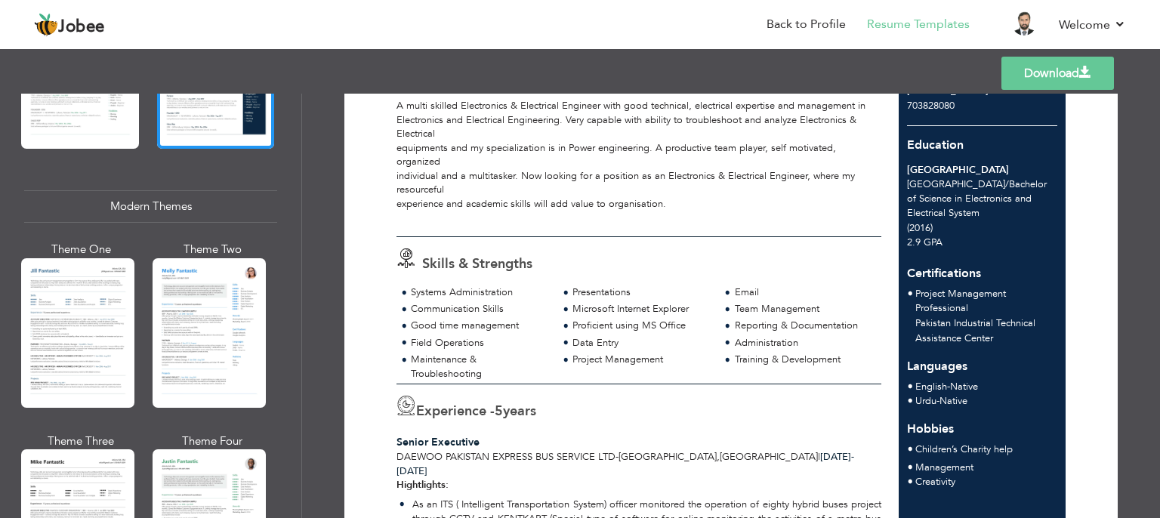
scroll to position [619, 0]
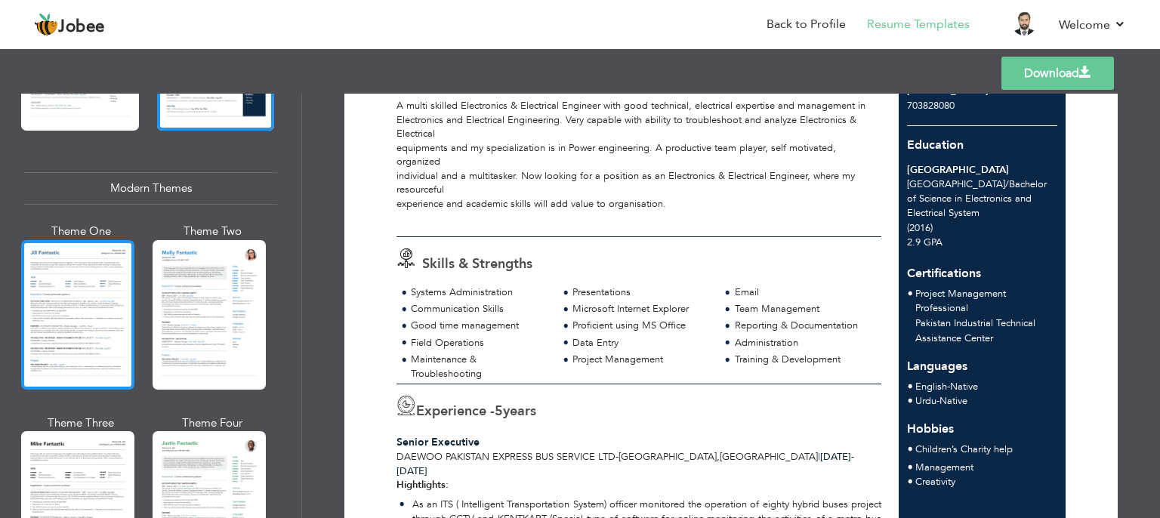
click at [87, 303] on div at bounding box center [77, 315] width 113 height 150
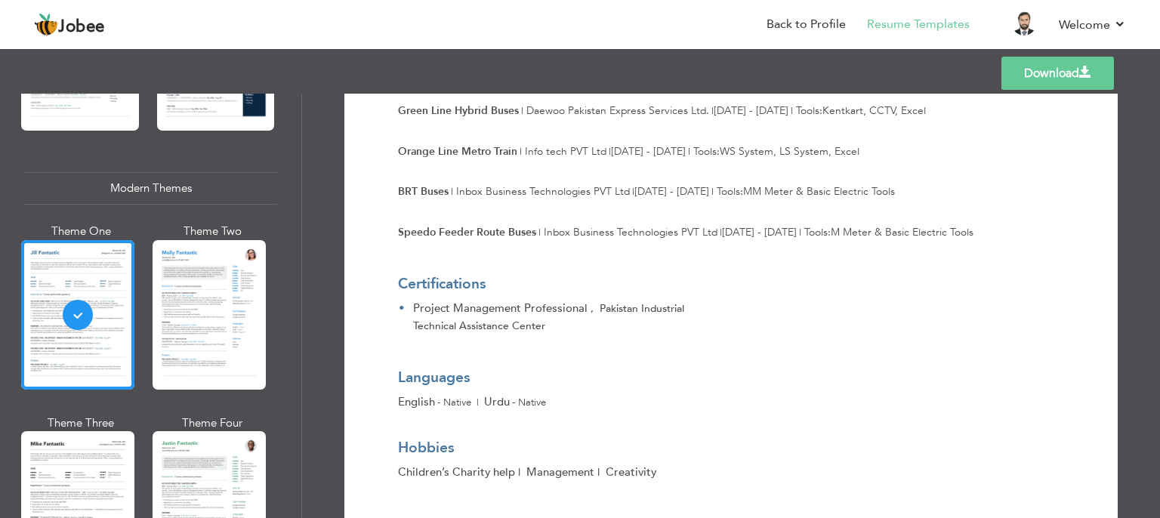
scroll to position [1544, 0]
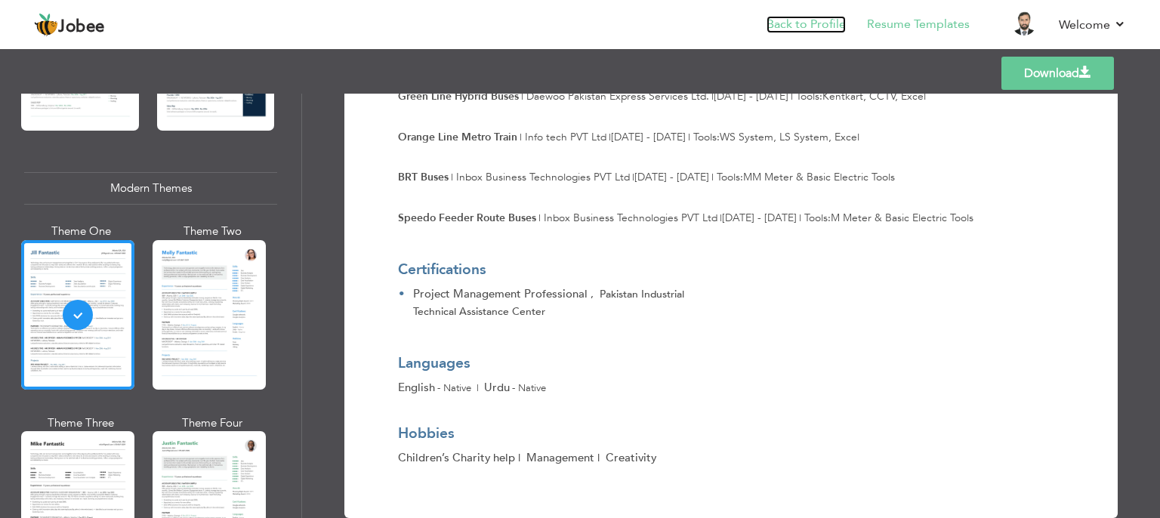
click at [800, 26] on link "Back to Profile" at bounding box center [805, 24] width 79 height 17
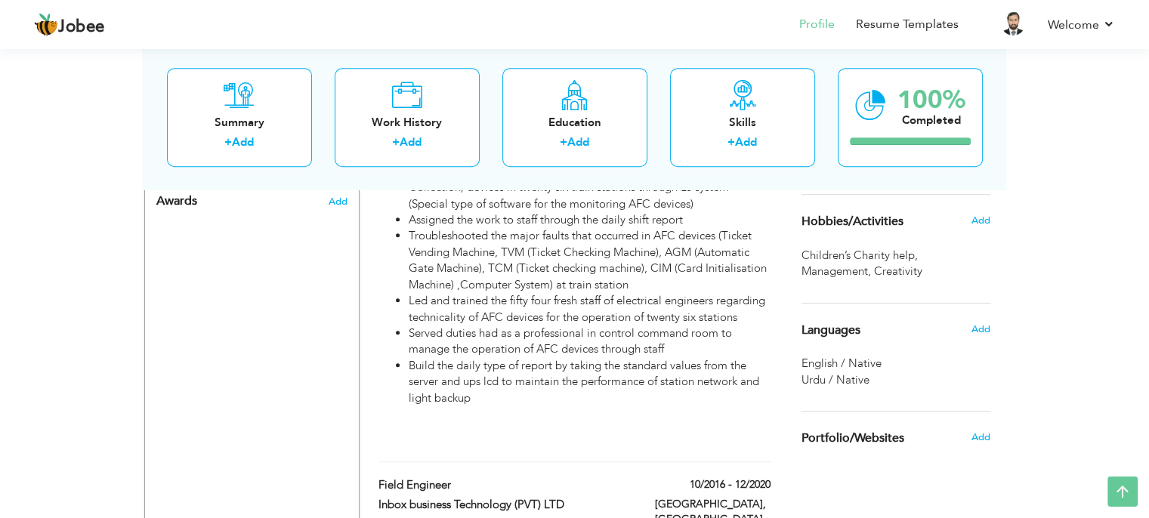
scroll to position [906, 0]
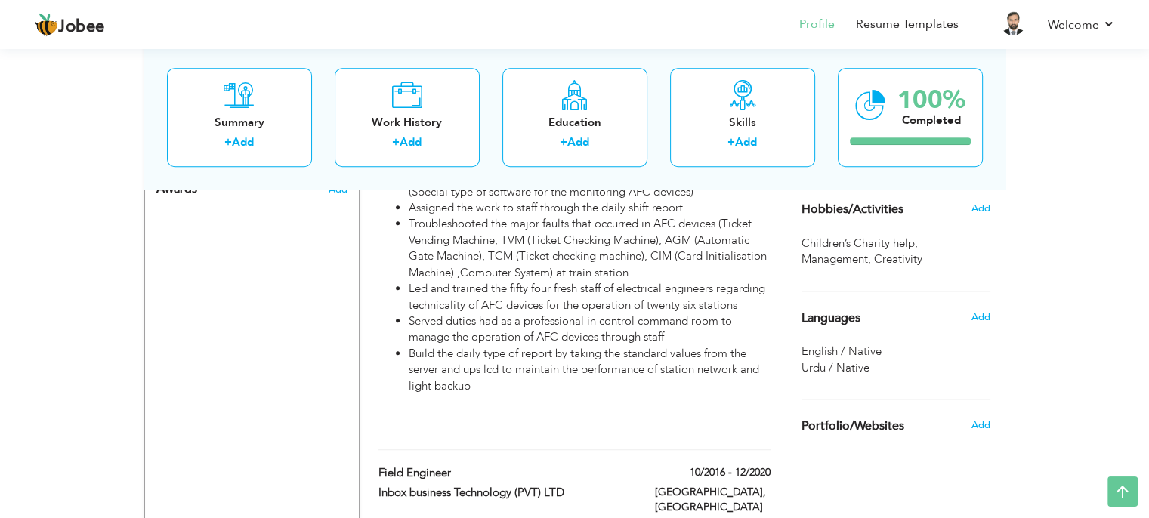
click at [894, 251] on span "Creativity ," at bounding box center [899, 259] width 51 height 16
click at [973, 208] on span "Add" at bounding box center [980, 209] width 20 height 14
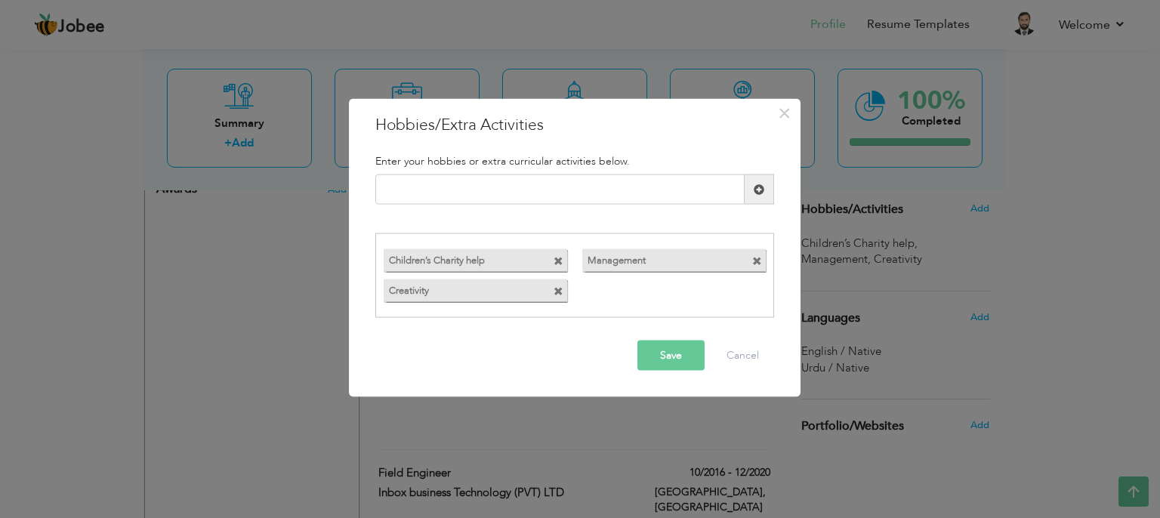
click at [558, 292] on span at bounding box center [559, 291] width 10 height 10
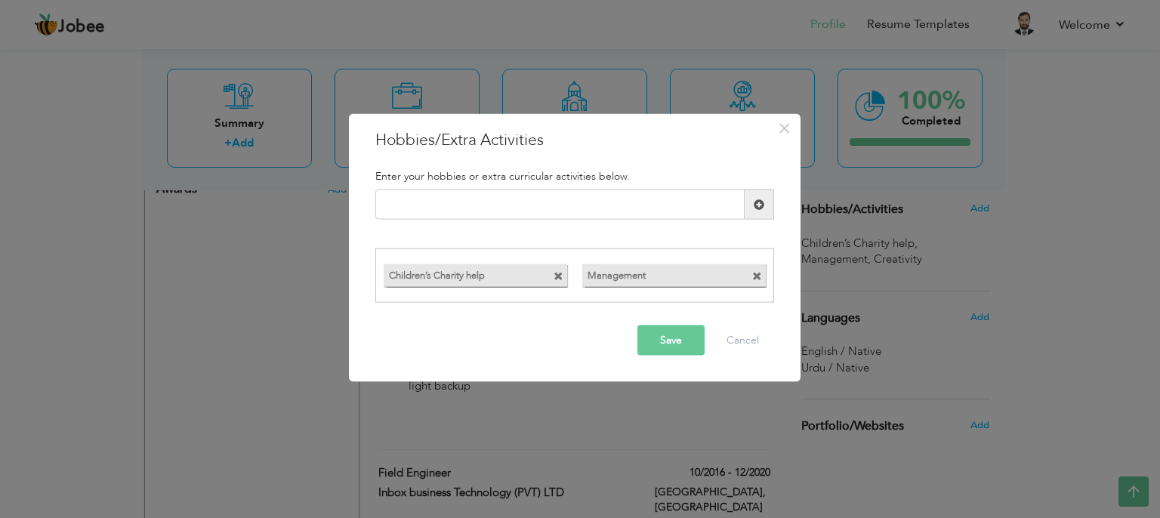
click at [556, 276] on span at bounding box center [559, 276] width 10 height 10
click at [450, 203] on input "text" at bounding box center [559, 205] width 369 height 30
type input "Science"
click at [656, 345] on button "Save" at bounding box center [670, 340] width 67 height 30
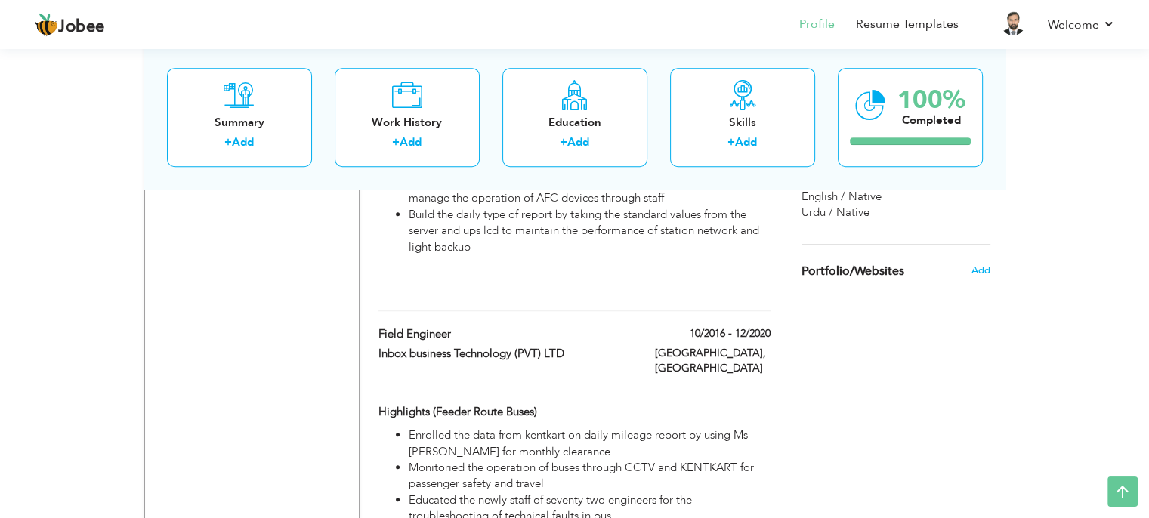
scroll to position [1024, 0]
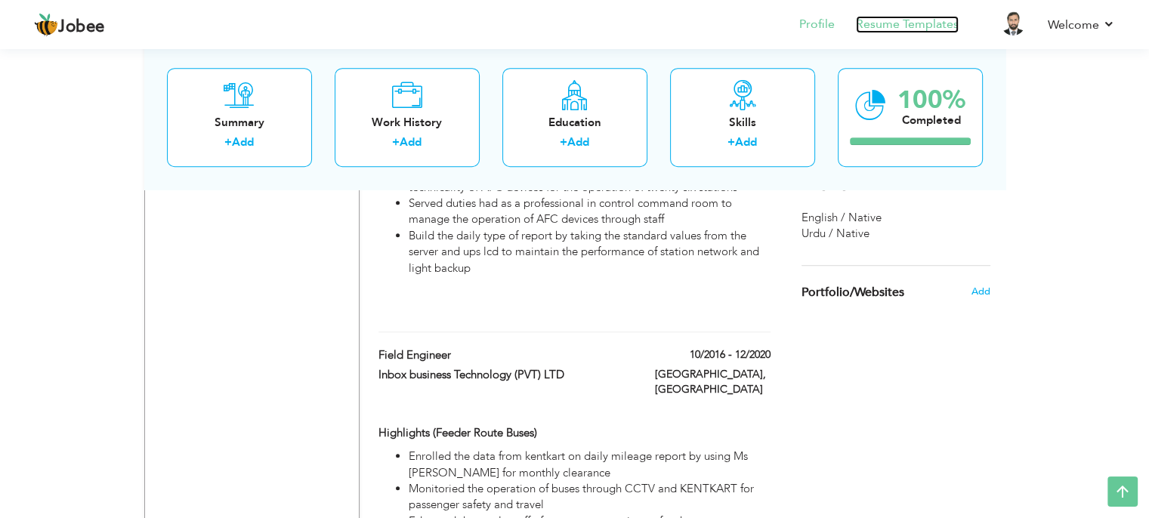
click at [896, 25] on link "Resume Templates" at bounding box center [907, 24] width 103 height 17
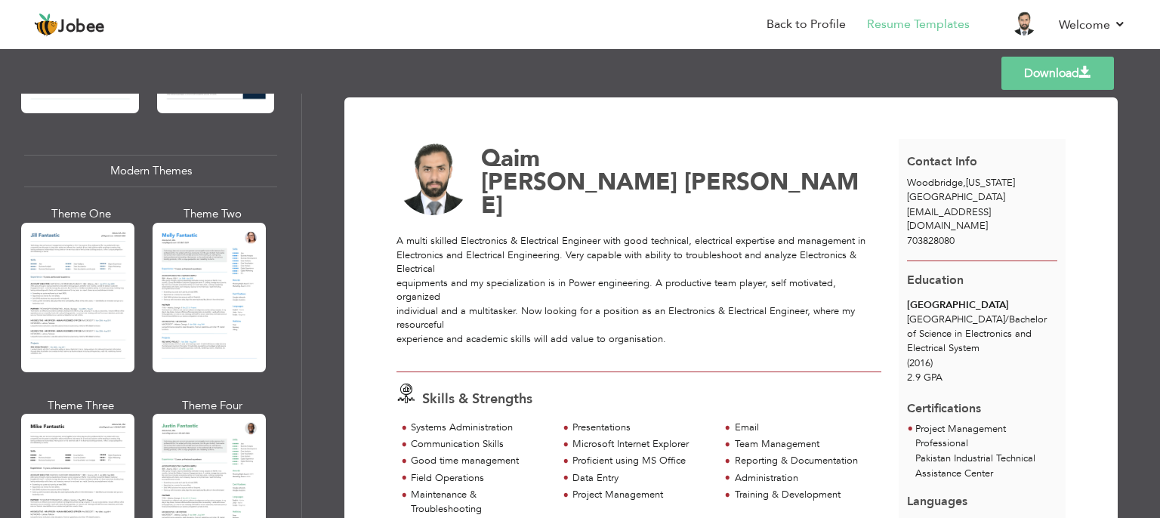
scroll to position [658, 0]
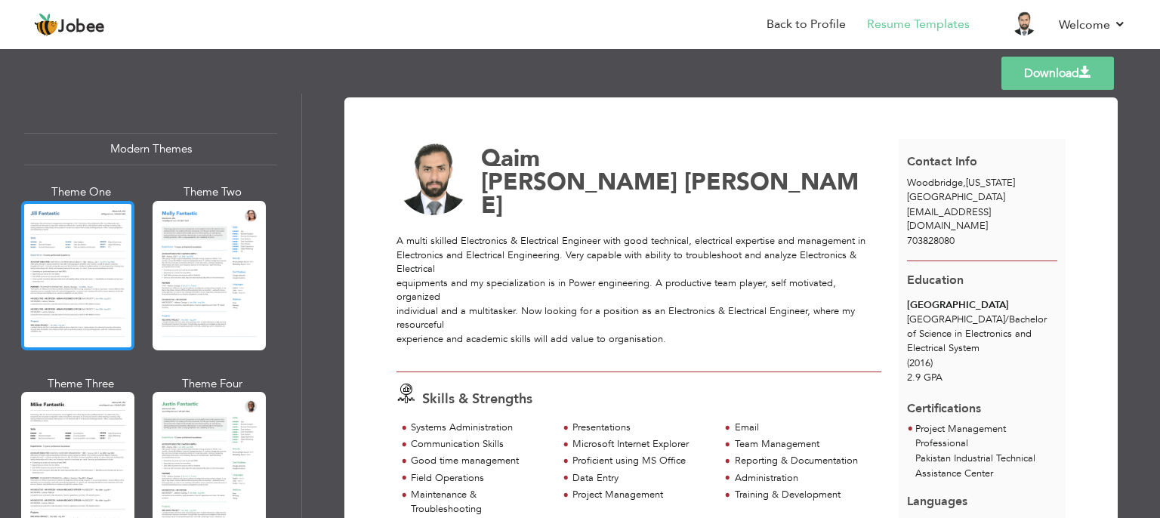
click at [61, 272] on div at bounding box center [77, 276] width 113 height 150
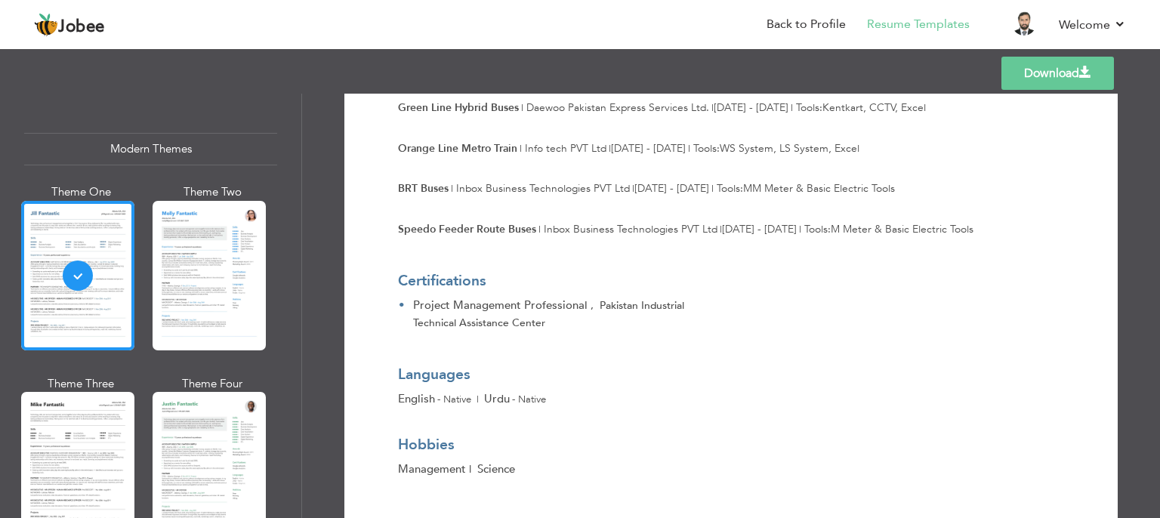
scroll to position [1541, 0]
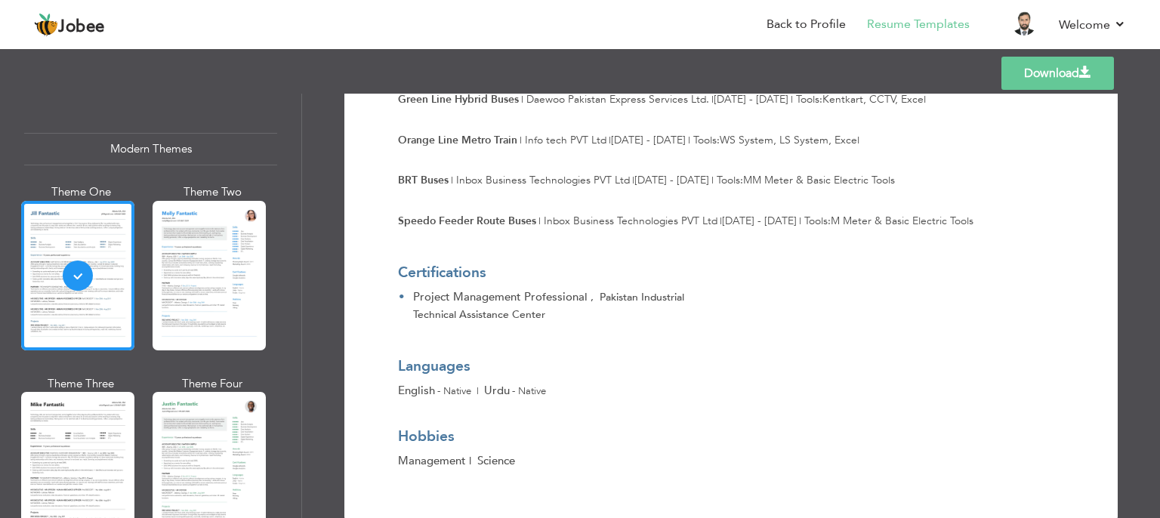
click at [1096, 76] on link "Download" at bounding box center [1057, 73] width 113 height 33
click at [825, 22] on link "Back to Profile" at bounding box center [805, 24] width 79 height 17
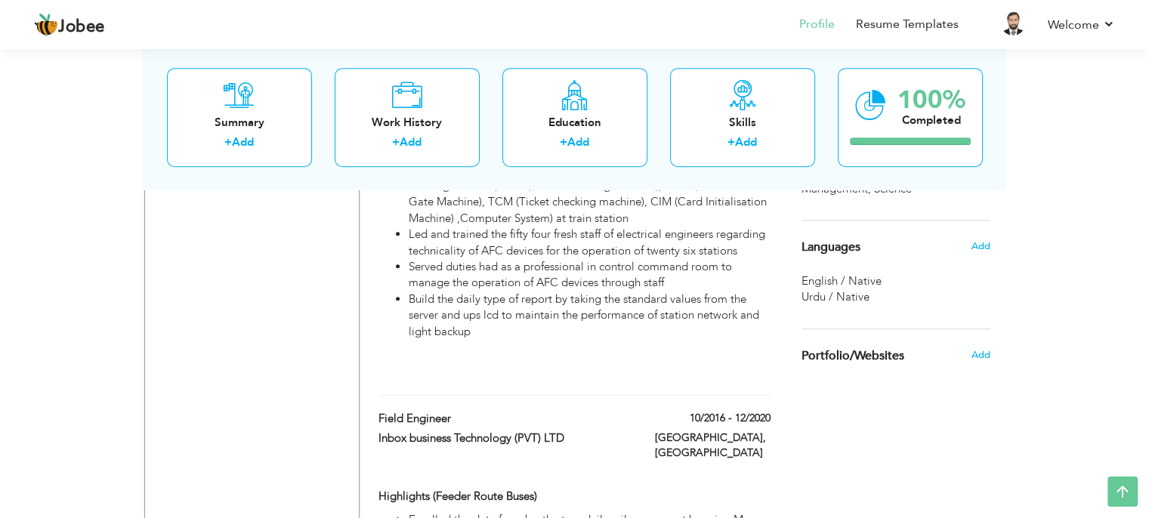
scroll to position [964, 0]
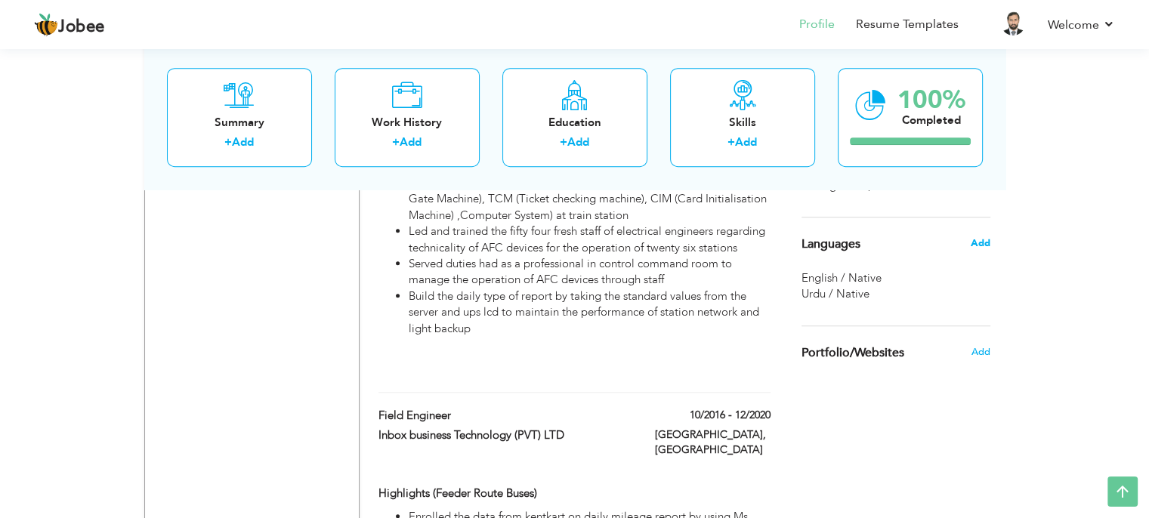
click at [979, 243] on span "Add" at bounding box center [980, 243] width 20 height 14
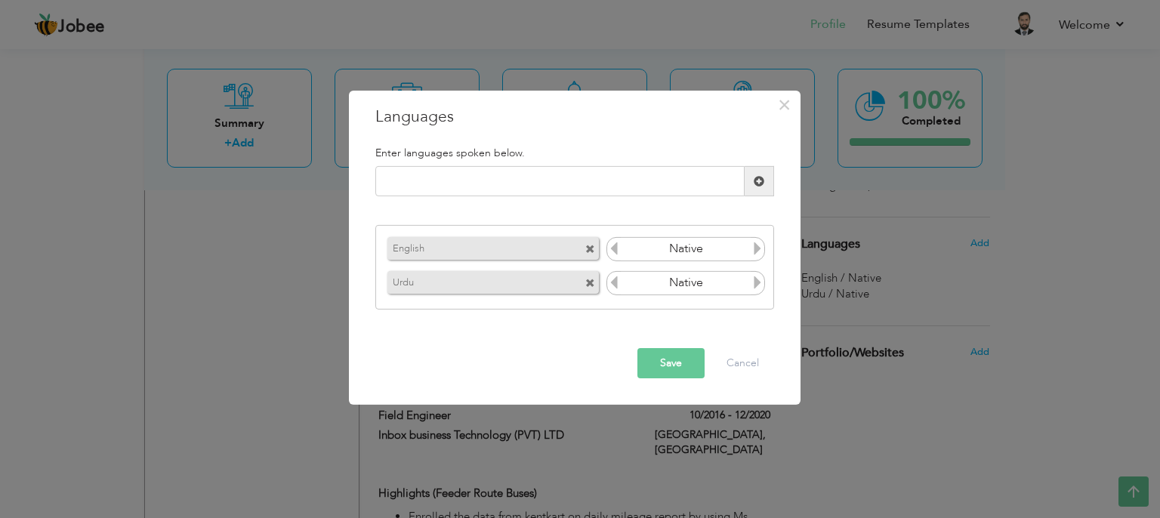
click at [591, 247] on span at bounding box center [590, 250] width 10 height 10
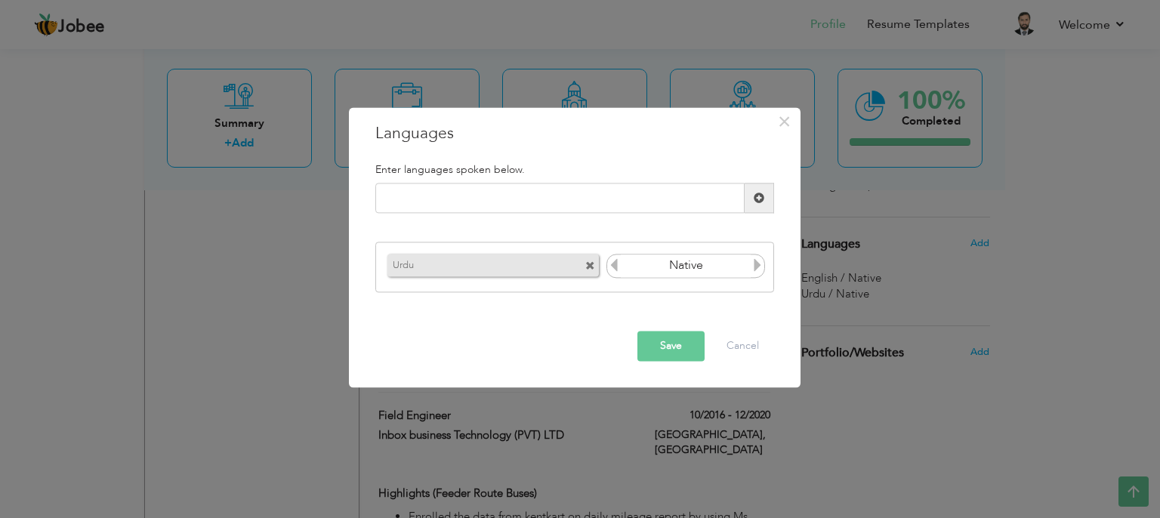
click at [589, 268] on span at bounding box center [590, 266] width 10 height 10
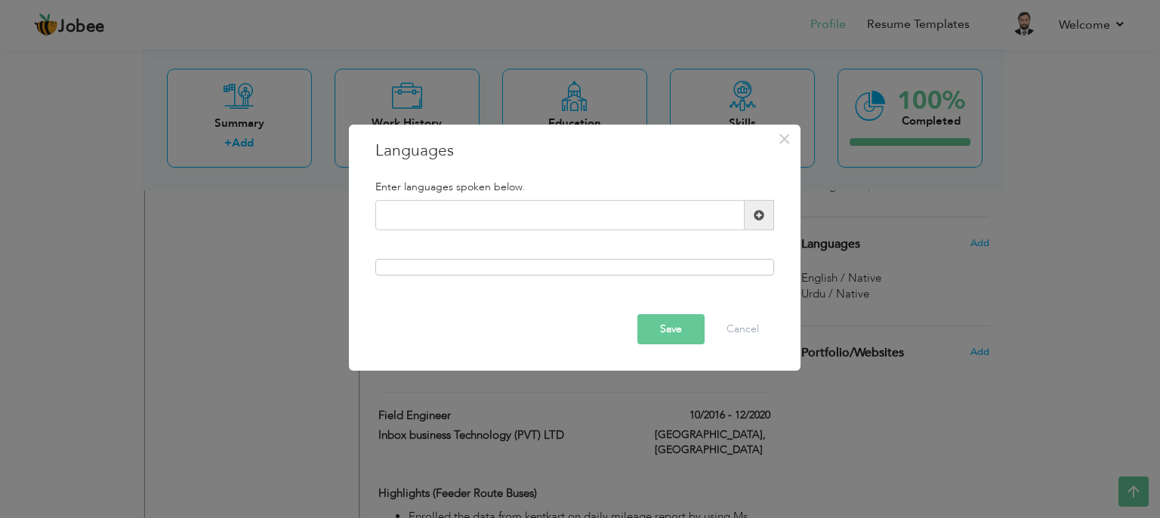
click at [669, 339] on button "Save" at bounding box center [670, 329] width 67 height 30
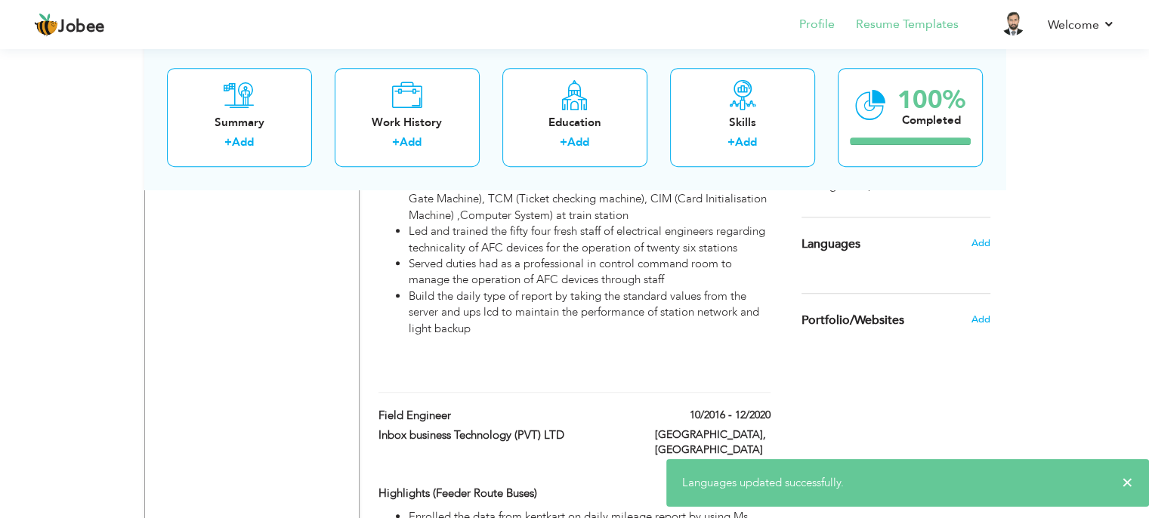
click at [908, 15] on li "Resume Templates" at bounding box center [896, 25] width 124 height 41
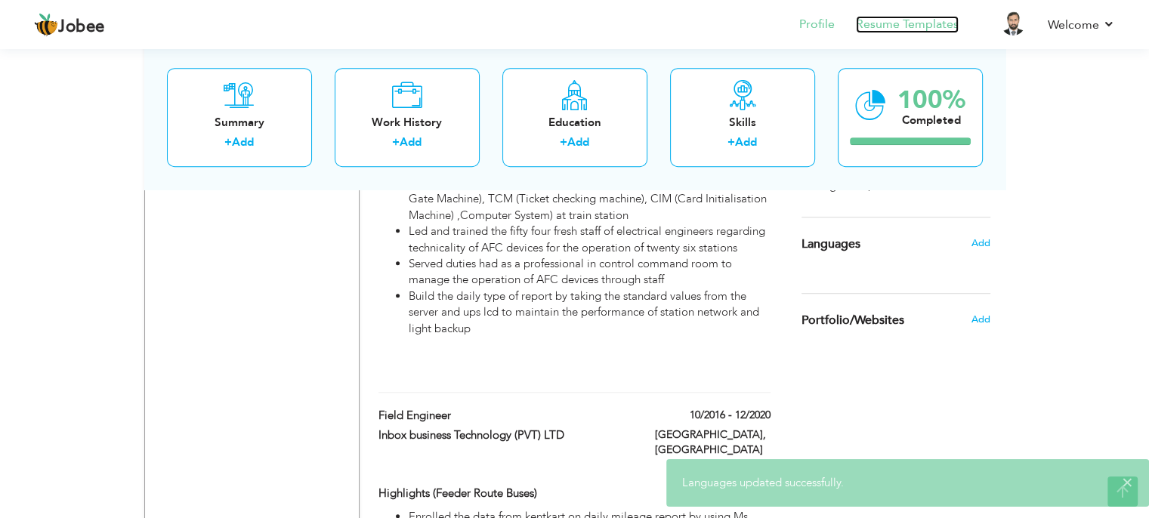
click at [893, 25] on link "Resume Templates" at bounding box center [907, 24] width 103 height 17
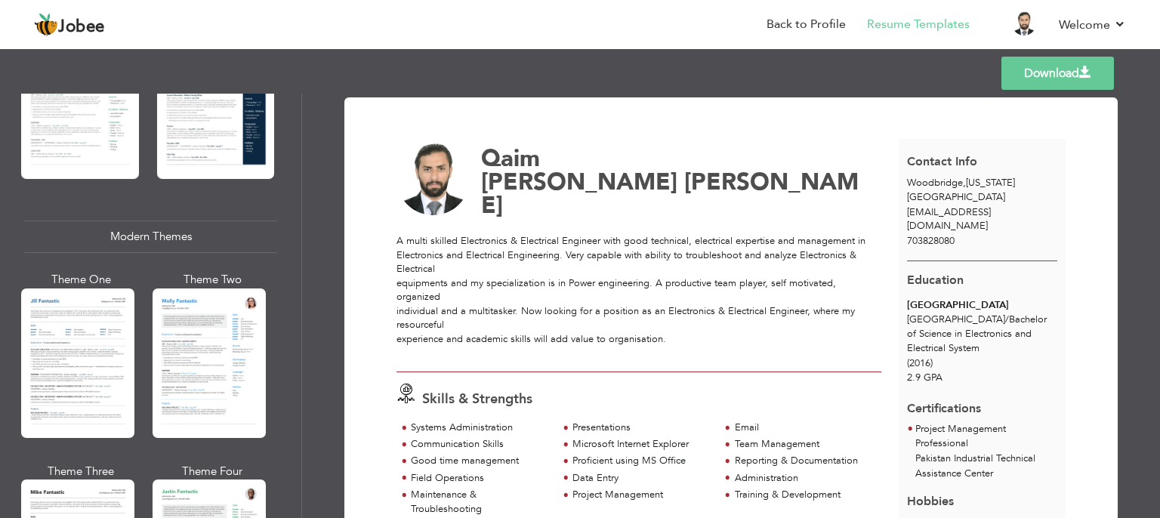
scroll to position [584, 0]
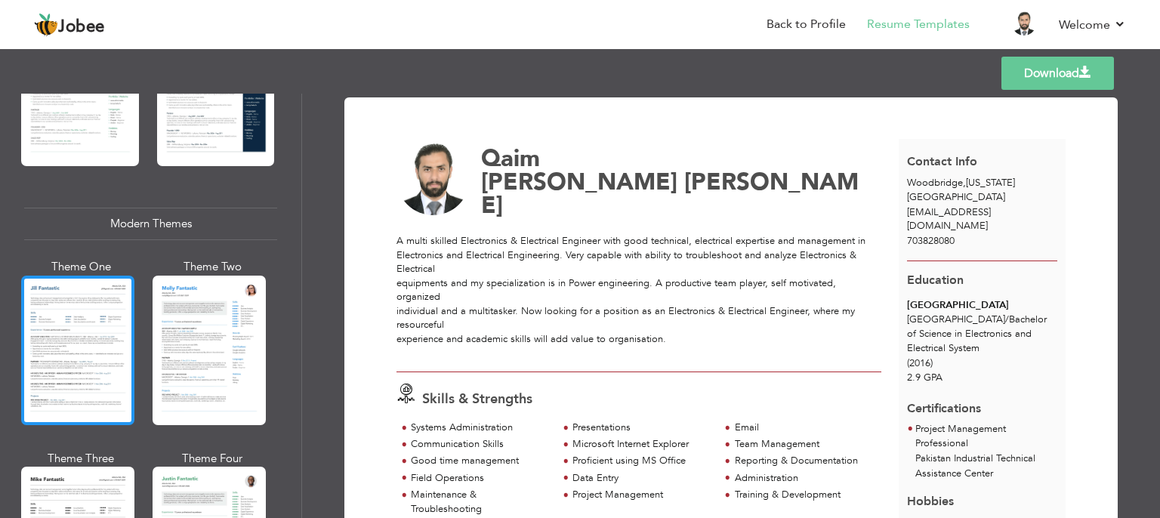
click at [95, 346] on div at bounding box center [77, 351] width 113 height 150
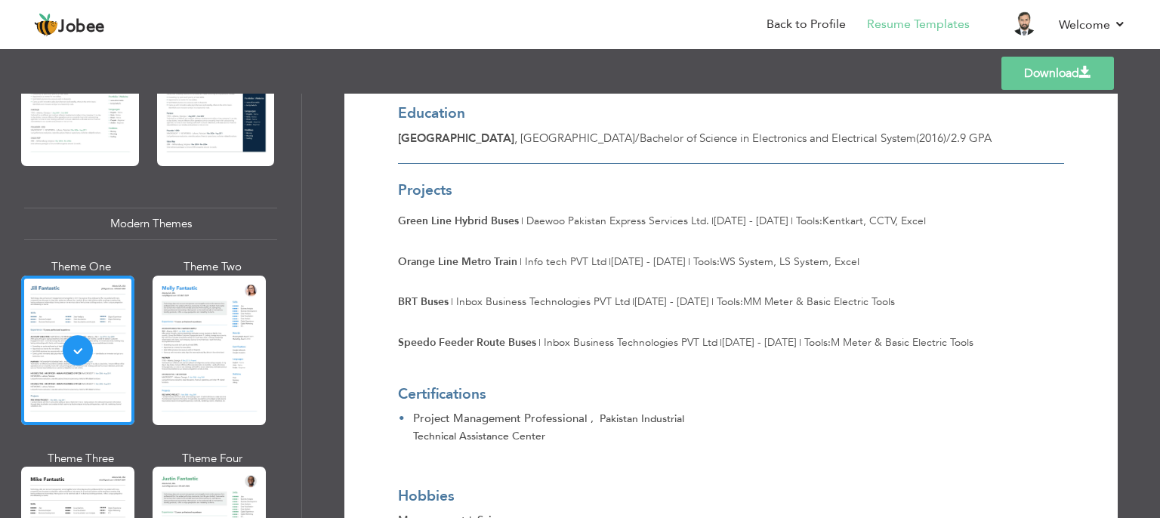
scroll to position [1481, 0]
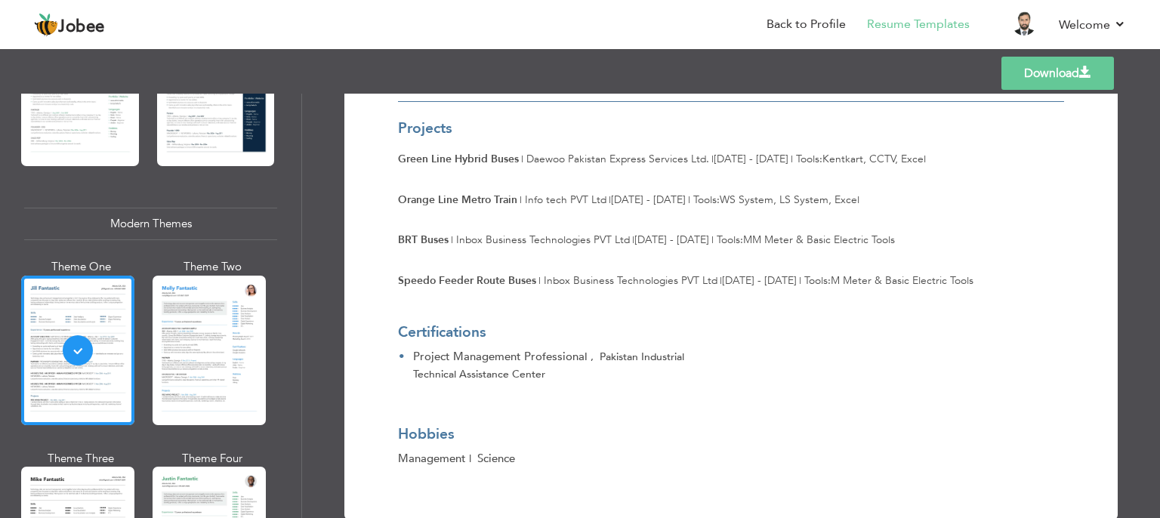
click at [1042, 81] on link "Download" at bounding box center [1057, 73] width 113 height 33
